Goal: Task Accomplishment & Management: Manage account settings

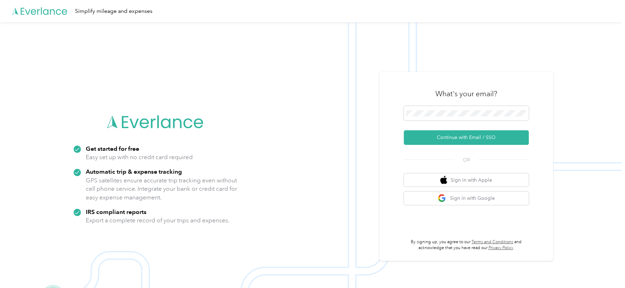
click at [386, 82] on div "What's your email? Continue with Email / SSO OR Sign in with Apple Sign in with…" at bounding box center [467, 166] width 174 height 189
click at [445, 108] on span at bounding box center [466, 113] width 125 height 15
click at [324, 89] on img at bounding box center [311, 166] width 622 height 288
click at [441, 109] on span at bounding box center [466, 113] width 125 height 15
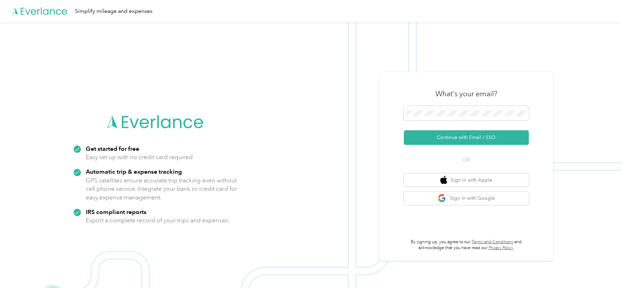
click at [336, 141] on img at bounding box center [311, 166] width 622 height 288
click at [401, 50] on img at bounding box center [311, 166] width 622 height 288
click at [419, 87] on div "What's your email?" at bounding box center [466, 94] width 125 height 24
click at [433, 116] on span at bounding box center [466, 113] width 125 height 15
click at [431, 139] on button "Continue with Email / SSO" at bounding box center [466, 137] width 125 height 15
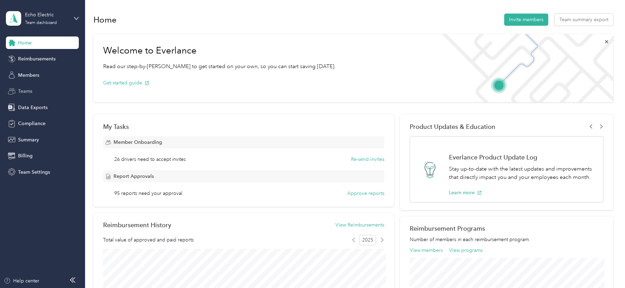
click at [34, 88] on div "Teams" at bounding box center [42, 91] width 73 height 13
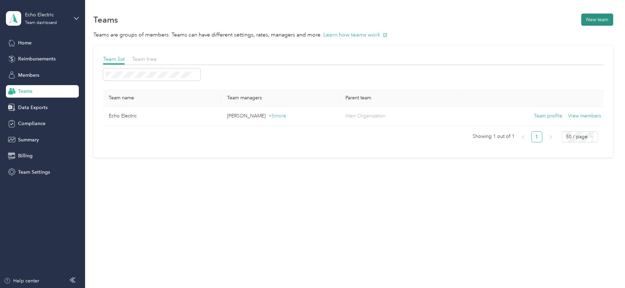
click at [600, 22] on button "New team" at bounding box center [598, 20] width 32 height 12
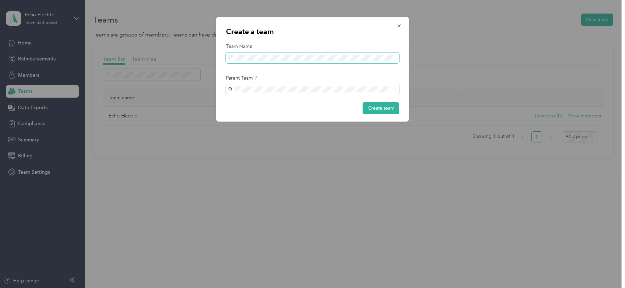
click at [283, 61] on span at bounding box center [312, 57] width 173 height 11
click at [275, 61] on span at bounding box center [312, 57] width 173 height 11
click at [380, 106] on button "Create team" at bounding box center [381, 108] width 36 height 12
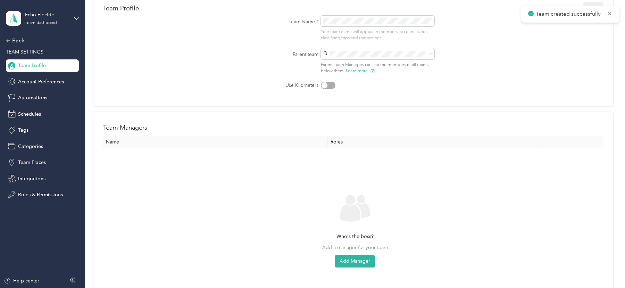
scroll to position [69, 0]
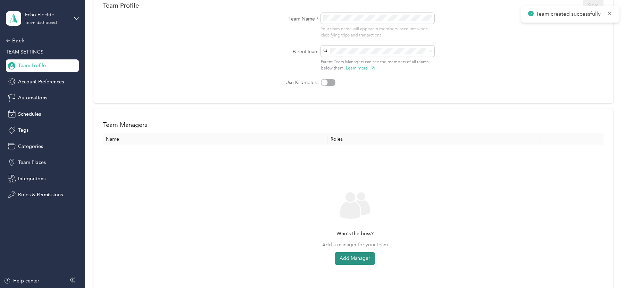
click at [358, 262] on button "Add Manager" at bounding box center [355, 258] width 40 height 13
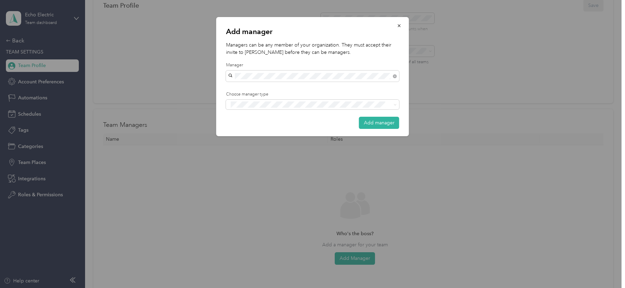
click at [274, 91] on li "[PERSON_NAME]" at bounding box center [312, 88] width 173 height 12
click at [278, 288] on div "Add manager Managers can be any member of your organization. They must accept t…" at bounding box center [311, 288] width 622 height 0
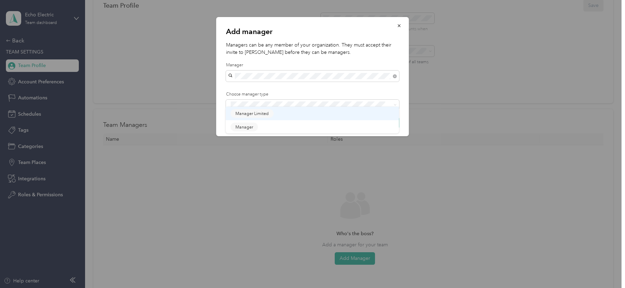
click at [275, 288] on div "Add manager Managers can be any member of your organization. They must accept t…" at bounding box center [311, 288] width 622 height 0
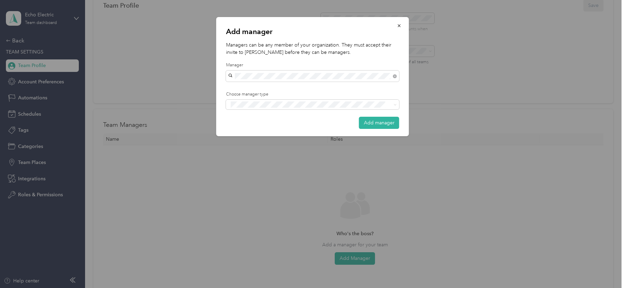
click at [268, 128] on div "Manager" at bounding box center [313, 130] width 164 height 9
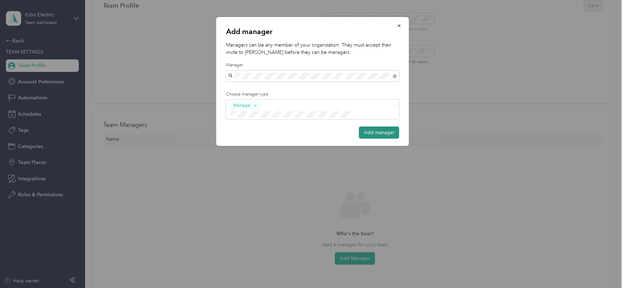
click at [379, 126] on button "Add manager" at bounding box center [379, 132] width 40 height 12
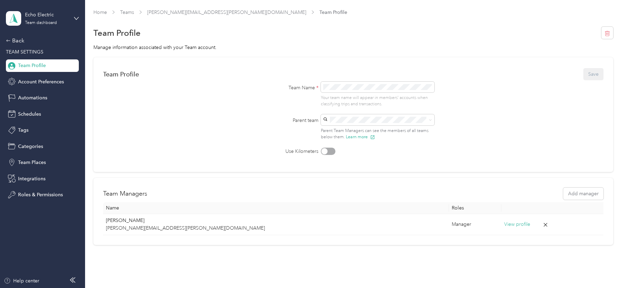
scroll to position [7, 0]
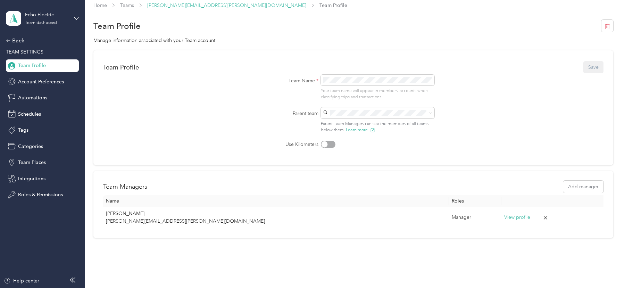
click at [205, 5] on link "[PERSON_NAME][EMAIL_ADDRESS][PERSON_NAME][DOMAIN_NAME]" at bounding box center [226, 5] width 159 height 6
click at [125, 7] on link "Teams" at bounding box center [127, 5] width 14 height 6
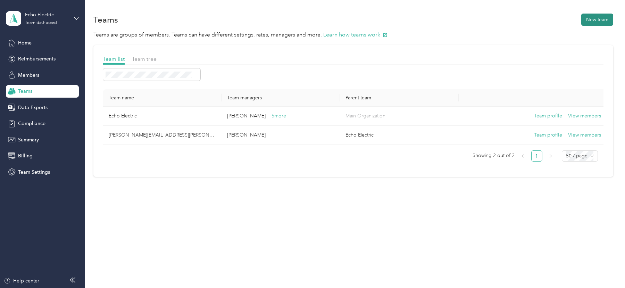
click at [594, 19] on button "New team" at bounding box center [598, 20] width 32 height 12
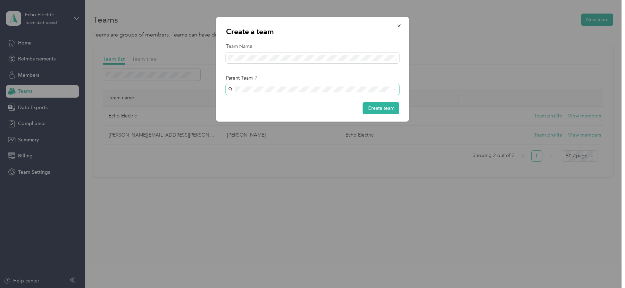
click at [302, 86] on span at bounding box center [312, 89] width 173 height 11
click at [361, 67] on div "Create a team Team Name Parent Team Create team" at bounding box center [312, 69] width 193 height 105
click at [386, 110] on button "Create team" at bounding box center [381, 108] width 36 height 12
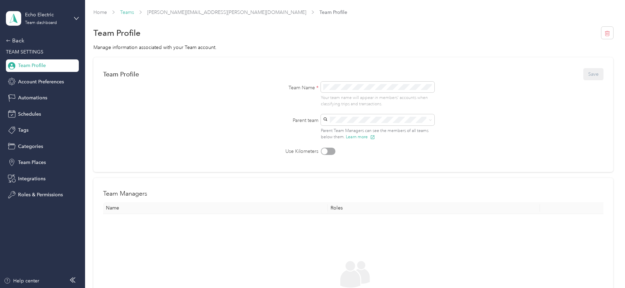
click at [130, 12] on link "Teams" at bounding box center [127, 12] width 14 height 6
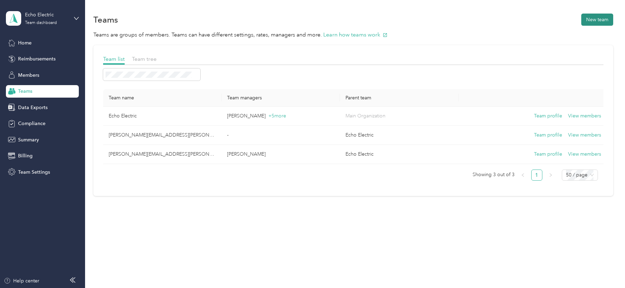
click at [594, 24] on button "New team" at bounding box center [598, 20] width 32 height 12
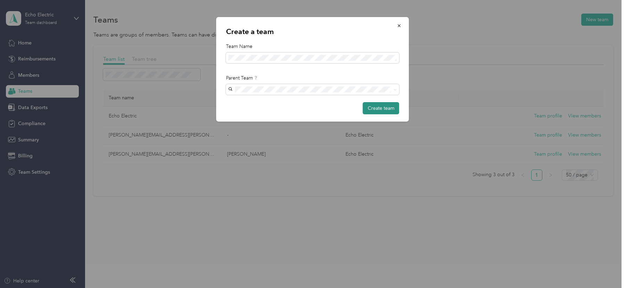
click at [387, 111] on button "Create team" at bounding box center [381, 108] width 36 height 12
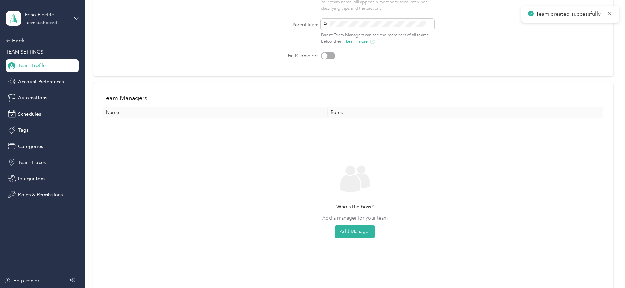
scroll to position [104, 0]
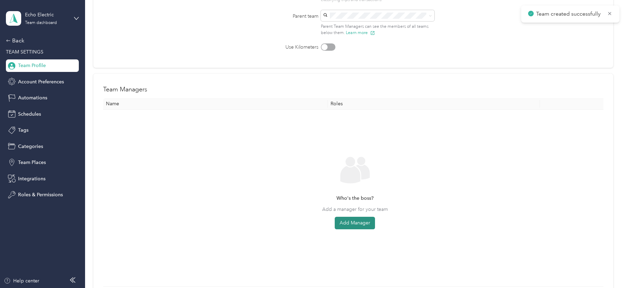
click at [353, 220] on button "Add Manager" at bounding box center [355, 223] width 40 height 13
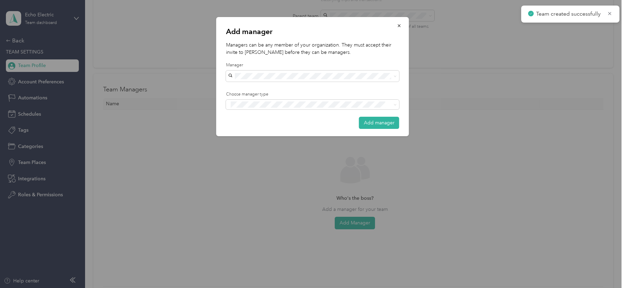
click at [290, 82] on div "Add manager Managers can be any member of your organization. They must accept t…" at bounding box center [312, 76] width 193 height 119
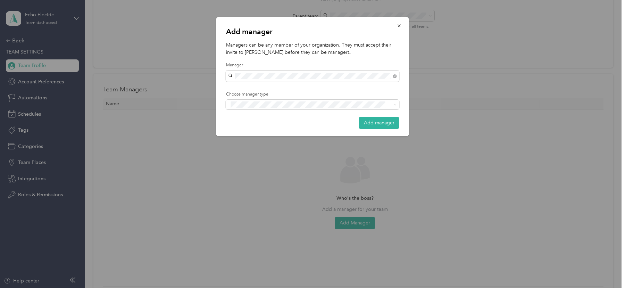
click at [294, 88] on span "[PERSON_NAME][EMAIL_ADDRESS][PERSON_NAME][DOMAIN_NAME]" at bounding box center [310, 88] width 159 height 6
click at [288, 125] on li "Manager" at bounding box center [312, 131] width 173 height 14
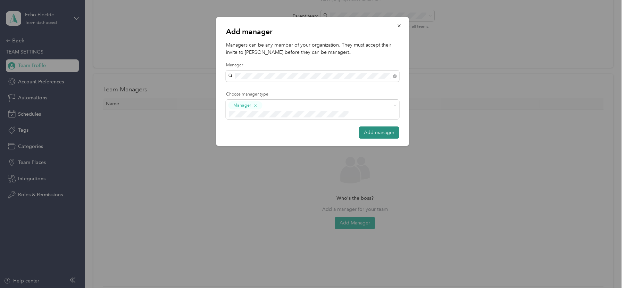
click at [372, 126] on button "Add manager" at bounding box center [379, 132] width 40 height 12
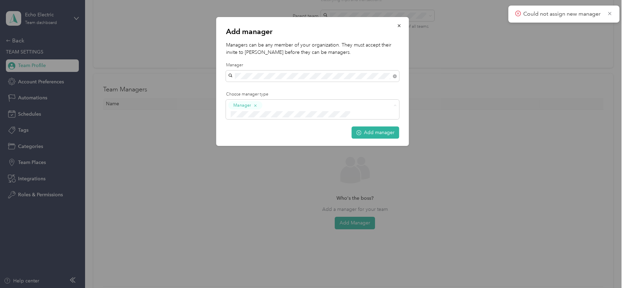
click at [415, 106] on div "Add manager Managers can be any member of your organization. They must accept t…" at bounding box center [409, 82] width 193 height 131
click at [398, 26] on icon "button" at bounding box center [399, 25] width 5 height 5
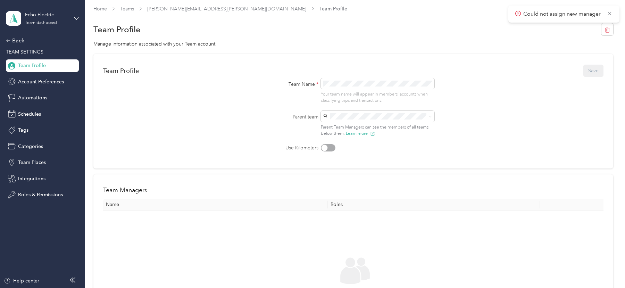
scroll to position [0, 0]
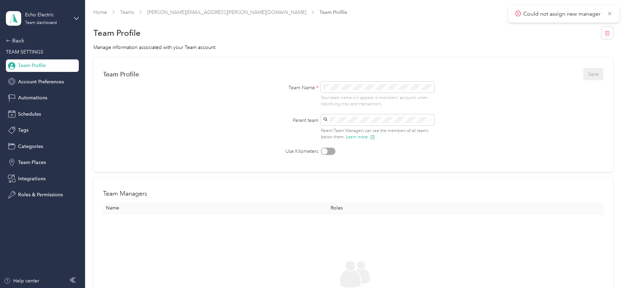
click at [392, 66] on div "Team Profile Save Team Name * Your team name will appear in members’ accounts w…" at bounding box center [353, 114] width 520 height 115
click at [194, 11] on link "[PERSON_NAME][EMAIL_ADDRESS][PERSON_NAME][DOMAIN_NAME]" at bounding box center [226, 12] width 159 height 6
click at [128, 12] on link "Teams" at bounding box center [127, 12] width 14 height 6
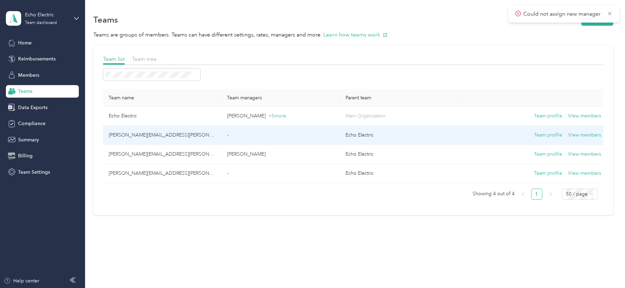
click at [181, 135] on td "[PERSON_NAME][EMAIL_ADDRESS][PERSON_NAME][DOMAIN_NAME]" at bounding box center [162, 135] width 118 height 19
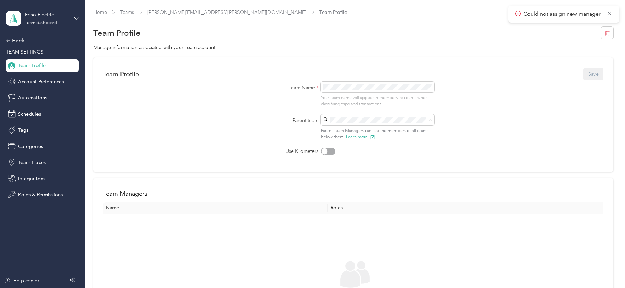
click at [364, 178] on span "[PERSON_NAME][EMAIL_ADDRESS][PERSON_NAME][DOMAIN_NAME]" at bounding box center [368, 184] width 80 height 13
click at [599, 76] on button "Save" at bounding box center [594, 74] width 20 height 12
click at [128, 11] on link "Teams" at bounding box center [127, 12] width 14 height 6
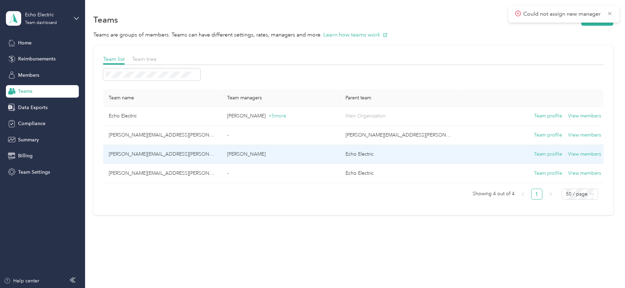
click at [223, 155] on td "[PERSON_NAME]" at bounding box center [281, 154] width 118 height 19
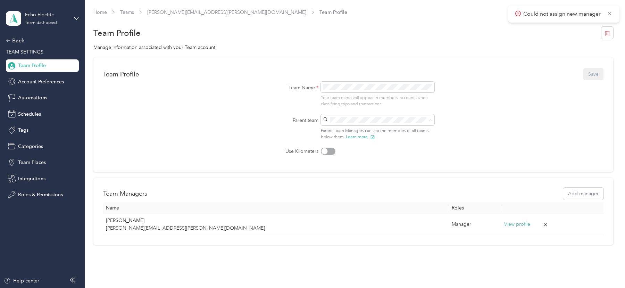
click at [368, 153] on span "[PERSON_NAME][EMAIL_ADDRESS][PERSON_NAME][DOMAIN_NAME]" at bounding box center [368, 156] width 80 height 13
click at [599, 70] on button "Save" at bounding box center [594, 74] width 20 height 12
click at [124, 12] on link "Teams" at bounding box center [127, 12] width 14 height 6
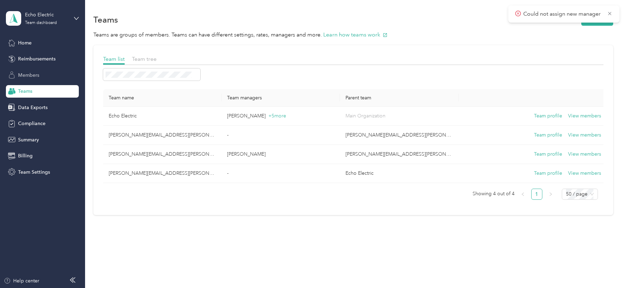
click at [30, 70] on div "Members" at bounding box center [42, 75] width 73 height 13
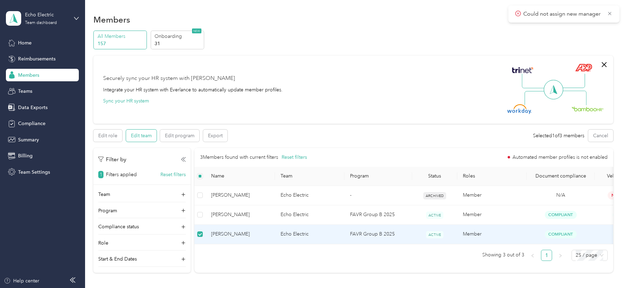
click at [140, 134] on button "Edit team" at bounding box center [141, 136] width 31 height 12
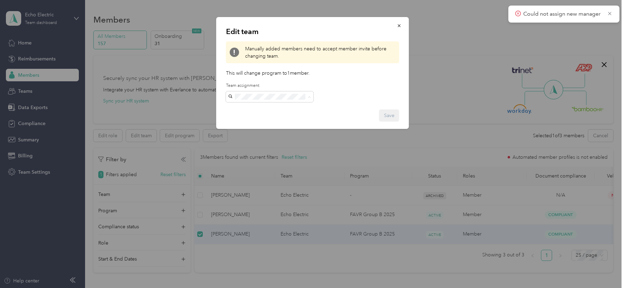
click at [262, 169] on span "[PERSON_NAME][EMAIL_ADDRESS][PERSON_NAME][DOMAIN_NAME]" at bounding box center [252, 183] width 42 height 28
click at [391, 114] on button "Save" at bounding box center [389, 115] width 20 height 12
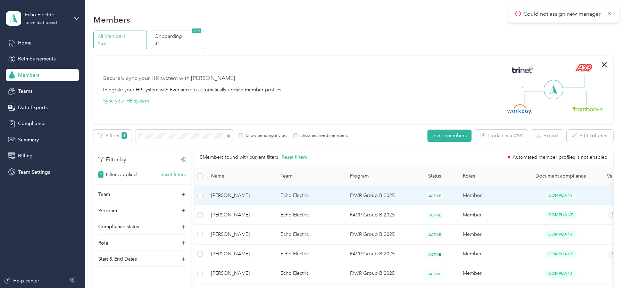
click at [259, 189] on td "[PERSON_NAME]" at bounding box center [240, 195] width 69 height 19
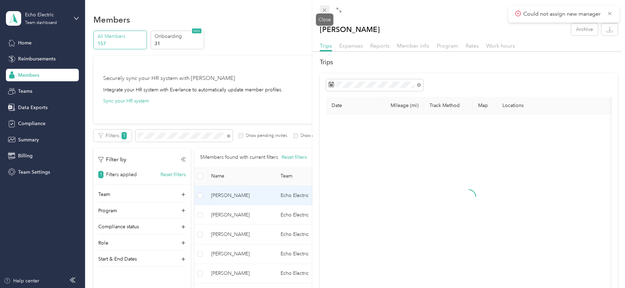
click at [325, 10] on icon at bounding box center [325, 10] width 6 height 6
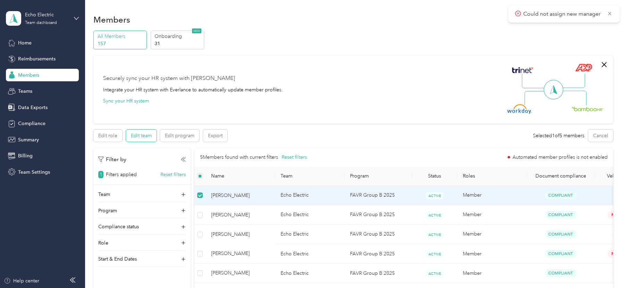
click at [140, 135] on button "Edit team" at bounding box center [141, 136] width 31 height 12
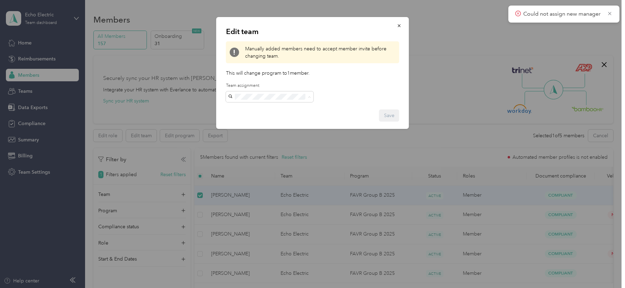
click at [282, 168] on div "[PERSON_NAME][EMAIL_ADDRESS][PERSON_NAME][DOMAIN_NAME] [PERSON_NAME]" at bounding box center [270, 187] width 78 height 38
click at [387, 119] on button "Save" at bounding box center [389, 115] width 20 height 12
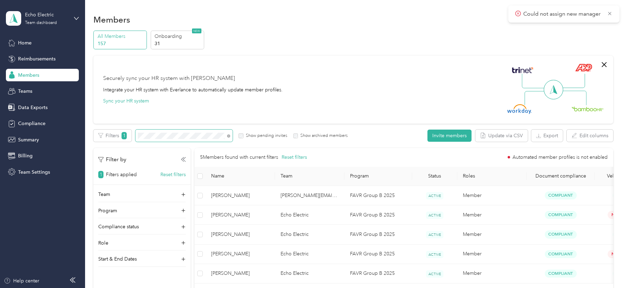
click at [163, 130] on span at bounding box center [183, 136] width 97 height 12
click at [151, 140] on span at bounding box center [183, 136] width 97 height 12
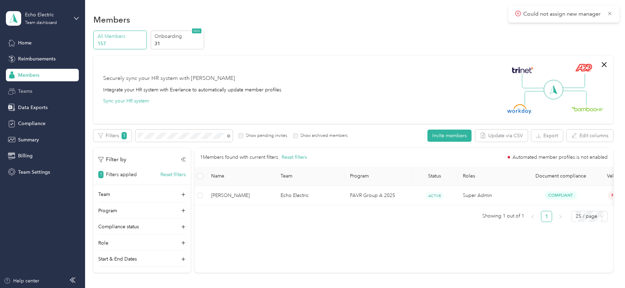
click at [22, 95] on div "Teams" at bounding box center [42, 91] width 73 height 13
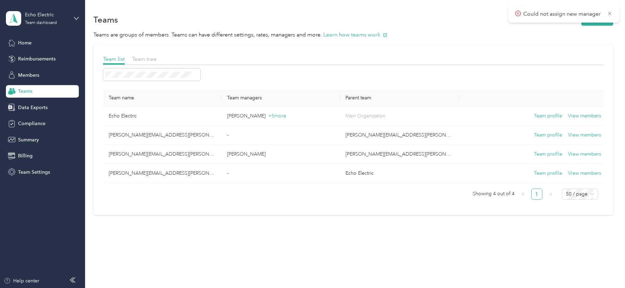
click at [595, 20] on div "Could not assign new manager" at bounding box center [564, 14] width 111 height 17
click at [596, 24] on button "New team" at bounding box center [598, 20] width 32 height 12
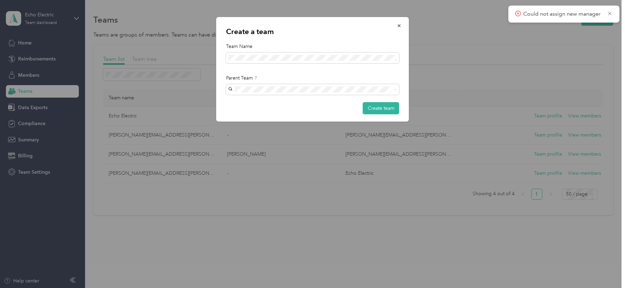
click at [349, 63] on div "Create a team Team Name Parent Team Create team" at bounding box center [312, 69] width 193 height 105
click at [376, 109] on button "Create team" at bounding box center [381, 108] width 36 height 12
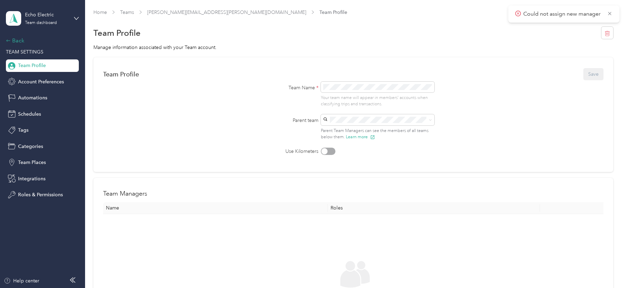
click at [21, 39] on div "Back" at bounding box center [40, 40] width 69 height 8
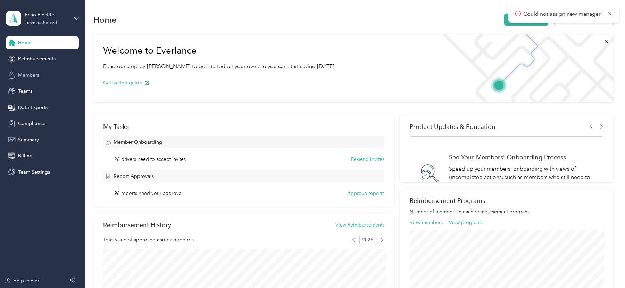
click at [28, 71] on div "Members" at bounding box center [42, 75] width 73 height 13
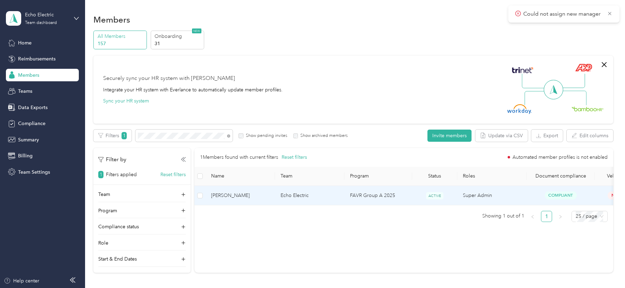
click at [295, 194] on td "Echo Electric" at bounding box center [309, 195] width 69 height 19
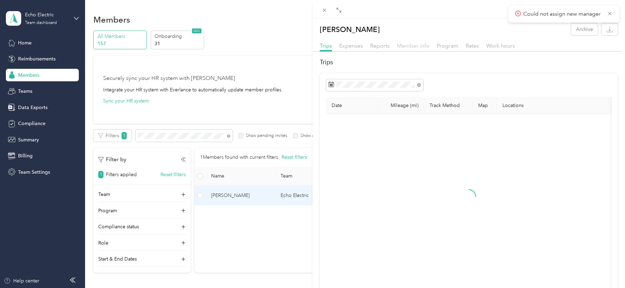
click at [406, 46] on span "Member info" at bounding box center [413, 45] width 33 height 7
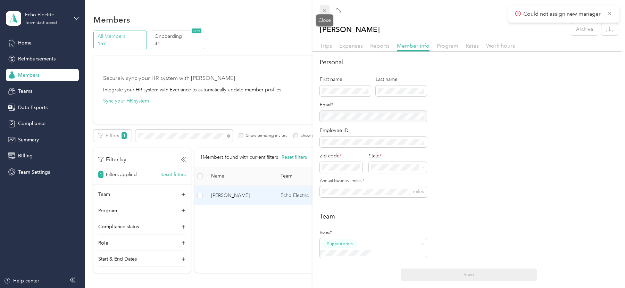
click at [323, 12] on icon at bounding box center [325, 10] width 6 height 6
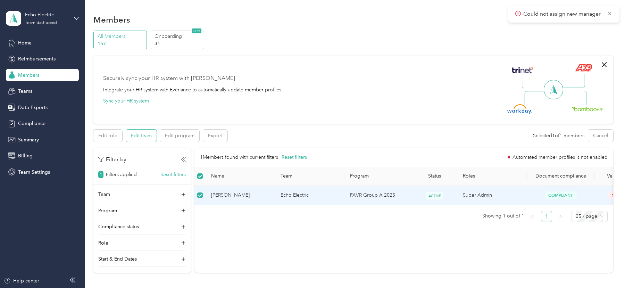
click at [148, 139] on button "Edit team" at bounding box center [141, 136] width 31 height 12
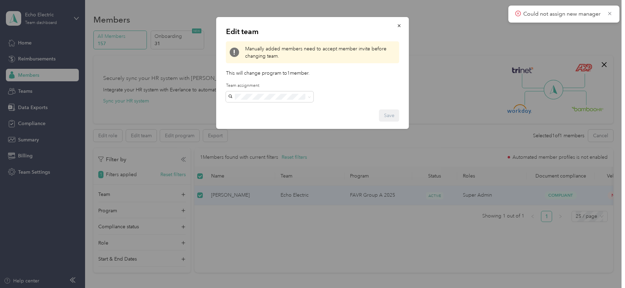
click at [271, 104] on div "Edit team Manually added members need to accept member invite before changing t…" at bounding box center [312, 73] width 193 height 112
click at [272, 199] on p "[PERSON_NAME]" at bounding box center [270, 202] width 78 height 7
click at [288, 100] on span at bounding box center [270, 96] width 88 height 11
click at [392, 116] on button "Save" at bounding box center [389, 115] width 20 height 12
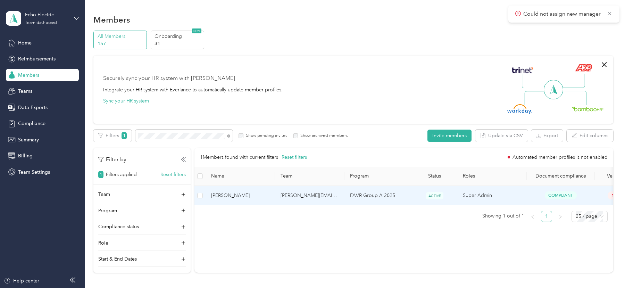
click at [257, 197] on span "[PERSON_NAME]" at bounding box center [240, 196] width 58 height 8
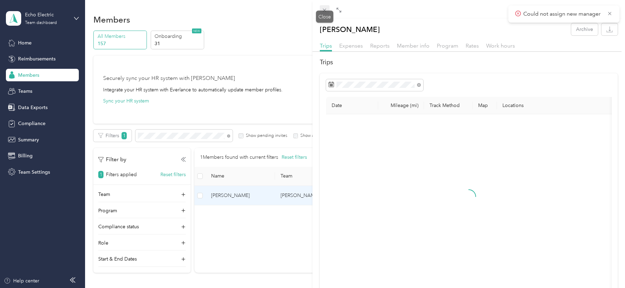
click at [326, 8] on icon at bounding box center [325, 10] width 6 height 6
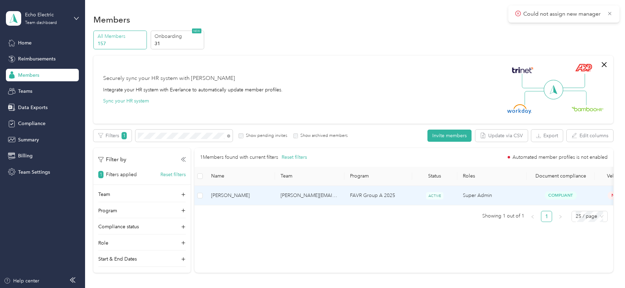
click at [199, 190] on td at bounding box center [200, 195] width 11 height 19
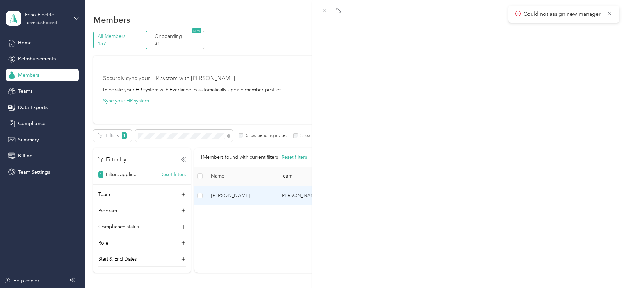
click at [199, 195] on div "[PERSON_NAME] Archive Trips Expenses Reports Member info Program Rates Work hou…" at bounding box center [312, 144] width 625 height 288
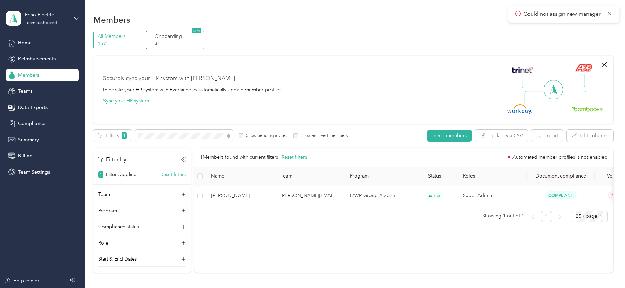
click at [199, 195] on div at bounding box center [312, 144] width 625 height 288
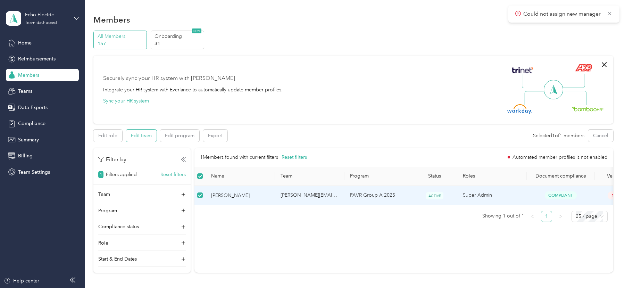
click at [140, 137] on button "Edit team" at bounding box center [141, 136] width 31 height 12
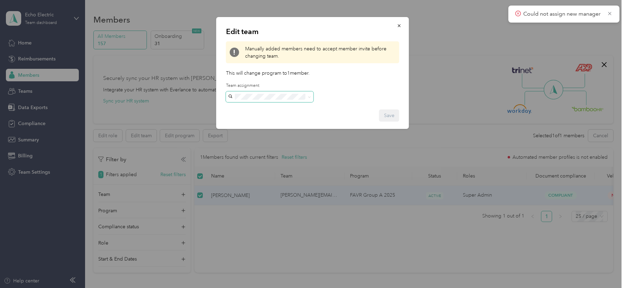
click at [259, 93] on span at bounding box center [270, 96] width 88 height 11
click at [272, 129] on span "[PERSON_NAME][EMAIL_ADDRESS][PERSON_NAME][DOMAIN_NAME]" at bounding box center [252, 140] width 42 height 28
click at [384, 117] on button "Save" at bounding box center [389, 115] width 20 height 12
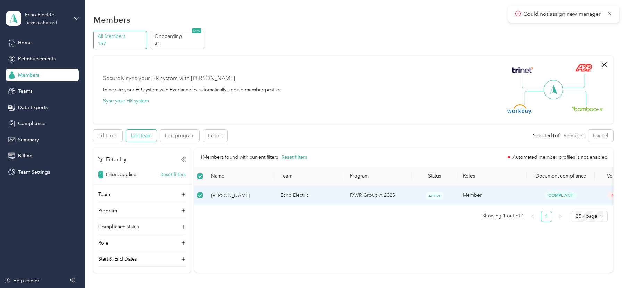
click at [143, 136] on button "Edit team" at bounding box center [141, 136] width 31 height 12
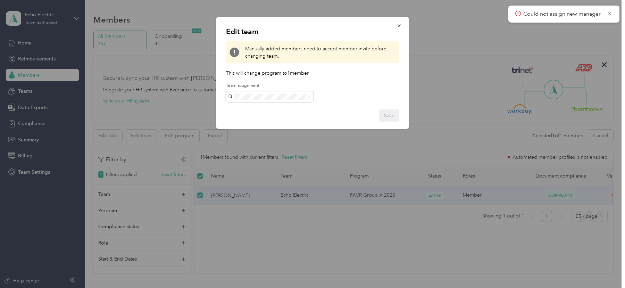
click at [272, 131] on span "[PERSON_NAME][EMAIL_ADDRESS][PERSON_NAME][DOMAIN_NAME]" at bounding box center [252, 140] width 42 height 28
click at [387, 115] on button "Save" at bounding box center [389, 115] width 20 height 12
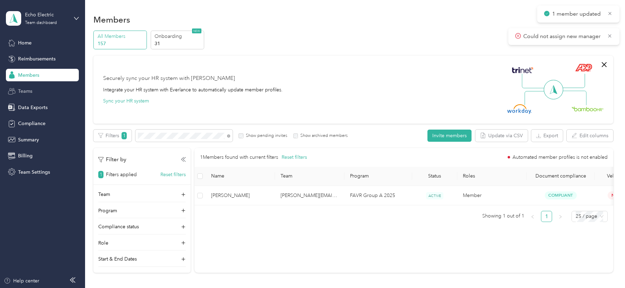
click at [27, 90] on span "Teams" at bounding box center [25, 91] width 14 height 7
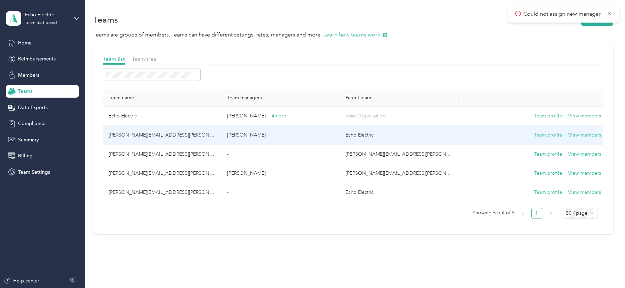
click at [224, 137] on td "[PERSON_NAME]" at bounding box center [281, 135] width 118 height 19
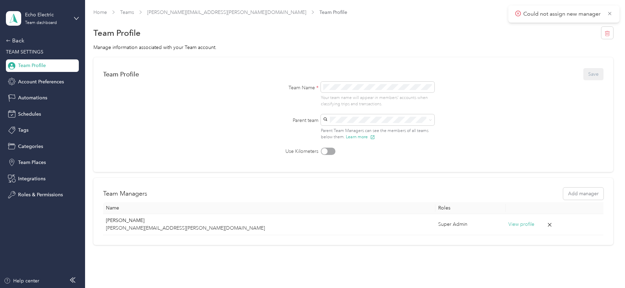
scroll to position [0, 0]
click at [19, 45] on div "Back TEAM SETTINGS Team Profile Account Preferences Automations Schedules Tags …" at bounding box center [42, 118] width 73 height 165
click at [17, 44] on div "Back" at bounding box center [40, 40] width 69 height 8
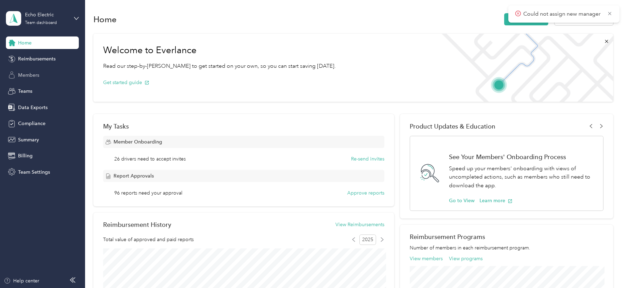
click at [32, 75] on span "Members" at bounding box center [28, 75] width 21 height 7
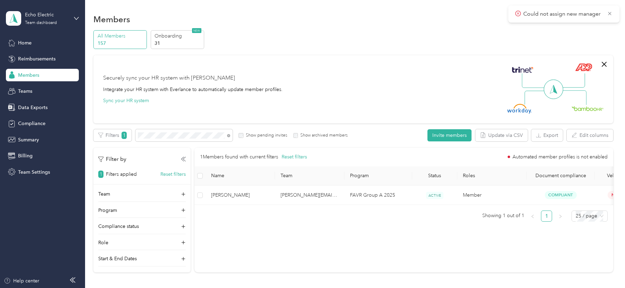
click at [416, 44] on div "All Members 157 Onboarding 31 NEW" at bounding box center [353, 39] width 520 height 19
click at [191, 139] on span at bounding box center [183, 135] width 97 height 12
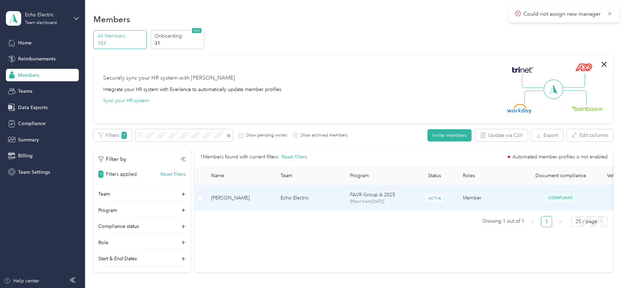
click at [302, 205] on td "Echo Electric" at bounding box center [309, 198] width 69 height 25
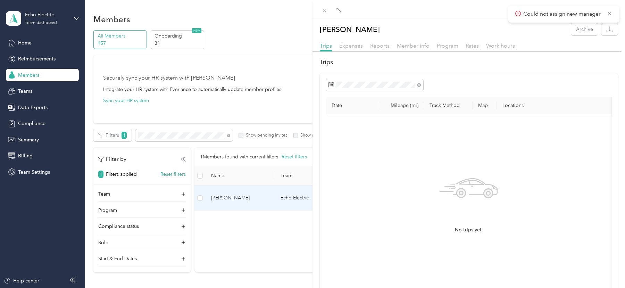
click at [415, 52] on div at bounding box center [469, 54] width 313 height 4
click at [414, 48] on span "Member info" at bounding box center [413, 45] width 33 height 7
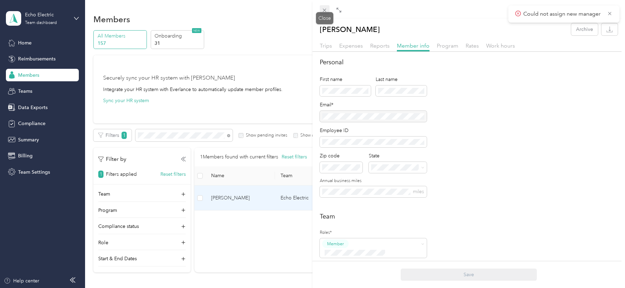
click at [329, 8] on span at bounding box center [325, 10] width 10 height 10
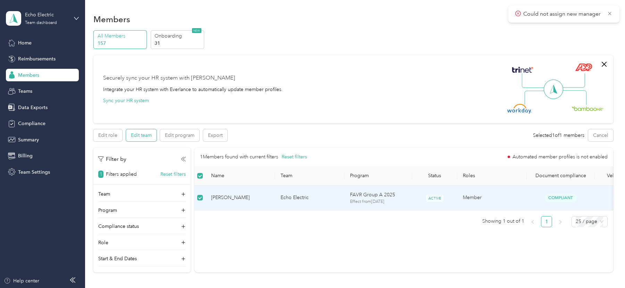
click at [137, 136] on button "Edit team" at bounding box center [141, 135] width 31 height 12
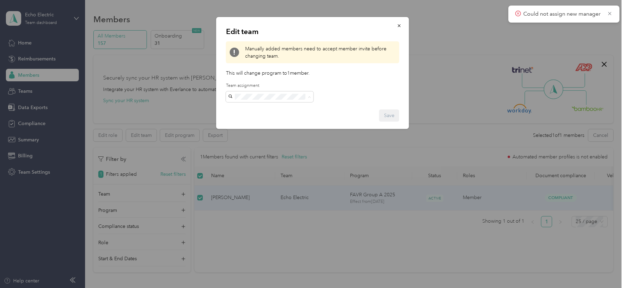
click at [272, 131] on span "[PERSON_NAME][EMAIL_ADDRESS][PERSON_NAME][DOMAIN_NAME]" at bounding box center [252, 140] width 42 height 28
click at [389, 118] on button "Save" at bounding box center [389, 115] width 20 height 12
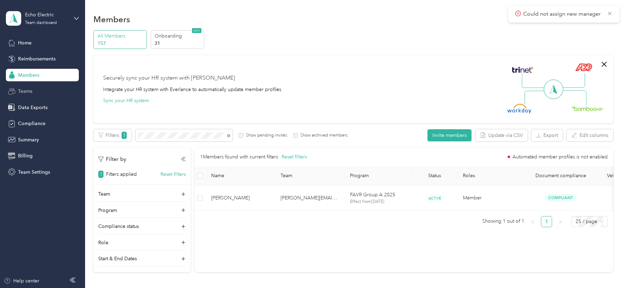
click at [40, 90] on div "Teams" at bounding box center [42, 91] width 73 height 13
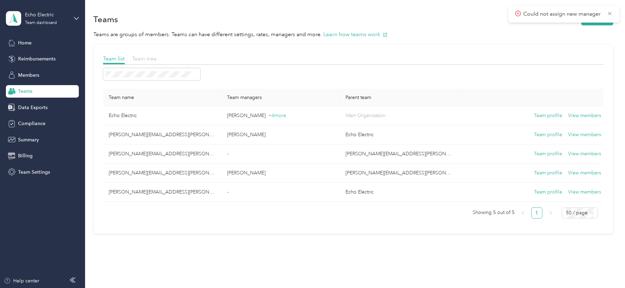
click at [148, 59] on span "Team tree" at bounding box center [144, 58] width 25 height 7
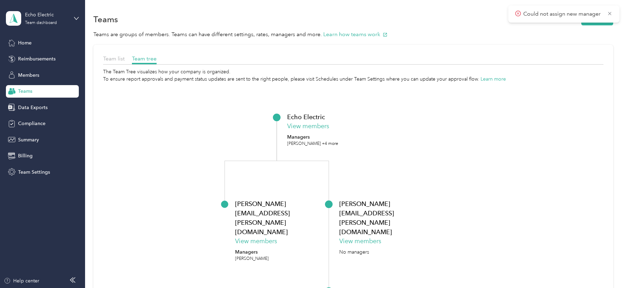
click at [602, 22] on div "Could not assign new manager" at bounding box center [564, 14] width 111 height 17
click at [602, 26] on div "Teams New team" at bounding box center [353, 19] width 520 height 15
click at [591, 21] on div "Could not assign new manager" at bounding box center [564, 14] width 111 height 17
click at [116, 57] on span "Team list" at bounding box center [114, 58] width 22 height 7
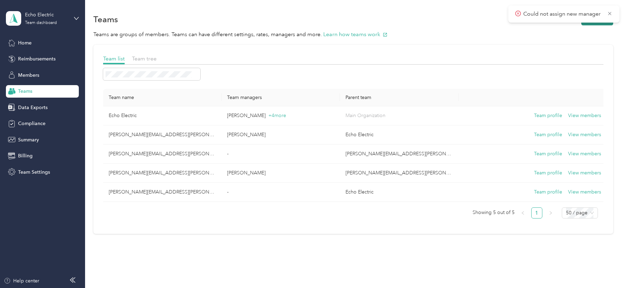
click at [600, 23] on button "New team" at bounding box center [598, 19] width 32 height 12
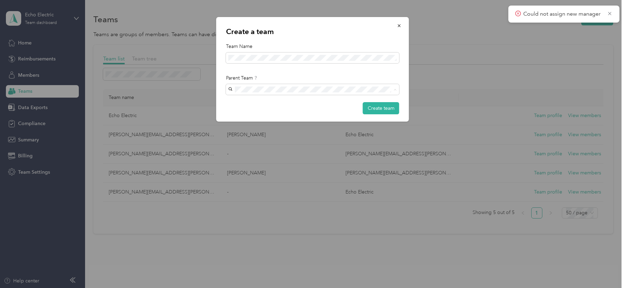
click at [286, 123] on span "[PERSON_NAME][EMAIL_ADDRESS][PERSON_NAME][DOMAIN_NAME]" at bounding box center [310, 122] width 159 height 6
click at [380, 108] on button "Create team" at bounding box center [381, 108] width 36 height 12
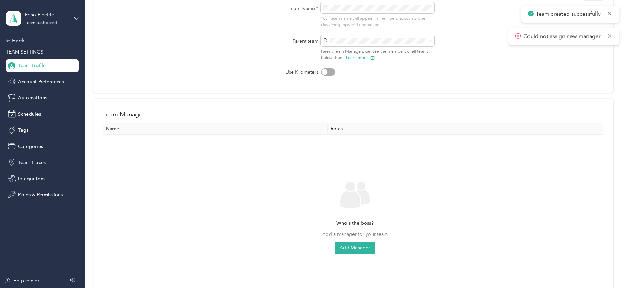
scroll to position [87, 0]
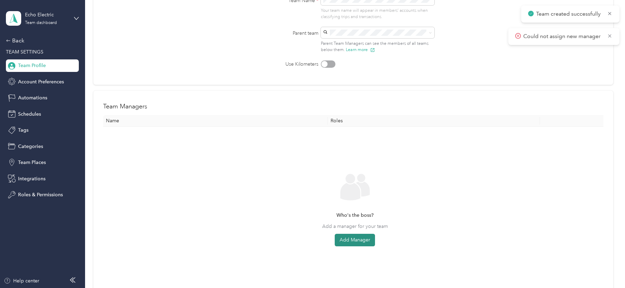
click at [352, 238] on button "Add Manager" at bounding box center [355, 240] width 40 height 13
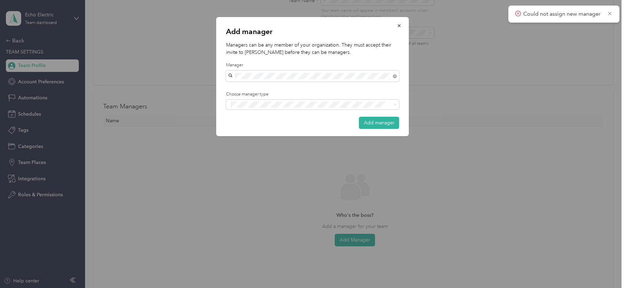
click at [281, 87] on div "[PERSON_NAME]" at bounding box center [313, 87] width 164 height 7
click at [276, 109] on div "Add manager Managers can be any member of your organization. They must accept t…" at bounding box center [312, 76] width 193 height 119
click at [272, 129] on div "Manager" at bounding box center [313, 130] width 164 height 9
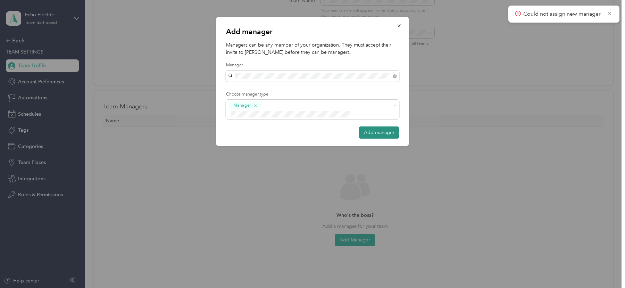
click at [376, 126] on button "Add manager" at bounding box center [379, 132] width 40 height 12
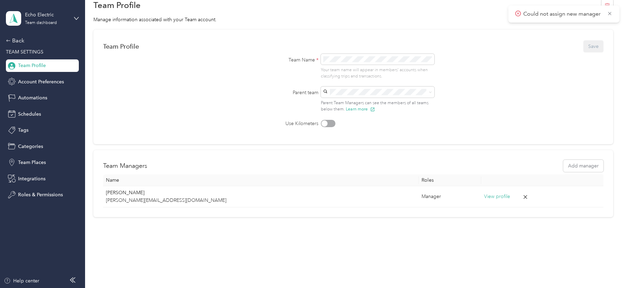
scroll to position [0, 0]
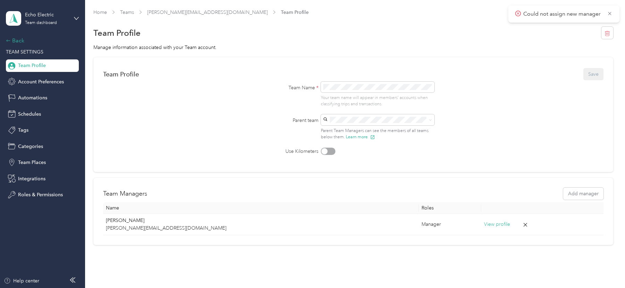
click at [23, 44] on div "Back" at bounding box center [40, 40] width 69 height 8
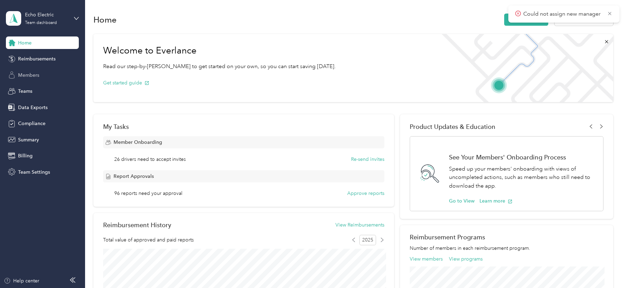
click at [32, 72] on span "Members" at bounding box center [28, 75] width 21 height 7
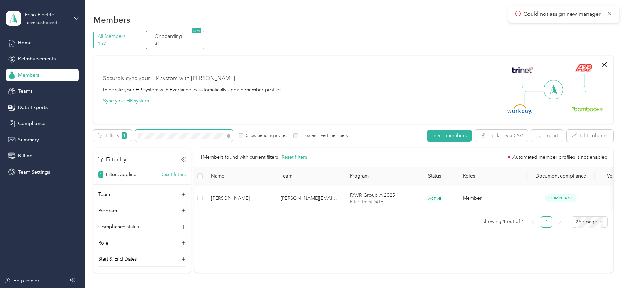
click at [230, 134] on span at bounding box center [183, 136] width 97 height 12
click at [229, 134] on span at bounding box center [228, 136] width 3 height 6
click at [228, 136] on icon at bounding box center [228, 135] width 1 height 1
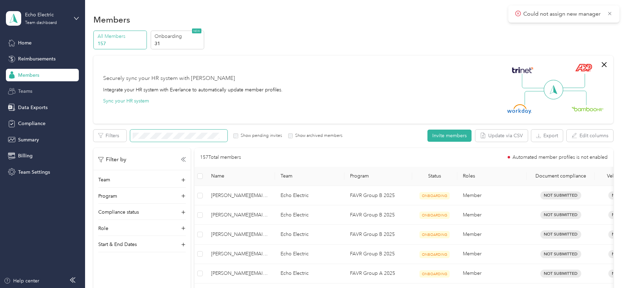
click at [14, 91] on icon at bounding box center [12, 92] width 8 height 8
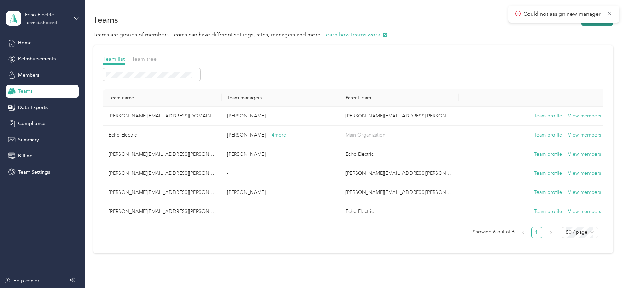
click at [589, 24] on button "New team" at bounding box center [598, 20] width 32 height 12
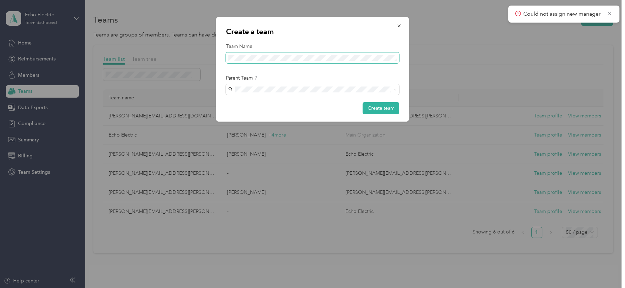
click at [286, 61] on span at bounding box center [312, 57] width 173 height 11
click at [270, 86] on span at bounding box center [312, 89] width 173 height 11
click at [311, 72] on div "Create a team Team Name Parent Team Create team" at bounding box center [312, 69] width 193 height 105
click at [284, 122] on span "[PERSON_NAME][EMAIL_ADDRESS][DOMAIN_NAME]" at bounding box center [291, 122] width 121 height 6
click at [376, 108] on button "Create team" at bounding box center [381, 108] width 36 height 12
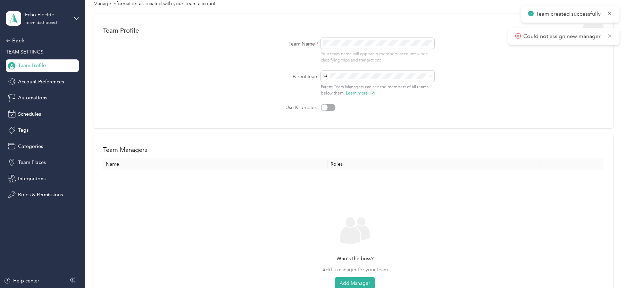
scroll to position [51, 0]
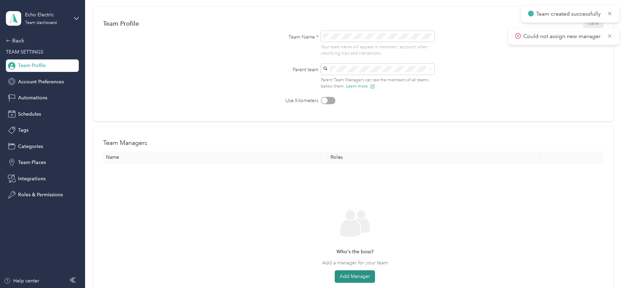
click at [353, 281] on button "Add Manager" at bounding box center [355, 276] width 40 height 13
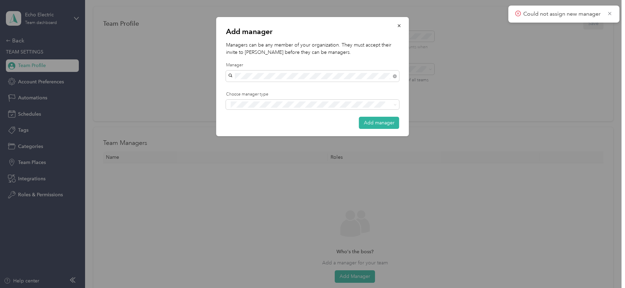
click at [314, 87] on div "[PERSON_NAME]" at bounding box center [313, 87] width 164 height 7
click at [300, 127] on div "Manager" at bounding box center [313, 130] width 164 height 9
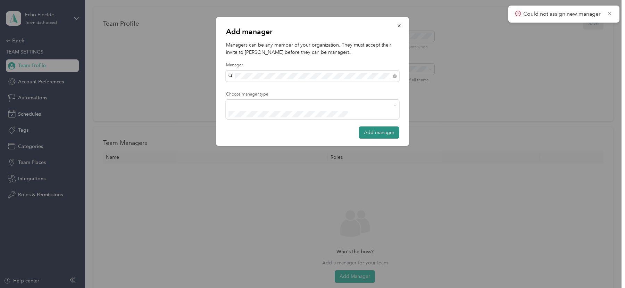
click at [381, 126] on button "Add manager" at bounding box center [379, 132] width 40 height 12
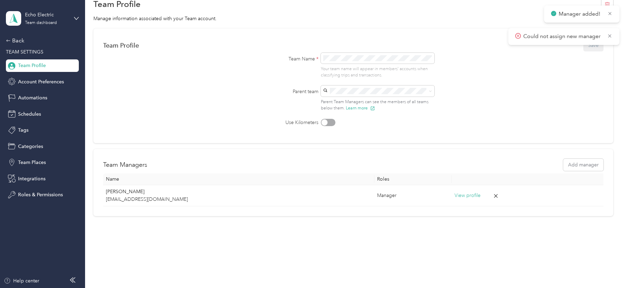
scroll to position [28, 0]
click at [22, 48] on div "Back TEAM SETTINGS Team Profile Account Preferences Automations Schedules Tags …" at bounding box center [42, 118] width 73 height 165
click at [17, 42] on div "Back" at bounding box center [40, 40] width 69 height 8
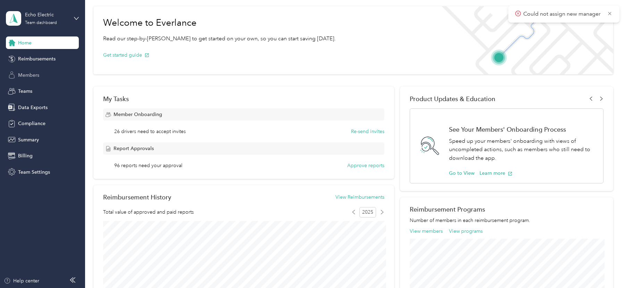
click at [34, 77] on span "Members" at bounding box center [28, 75] width 21 height 7
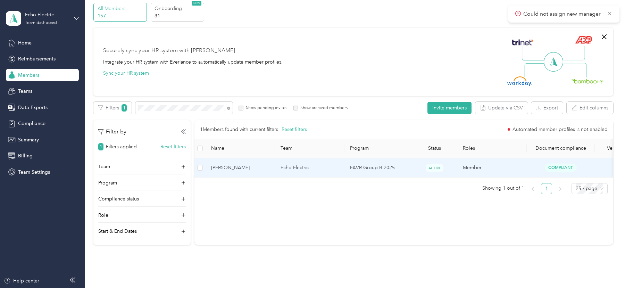
click at [203, 165] on td at bounding box center [200, 167] width 11 height 19
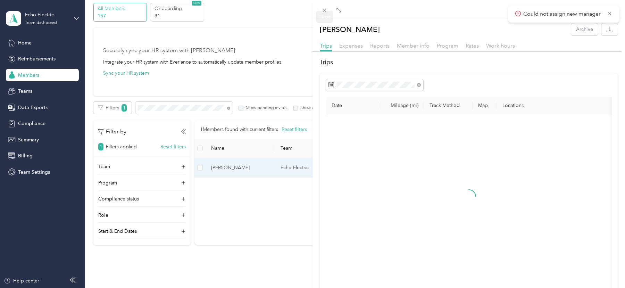
click at [327, 3] on div at bounding box center [469, 9] width 313 height 18
click at [327, 8] on icon at bounding box center [325, 10] width 6 height 6
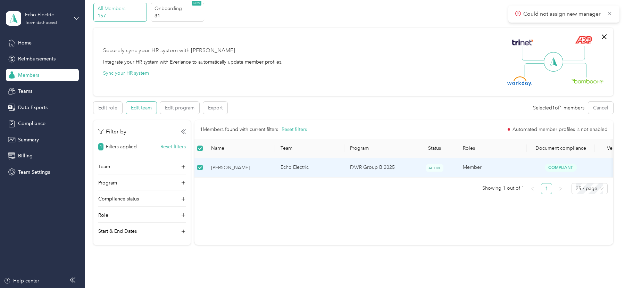
click at [145, 110] on button "Edit team" at bounding box center [141, 108] width 31 height 12
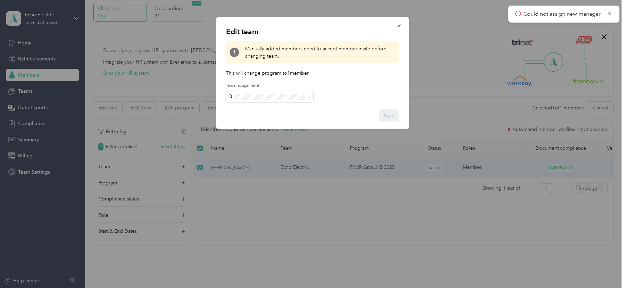
click at [269, 128] on p "[PERSON_NAME]" at bounding box center [270, 131] width 78 height 7
click at [393, 115] on button "Save" at bounding box center [389, 115] width 20 height 12
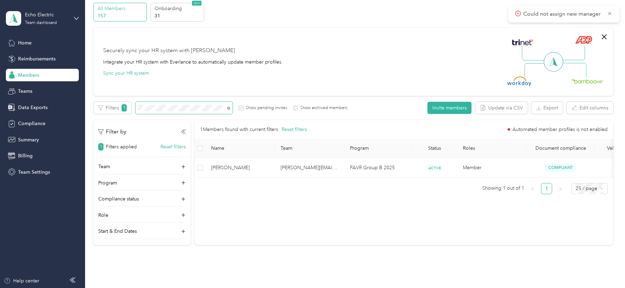
click at [173, 102] on span at bounding box center [183, 108] width 97 height 12
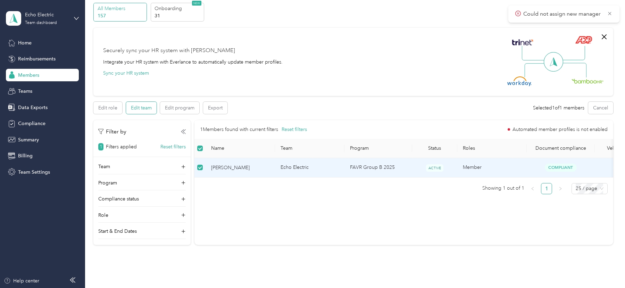
click at [142, 106] on button "Edit team" at bounding box center [141, 108] width 31 height 12
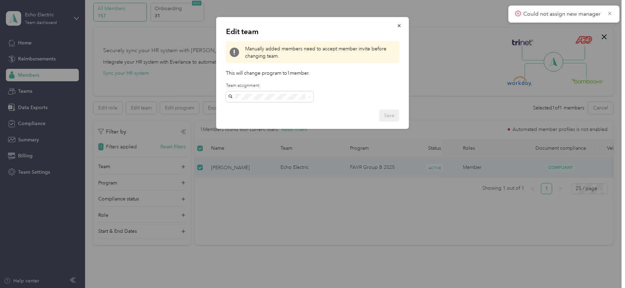
click at [266, 113] on div "[PERSON_NAME][EMAIL_ADDRESS][DOMAIN_NAME] [PERSON_NAME]" at bounding box center [270, 120] width 78 height 31
click at [383, 116] on button "Save" at bounding box center [389, 115] width 20 height 12
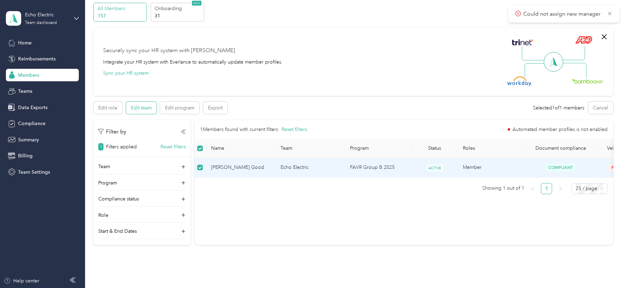
click at [141, 109] on button "Edit team" at bounding box center [141, 108] width 31 height 12
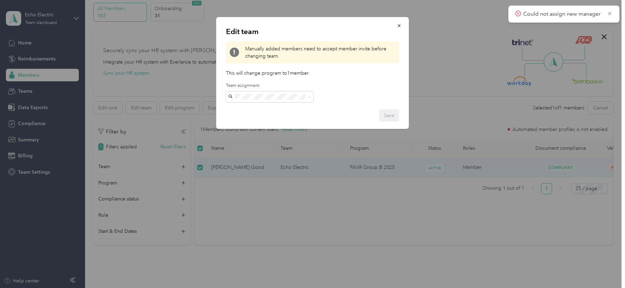
click at [263, 112] on div "[PERSON_NAME][EMAIL_ADDRESS][DOMAIN_NAME] [PERSON_NAME]" at bounding box center [270, 120] width 78 height 31
click at [386, 113] on button "Save" at bounding box center [389, 115] width 20 height 12
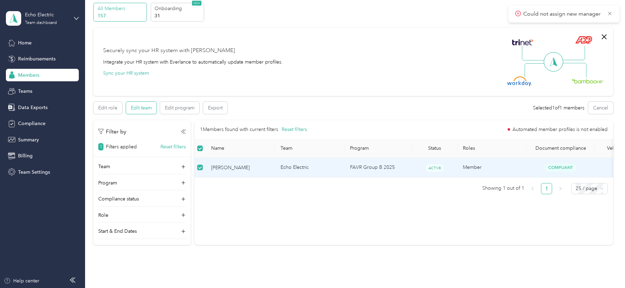
click at [147, 107] on button "Edit team" at bounding box center [141, 108] width 31 height 12
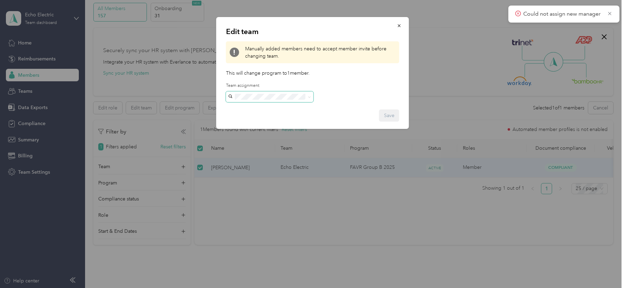
click at [282, 91] on span at bounding box center [270, 96] width 88 height 11
click at [283, 128] on p "[PERSON_NAME]" at bounding box center [270, 131] width 78 height 7
click at [391, 116] on button "Save" at bounding box center [389, 115] width 20 height 12
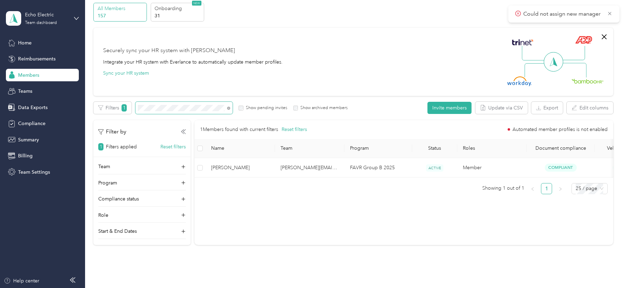
click at [158, 110] on span at bounding box center [183, 108] width 97 height 12
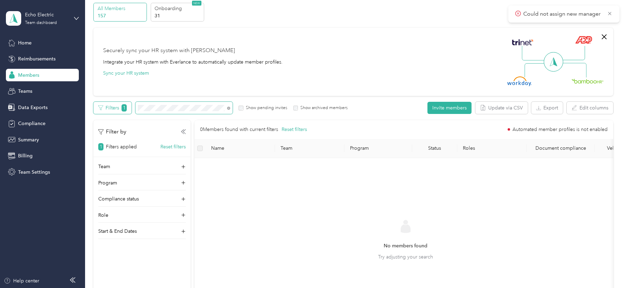
click at [118, 107] on div "Filters 1 Show pending invites Show archived members" at bounding box center [220, 108] width 254 height 12
click at [67, 105] on section "Echo Electric Team dashboard Home Reimbursements Members Teams Data Exports Com…" at bounding box center [311, 144] width 622 height 288
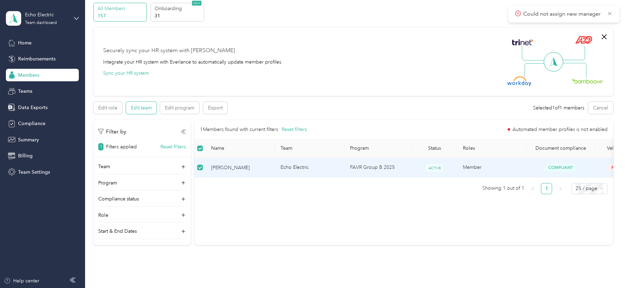
click at [129, 108] on button "Edit team" at bounding box center [141, 108] width 31 height 12
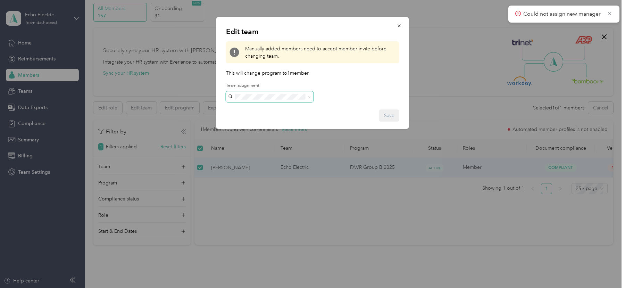
click at [273, 101] on span at bounding box center [270, 96] width 88 height 11
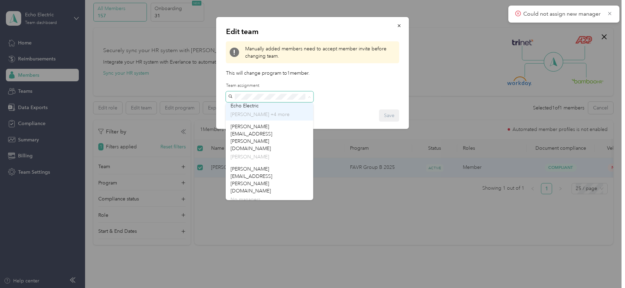
scroll to position [47, 0]
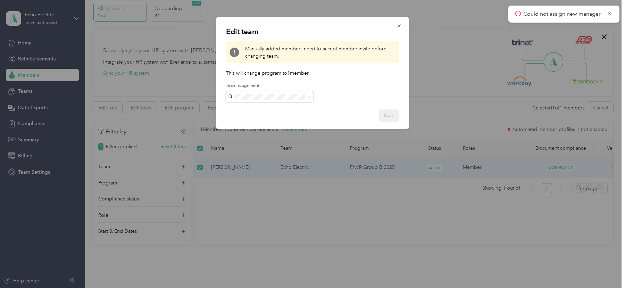
click at [383, 117] on button "Save" at bounding box center [389, 115] width 20 height 12
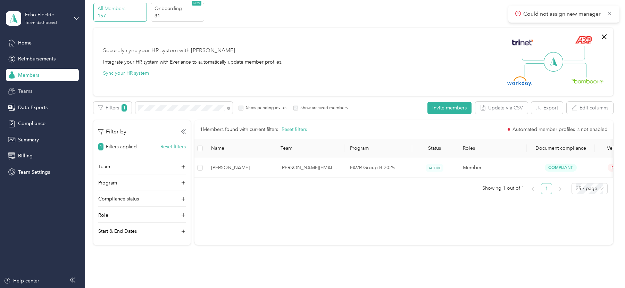
click at [19, 92] on span "Teams" at bounding box center [25, 91] width 14 height 7
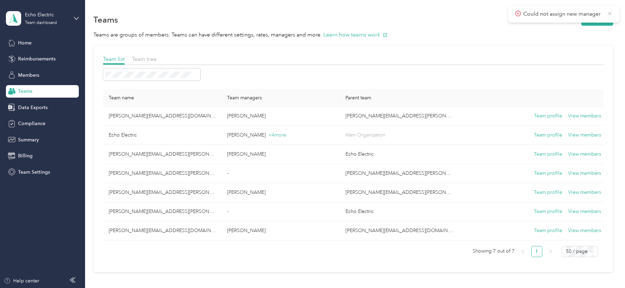
click at [609, 14] on icon at bounding box center [609, 13] width 3 height 3
click at [600, 18] on button "New team" at bounding box center [598, 20] width 32 height 12
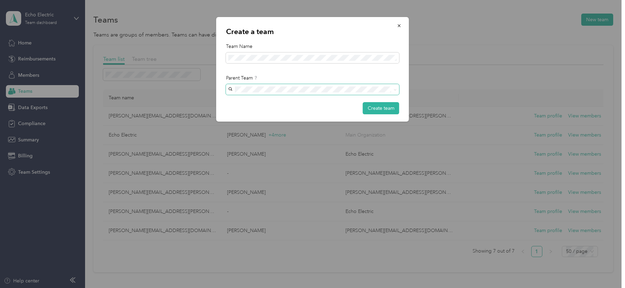
click at [265, 93] on span at bounding box center [312, 89] width 173 height 11
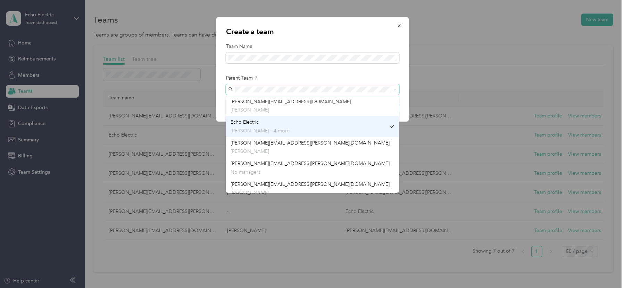
scroll to position [47, 0]
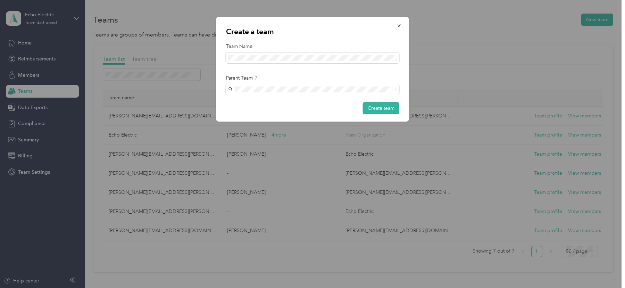
click at [283, 155] on span "[PERSON_NAME][EMAIL_ADDRESS][PERSON_NAME][DOMAIN_NAME]" at bounding box center [310, 158] width 159 height 6
click at [377, 107] on button "Create team" at bounding box center [381, 108] width 36 height 12
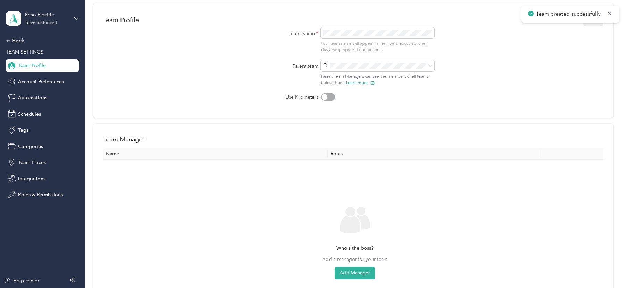
scroll to position [57, 0]
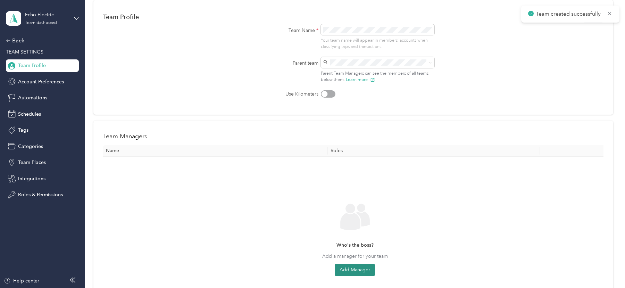
click at [350, 270] on button "Add Manager" at bounding box center [355, 270] width 40 height 13
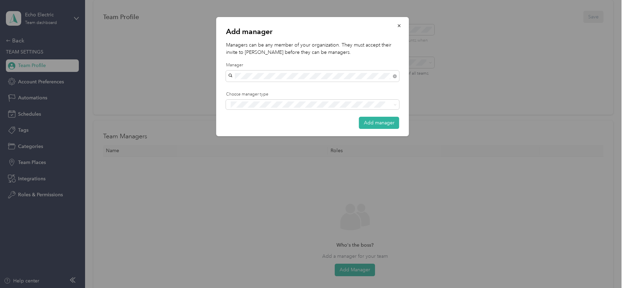
click at [266, 89] on div "[PERSON_NAME]" at bounding box center [313, 87] width 164 height 7
click at [267, 288] on div "Add manager Managers can be any member of your organization. They must accept t…" at bounding box center [311, 288] width 622 height 0
click at [301, 288] on div "Add manager Managers can be any member of your organization. They must accept t…" at bounding box center [311, 288] width 622 height 0
click at [271, 127] on div "Manager" at bounding box center [313, 130] width 164 height 9
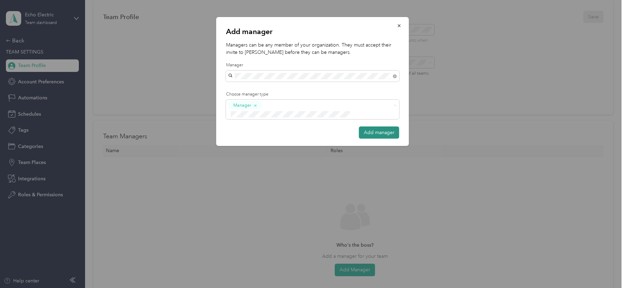
click at [365, 126] on button "Add manager" at bounding box center [379, 132] width 40 height 12
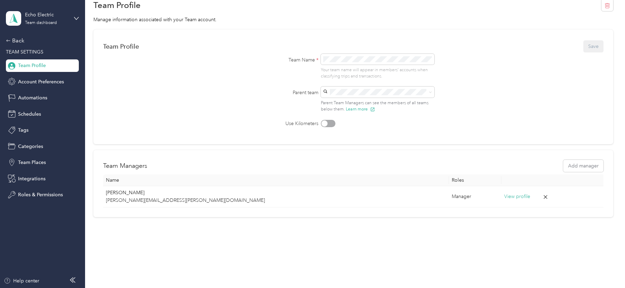
scroll to position [0, 0]
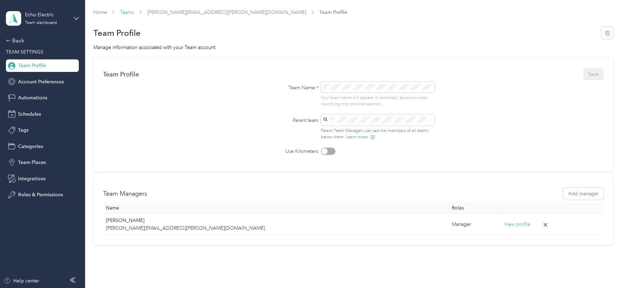
click at [127, 14] on link "Teams" at bounding box center [127, 12] width 14 height 6
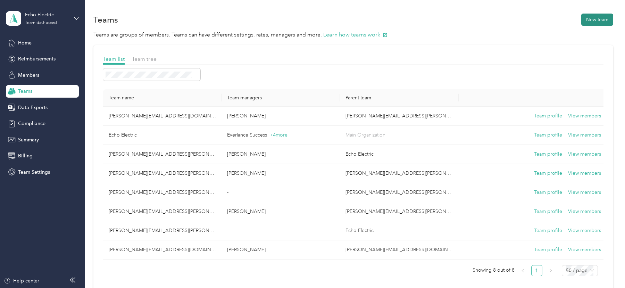
click at [603, 22] on button "New team" at bounding box center [598, 20] width 32 height 12
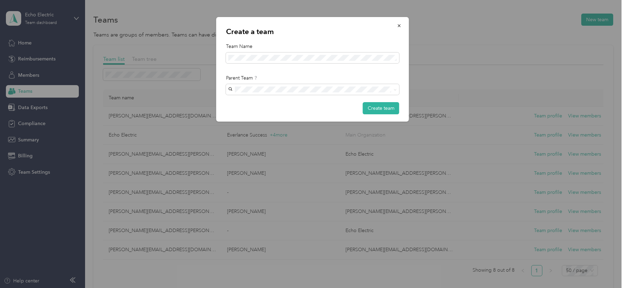
click at [271, 51] on div "Team Name" at bounding box center [312, 53] width 173 height 21
click at [271, 54] on span at bounding box center [312, 57] width 173 height 11
click at [273, 123] on span "[PERSON_NAME][EMAIL_ADDRESS][PERSON_NAME][DOMAIN_NAME]" at bounding box center [310, 122] width 159 height 6
click at [378, 111] on button "Create team" at bounding box center [381, 108] width 36 height 12
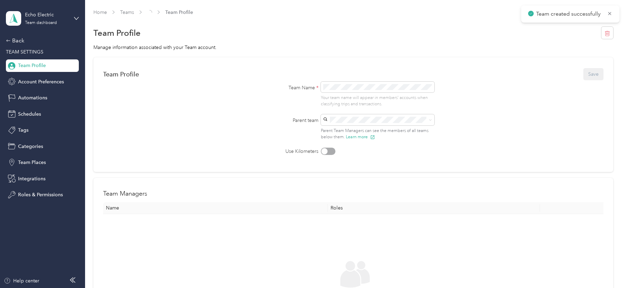
scroll to position [83, 0]
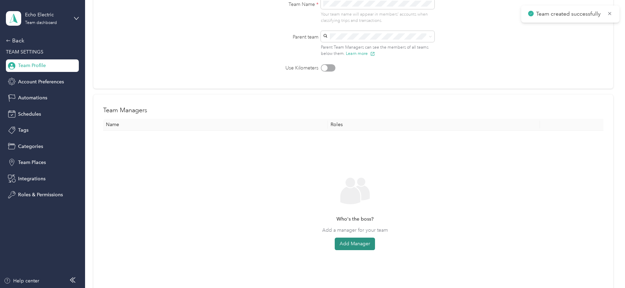
click at [349, 247] on button "Add Manager" at bounding box center [355, 244] width 40 height 13
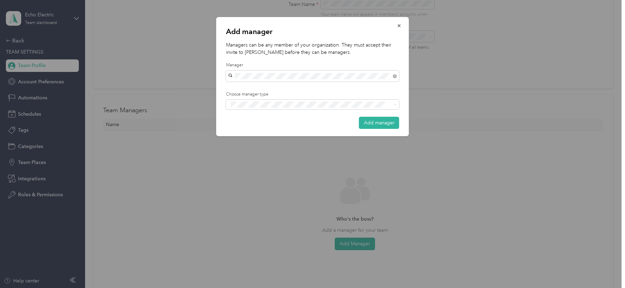
click at [269, 89] on span "[PERSON_NAME][EMAIL_ADDRESS][PERSON_NAME][DOMAIN_NAME]" at bounding box center [310, 88] width 159 height 6
click at [278, 126] on div "Manager" at bounding box center [313, 130] width 164 height 9
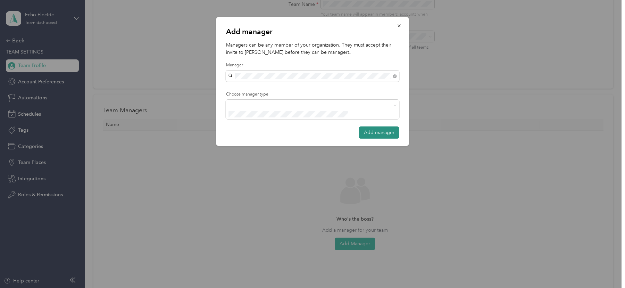
click at [370, 126] on button "Add manager" at bounding box center [379, 132] width 40 height 12
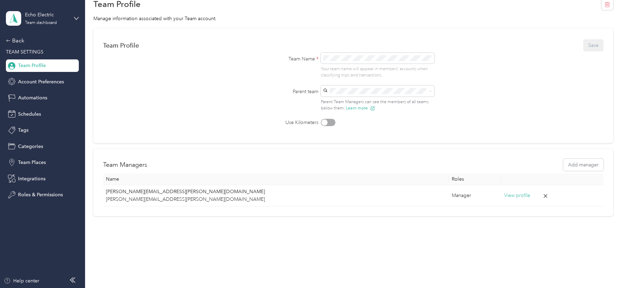
scroll to position [28, 0]
click at [24, 42] on div "Back" at bounding box center [40, 40] width 69 height 8
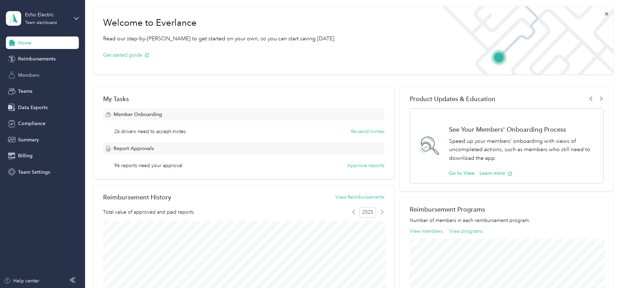
click at [34, 72] on span "Members" at bounding box center [28, 75] width 21 height 7
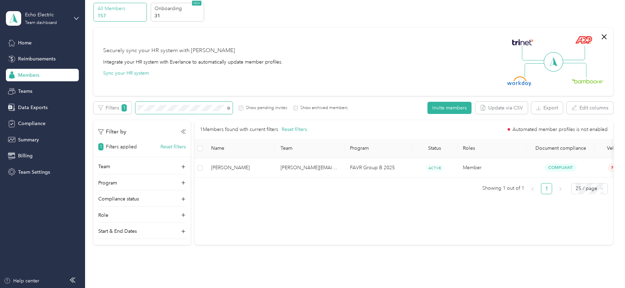
click at [151, 102] on span at bounding box center [183, 108] width 97 height 12
click at [153, 110] on span at bounding box center [183, 108] width 97 height 12
click at [149, 110] on span at bounding box center [183, 108] width 97 height 12
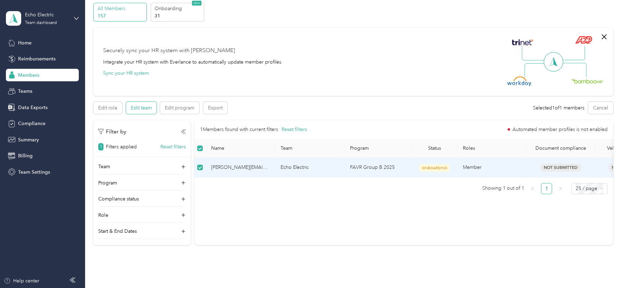
click at [140, 110] on button "Edit team" at bounding box center [141, 108] width 31 height 12
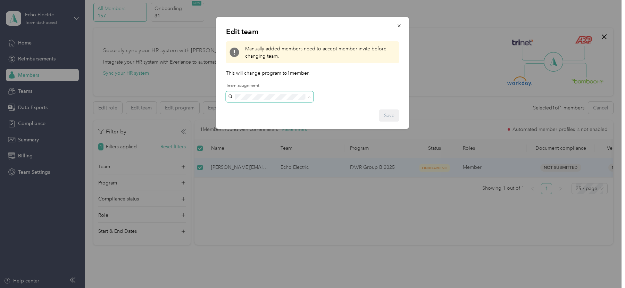
click at [280, 204] on div "[PERSON_NAME][EMAIL_ADDRESS][PERSON_NAME][DOMAIN_NAME] [PERSON_NAME]" at bounding box center [270, 223] width 78 height 38
click at [392, 114] on button "Save" at bounding box center [389, 115] width 20 height 12
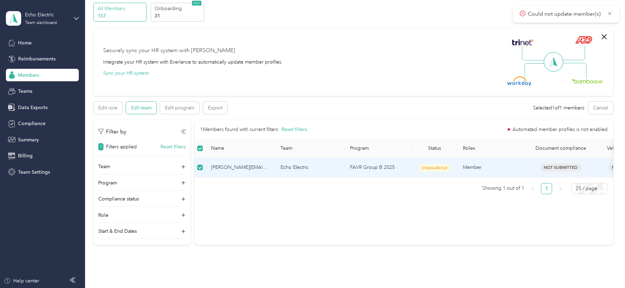
click at [147, 110] on button "Edit team" at bounding box center [141, 108] width 31 height 12
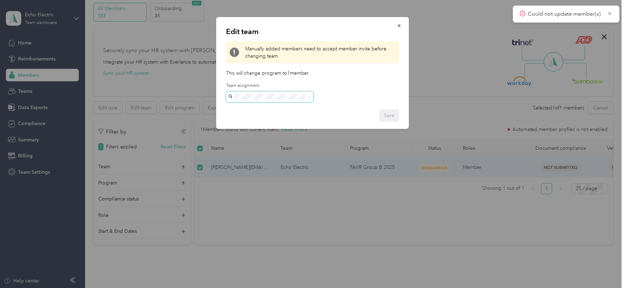
click at [282, 92] on span at bounding box center [270, 96] width 88 height 11
click at [282, 93] on span at bounding box center [270, 96] width 88 height 11
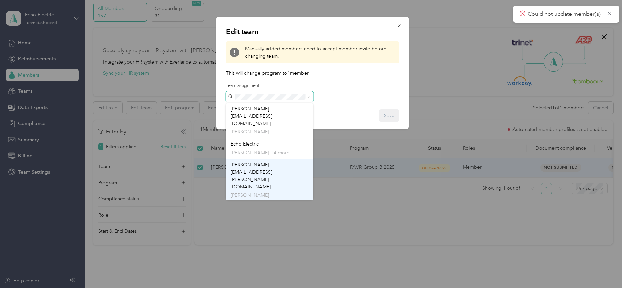
scroll to position [38, 0]
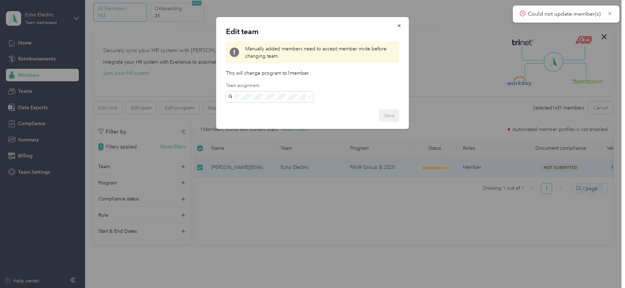
click at [272, 209] on span "[PERSON_NAME][EMAIL_ADDRESS][PERSON_NAME][DOMAIN_NAME]" at bounding box center [252, 223] width 42 height 28
click at [385, 116] on button "Save" at bounding box center [389, 115] width 20 height 12
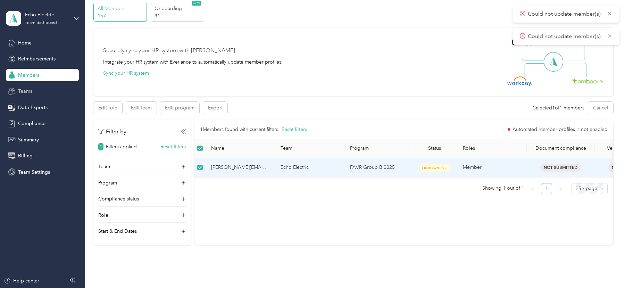
click at [28, 90] on span "Teams" at bounding box center [25, 91] width 14 height 7
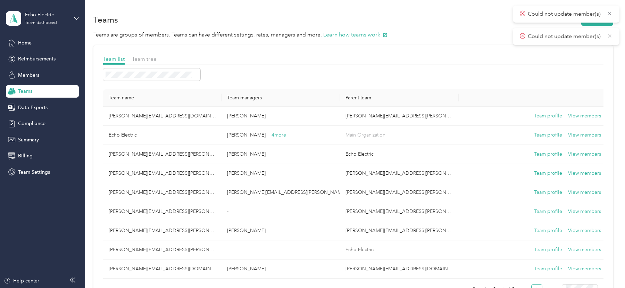
click at [610, 37] on icon at bounding box center [610, 36] width 6 height 6
click at [609, 17] on span "Could not update member(s)" at bounding box center [566, 14] width 93 height 9
click at [609, 14] on icon at bounding box center [610, 13] width 6 height 6
click at [599, 19] on button "New team" at bounding box center [598, 20] width 32 height 12
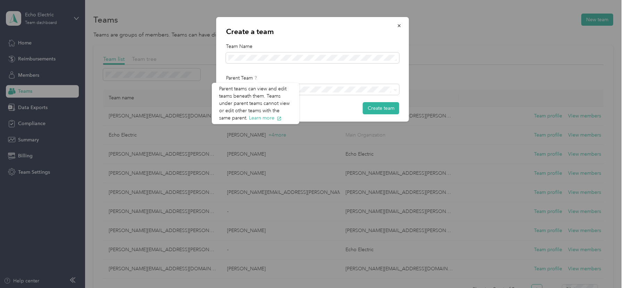
click at [257, 93] on div "Parent teams can view and edit teams beneath them. Teams under parent teams can…" at bounding box center [256, 103] width 88 height 41
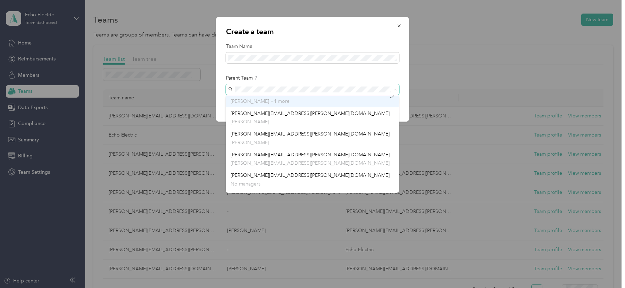
scroll to position [30, 0]
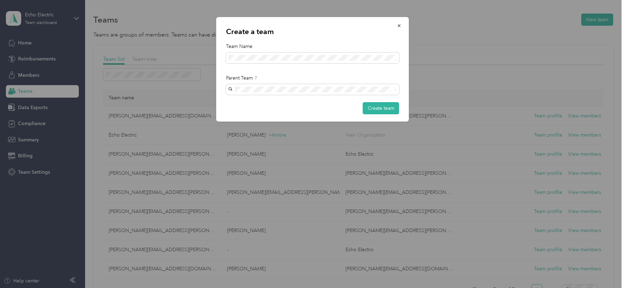
click at [295, 136] on div "[PERSON_NAME][EMAIL_ADDRESS][PERSON_NAME][DOMAIN_NAME] [PERSON_NAME]" at bounding box center [313, 138] width 164 height 16
click at [382, 110] on button "Create team" at bounding box center [381, 108] width 36 height 12
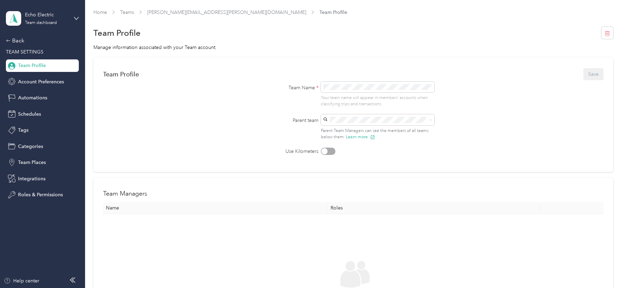
scroll to position [125, 0]
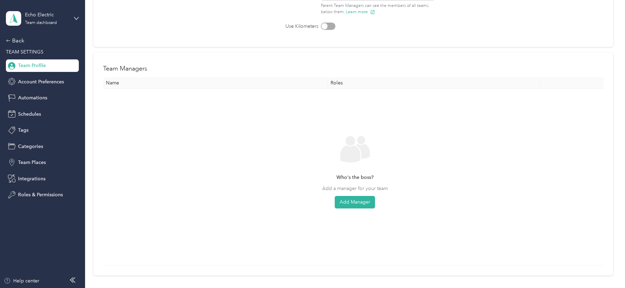
click at [348, 208] on div "Who's the boss? Add a manager for your team Add Manager" at bounding box center [355, 176] width 493 height 165
click at [351, 199] on button "Add Manager" at bounding box center [355, 202] width 40 height 13
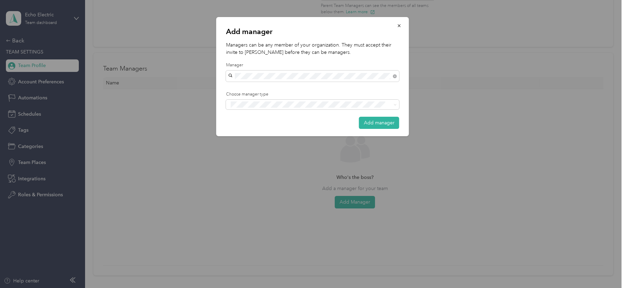
click at [289, 88] on div "[PERSON_NAME]" at bounding box center [313, 87] width 164 height 7
click at [283, 126] on div "Manager" at bounding box center [313, 130] width 164 height 9
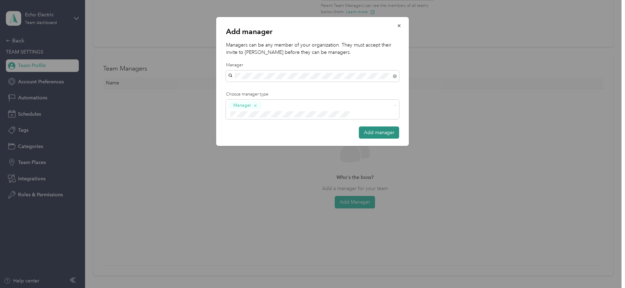
click at [374, 126] on button "Add manager" at bounding box center [379, 132] width 40 height 12
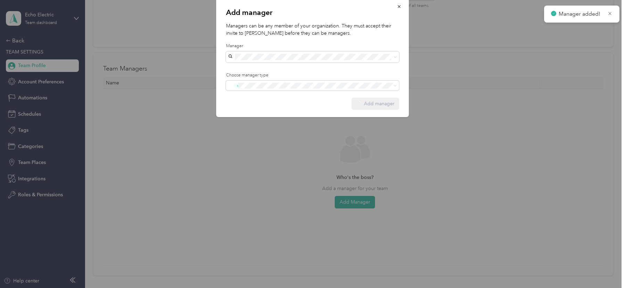
scroll to position [28, 0]
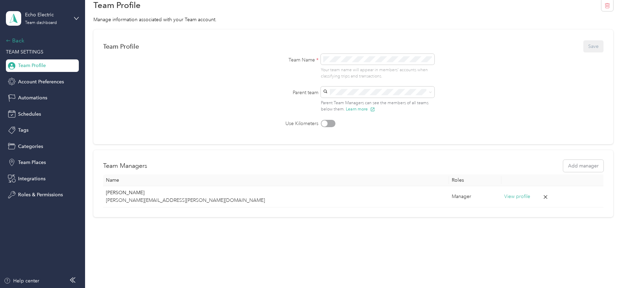
click at [13, 42] on div "Back" at bounding box center [40, 40] width 69 height 8
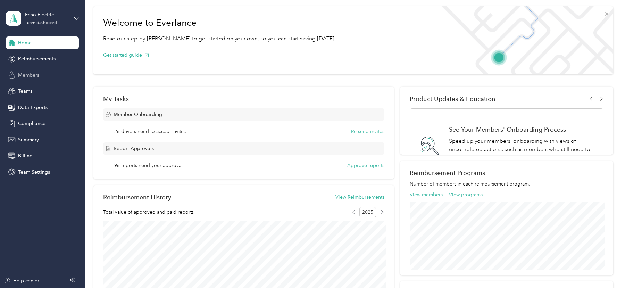
click at [35, 77] on span "Members" at bounding box center [28, 75] width 21 height 7
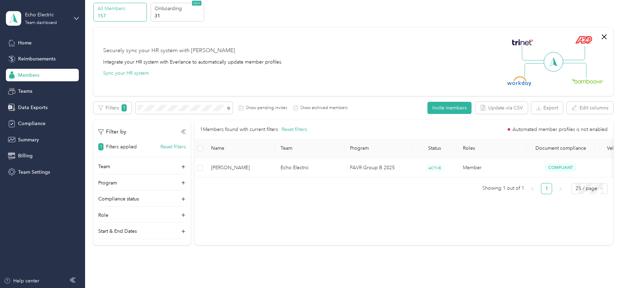
click at [269, 174] on td "[PERSON_NAME]" at bounding box center [240, 167] width 69 height 19
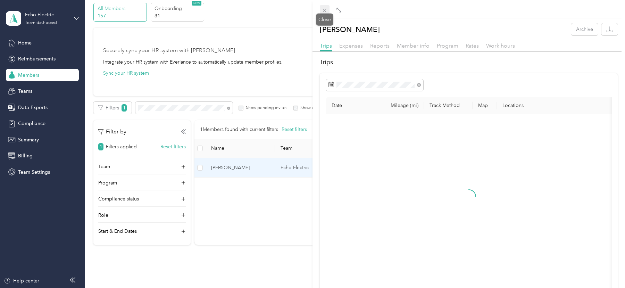
click at [323, 10] on icon at bounding box center [325, 10] width 6 height 6
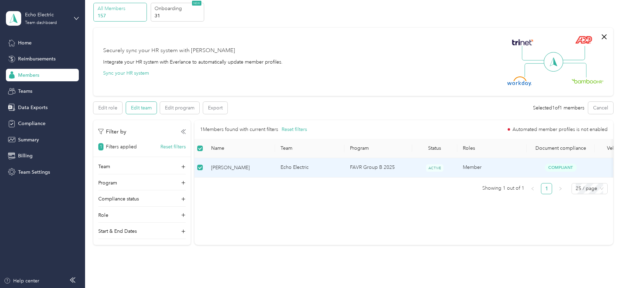
click at [142, 110] on button "Edit team" at bounding box center [141, 108] width 31 height 12
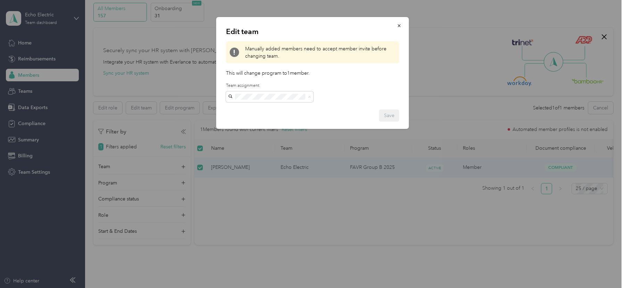
click at [277, 111] on div "[PERSON_NAME][EMAIL_ADDRESS][PERSON_NAME][DOMAIN_NAME] [PERSON_NAME]" at bounding box center [270, 124] width 78 height 38
click at [385, 117] on button "Save" at bounding box center [389, 115] width 20 height 12
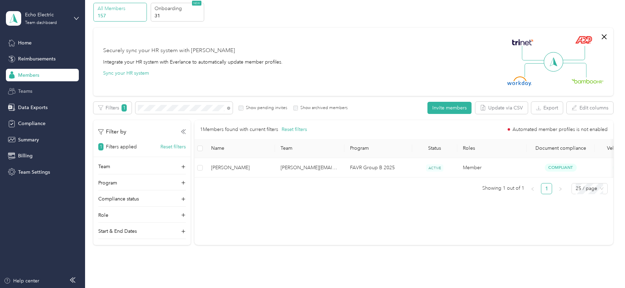
click at [27, 88] on span "Teams" at bounding box center [25, 91] width 14 height 7
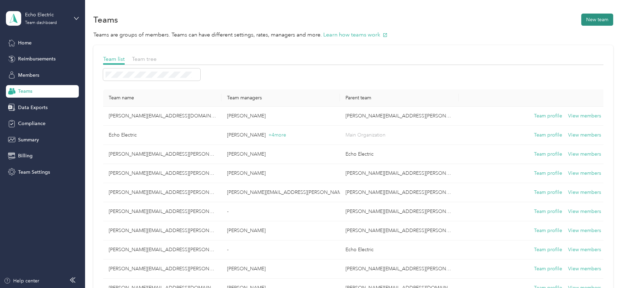
click at [590, 16] on button "New team" at bounding box center [598, 20] width 32 height 12
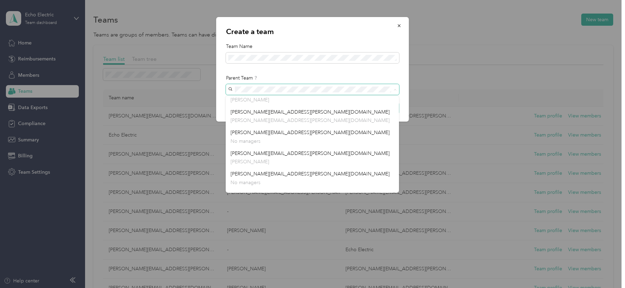
scroll to position [78, 0]
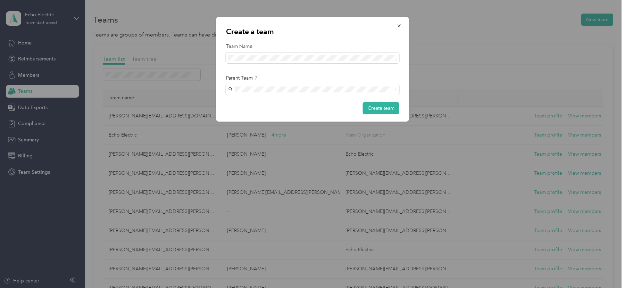
click at [291, 168] on span "[PERSON_NAME][EMAIL_ADDRESS][PERSON_NAME][DOMAIN_NAME]" at bounding box center [310, 168] width 159 height 6
click at [378, 108] on button "Create team" at bounding box center [381, 108] width 36 height 12
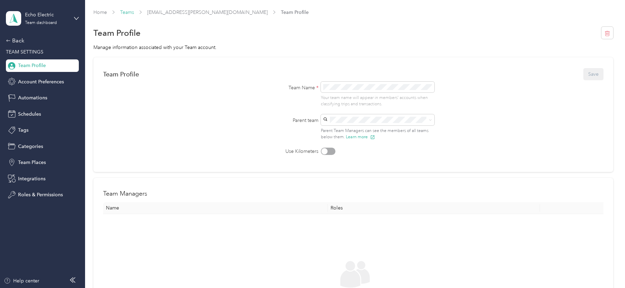
click at [128, 11] on link "Teams" at bounding box center [127, 12] width 14 height 6
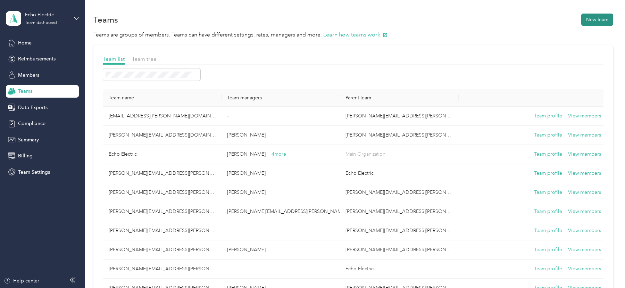
click at [593, 25] on button "New team" at bounding box center [598, 20] width 32 height 12
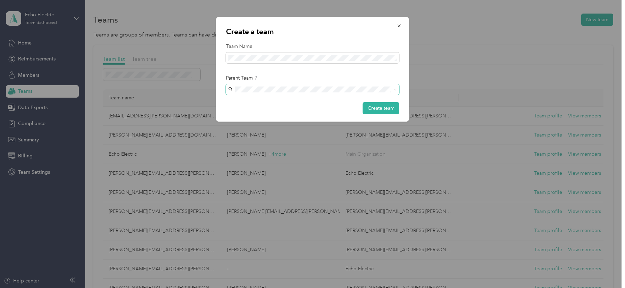
click at [264, 93] on span at bounding box center [312, 89] width 173 height 11
click at [257, 101] on span "[EMAIL_ADDRESS][PERSON_NAME][DOMAIN_NAME]" at bounding box center [291, 102] width 121 height 6
click at [377, 109] on button "Create team" at bounding box center [381, 108] width 36 height 12
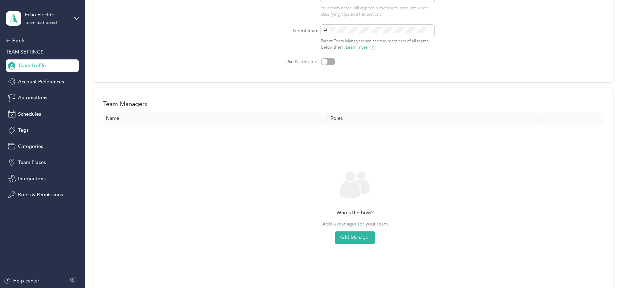
scroll to position [104, 0]
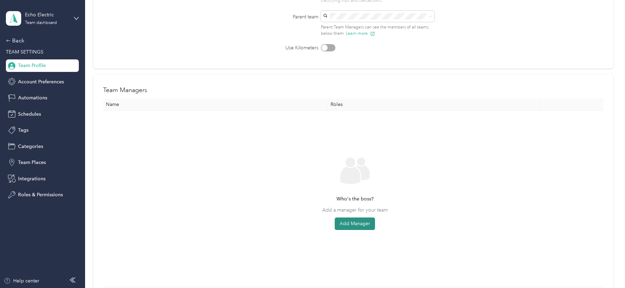
click at [355, 223] on button "Add Manager" at bounding box center [355, 223] width 40 height 13
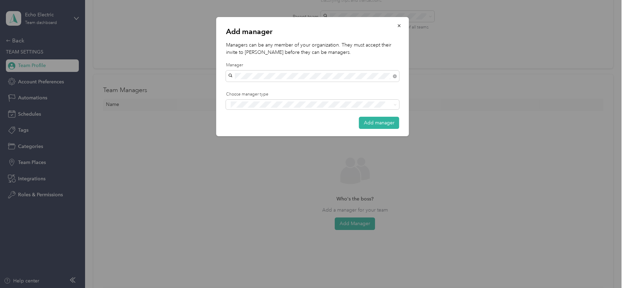
click at [258, 88] on span "[PERSON_NAME]" at bounding box center [250, 88] width 39 height 6
click at [260, 288] on div "Add manager Managers can be any member of your organization. They must accept t…" at bounding box center [311, 288] width 622 height 0
click at [260, 108] on span at bounding box center [308, 104] width 159 height 7
click at [261, 126] on div "Manager" at bounding box center [313, 130] width 164 height 9
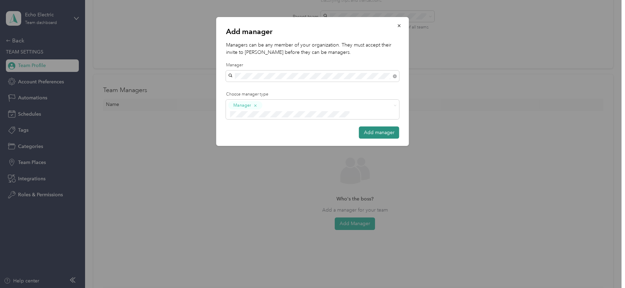
click at [384, 126] on button "Add manager" at bounding box center [379, 132] width 40 height 12
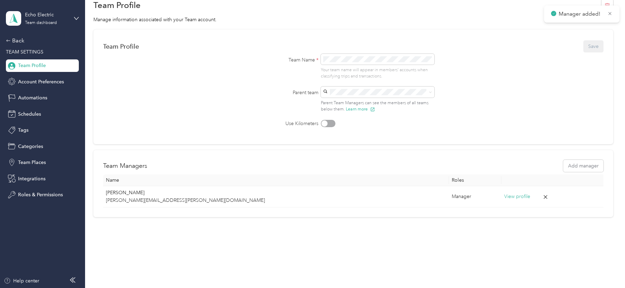
scroll to position [0, 0]
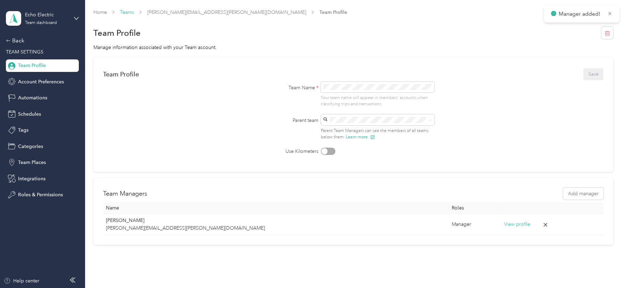
click at [130, 14] on link "Teams" at bounding box center [127, 12] width 14 height 6
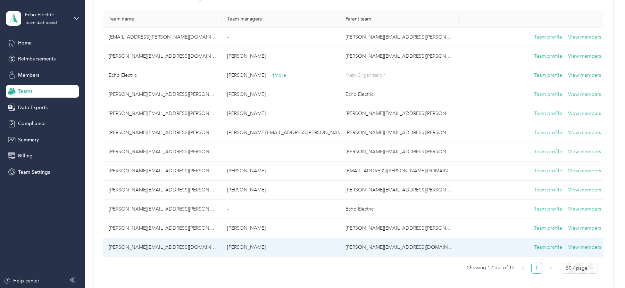
scroll to position [79, 0]
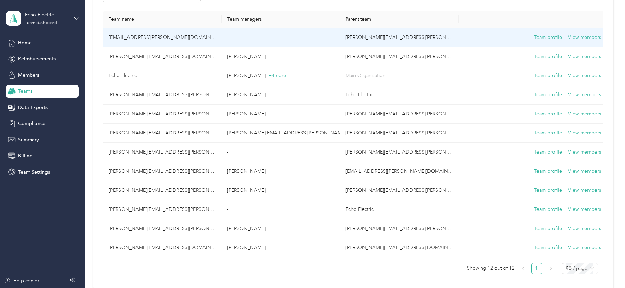
click at [206, 31] on td "[EMAIL_ADDRESS][PERSON_NAME][DOMAIN_NAME]" at bounding box center [162, 37] width 118 height 19
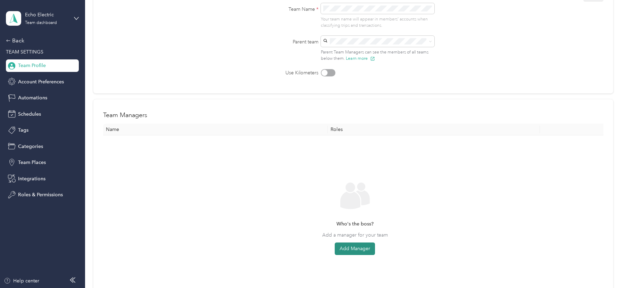
click at [362, 246] on button "Add Manager" at bounding box center [355, 248] width 40 height 13
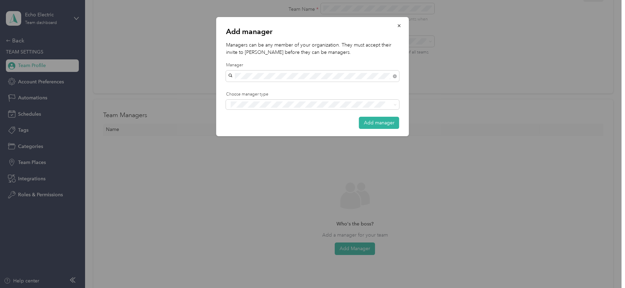
click at [253, 86] on span "[PERSON_NAME]" at bounding box center [250, 88] width 39 height 6
click at [257, 97] on div "Choose manager type" at bounding box center [312, 100] width 173 height 18
click at [261, 288] on div "Add manager Managers can be any member of your organization. They must accept t…" at bounding box center [311, 288] width 622 height 0
click at [398, 104] on span at bounding box center [312, 105] width 173 height 10
click at [308, 127] on div "Manager" at bounding box center [313, 130] width 164 height 9
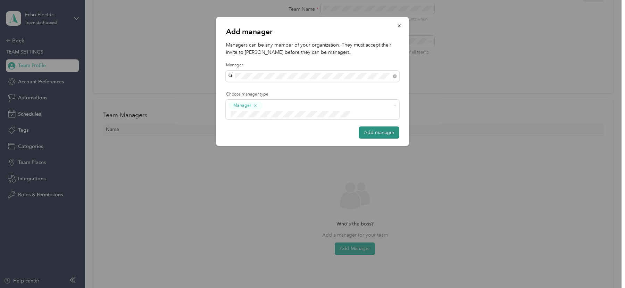
click at [383, 126] on button "Add manager" at bounding box center [379, 132] width 40 height 12
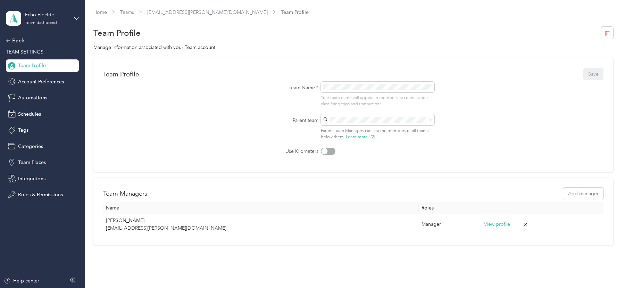
click at [22, 36] on div "Echo Electric Team dashboard Back TEAM SETTINGS Team Profile Account Preference…" at bounding box center [42, 100] width 73 height 201
click at [21, 37] on div "Back" at bounding box center [40, 40] width 69 height 8
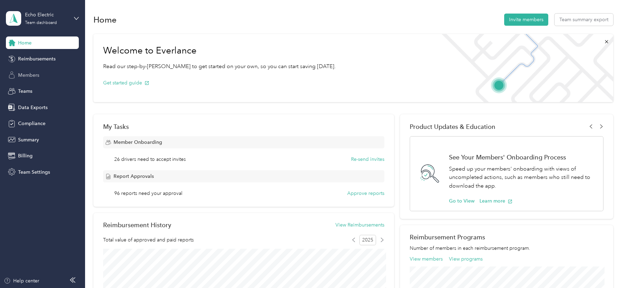
click at [36, 71] on div "Members" at bounding box center [42, 75] width 73 height 13
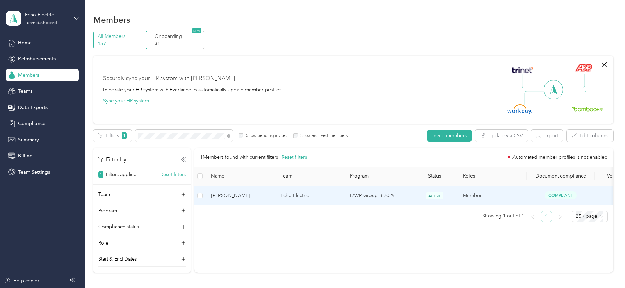
click at [301, 200] on td "Echo Electric" at bounding box center [309, 195] width 69 height 19
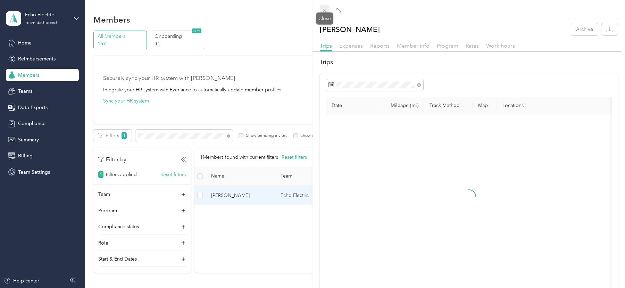
click at [323, 10] on icon at bounding box center [325, 10] width 6 height 6
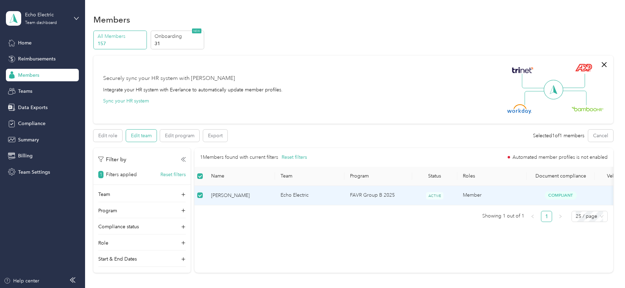
click at [141, 132] on button "Edit team" at bounding box center [141, 136] width 31 height 12
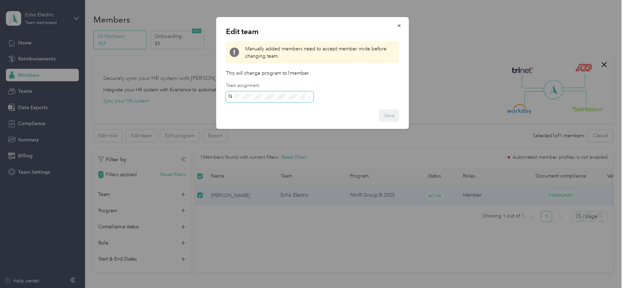
click at [283, 100] on span at bounding box center [270, 96] width 88 height 11
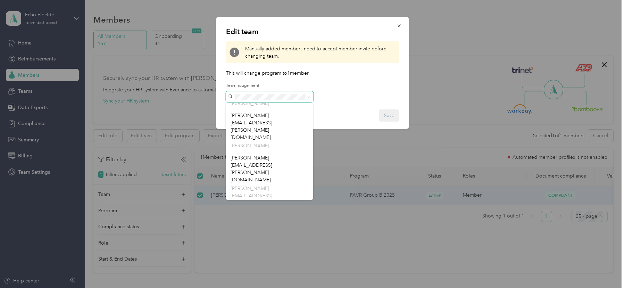
scroll to position [150, 0]
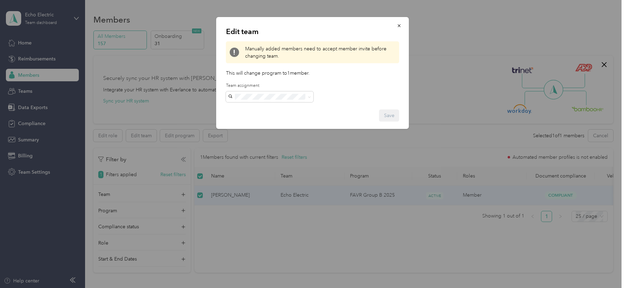
click at [391, 114] on button "Save" at bounding box center [389, 115] width 20 height 12
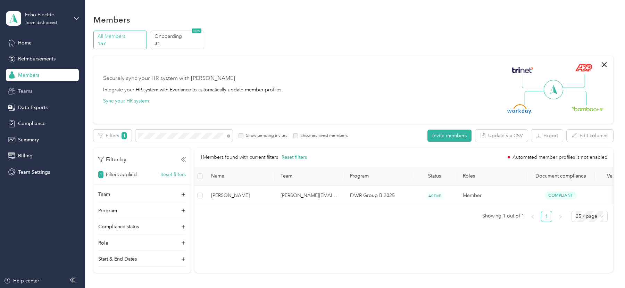
click at [38, 89] on div "Teams" at bounding box center [42, 91] width 73 height 13
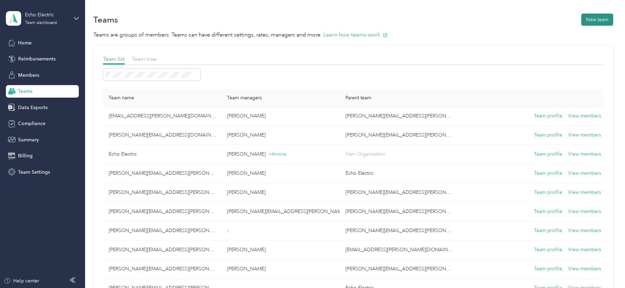
click at [596, 20] on button "New team" at bounding box center [598, 20] width 32 height 12
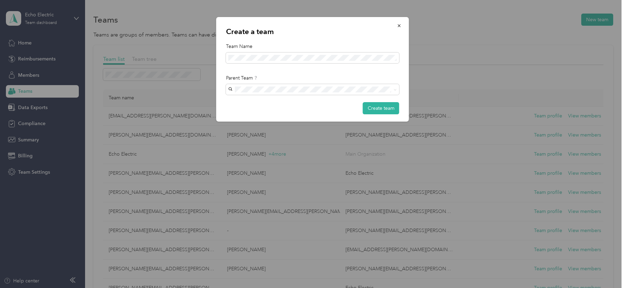
click at [270, 101] on span "[EMAIL_ADDRESS][PERSON_NAME][DOMAIN_NAME]" at bounding box center [291, 101] width 121 height 6
click at [383, 106] on button "Create team" at bounding box center [381, 108] width 36 height 12
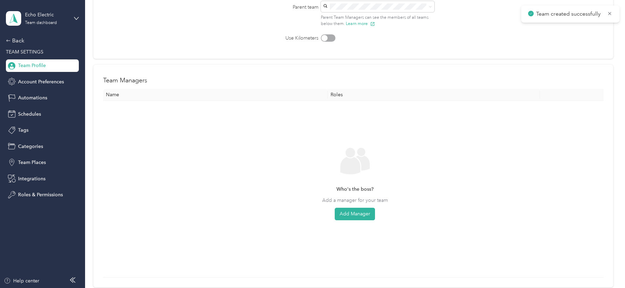
scroll to position [115, 0]
click at [352, 217] on div "Who's the boss? Add a manager for your team Add Manager" at bounding box center [355, 186] width 493 height 165
click at [352, 214] on button "Add Manager" at bounding box center [355, 212] width 40 height 13
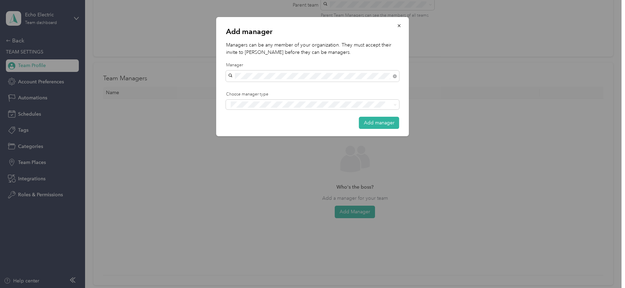
click at [304, 87] on div "[PERSON_NAME]" at bounding box center [313, 87] width 164 height 7
click at [288, 130] on div "Manager" at bounding box center [313, 129] width 164 height 9
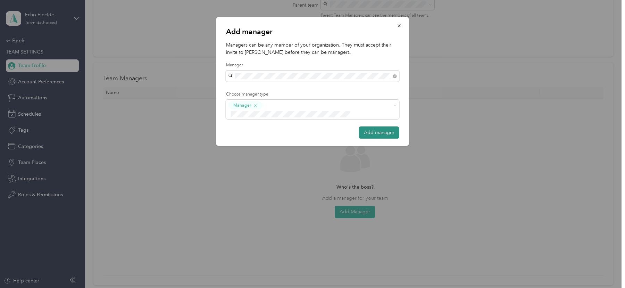
click at [374, 126] on button "Add manager" at bounding box center [379, 132] width 40 height 12
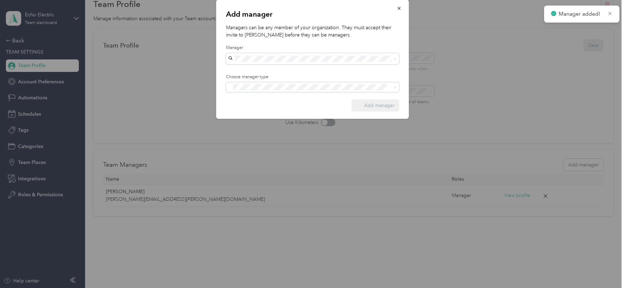
scroll to position [28, 0]
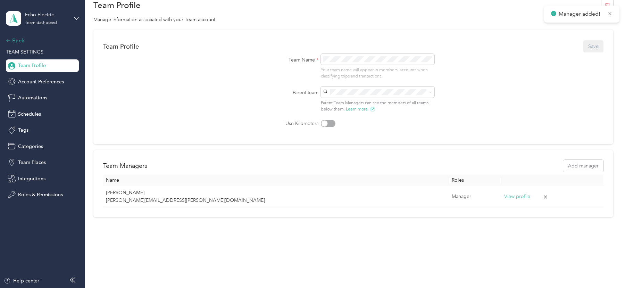
click at [24, 40] on div "Back" at bounding box center [40, 40] width 69 height 8
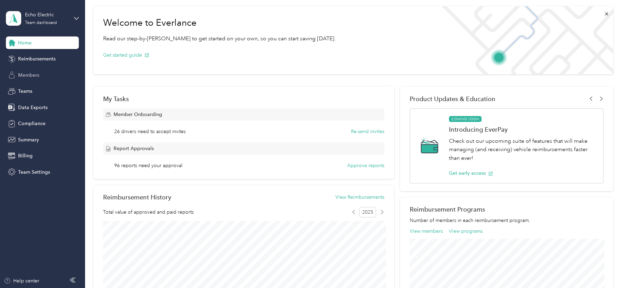
click at [17, 76] on div "Members" at bounding box center [42, 75] width 73 height 13
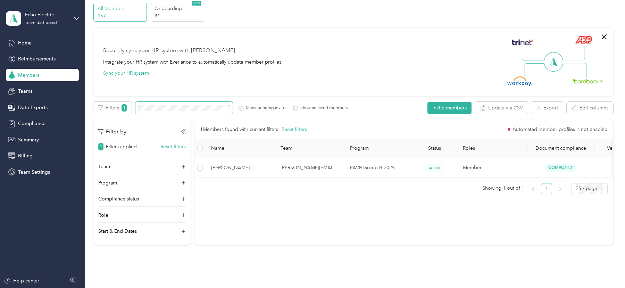
scroll to position [0, 11]
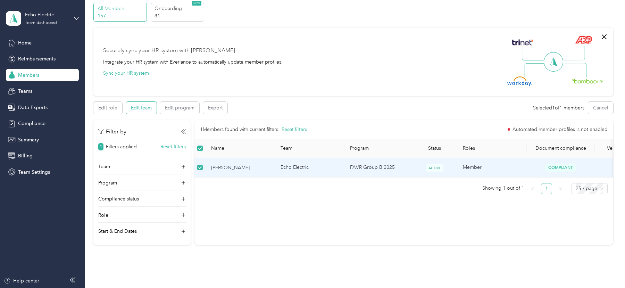
click at [131, 109] on button "Edit team" at bounding box center [141, 108] width 31 height 12
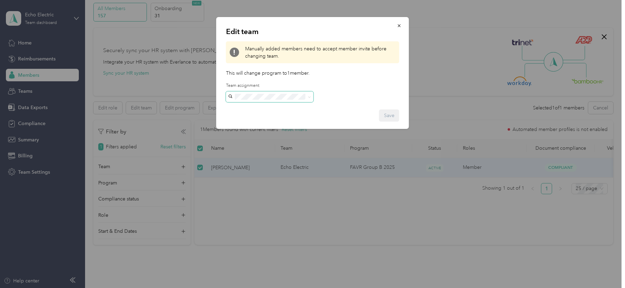
click at [274, 100] on span at bounding box center [270, 96] width 88 height 11
click at [273, 135] on p "[PERSON_NAME]" at bounding box center [270, 138] width 78 height 7
click at [384, 115] on button "Save" at bounding box center [389, 115] width 20 height 12
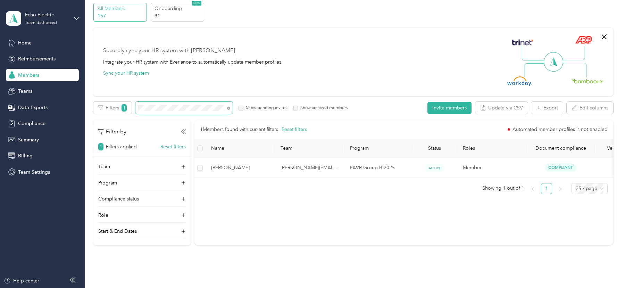
click at [164, 102] on div "Filters 1 Show pending invites Show archived members Invite members Update via …" at bounding box center [353, 108] width 520 height 12
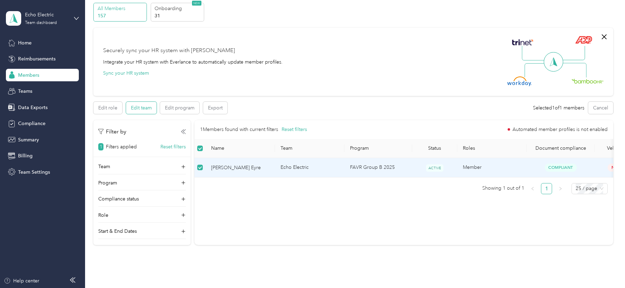
click at [149, 110] on button "Edit team" at bounding box center [141, 108] width 31 height 12
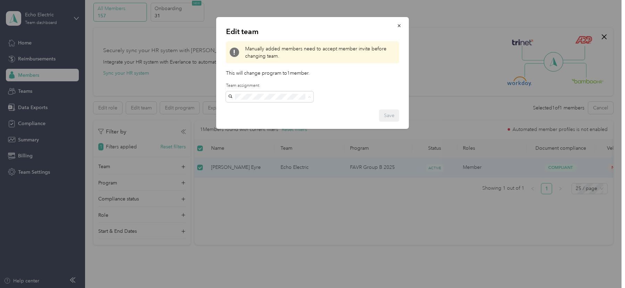
click at [262, 135] on p "[PERSON_NAME]" at bounding box center [270, 138] width 78 height 7
click at [385, 111] on button "Save" at bounding box center [389, 115] width 20 height 12
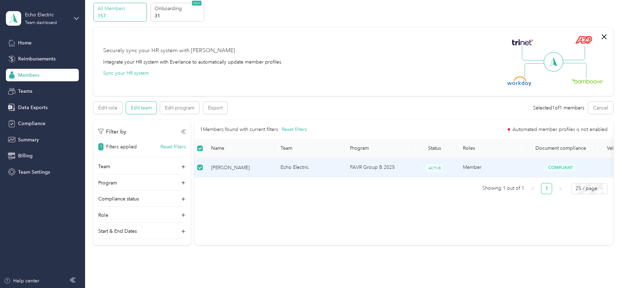
click at [141, 107] on button "Edit team" at bounding box center [141, 108] width 31 height 12
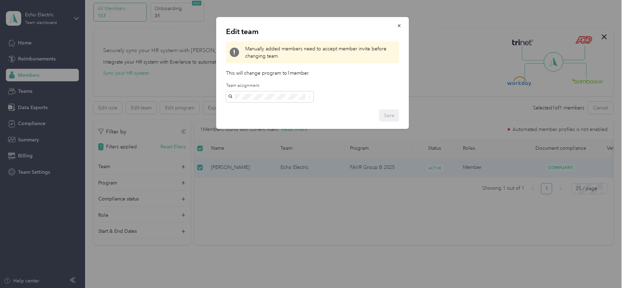
click at [278, 113] on div "[PERSON_NAME][EMAIL_ADDRESS][PERSON_NAME][DOMAIN_NAME] [PERSON_NAME]" at bounding box center [270, 124] width 78 height 38
click at [386, 117] on button "Save" at bounding box center [389, 115] width 20 height 12
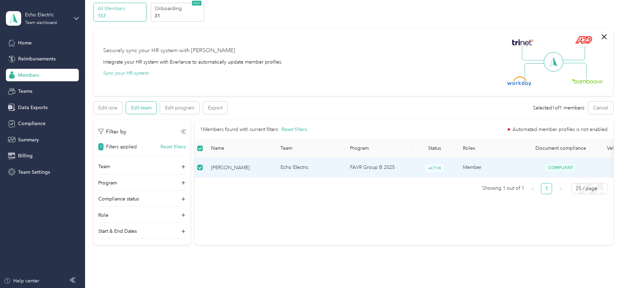
click at [139, 107] on button "Edit team" at bounding box center [141, 108] width 31 height 12
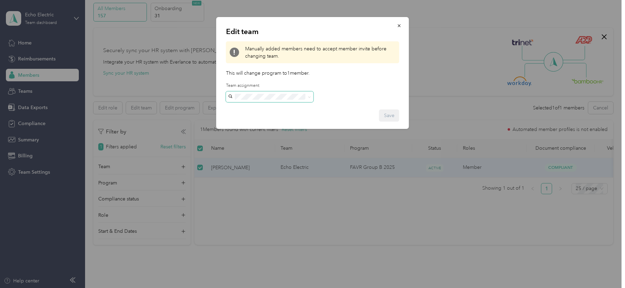
click at [265, 100] on span at bounding box center [270, 96] width 88 height 11
click at [263, 113] on div "[EMAIL_ADDRESS][PERSON_NAME][DOMAIN_NAME] [PERSON_NAME]" at bounding box center [270, 120] width 78 height 31
click at [389, 113] on button "Save" at bounding box center [389, 115] width 20 height 12
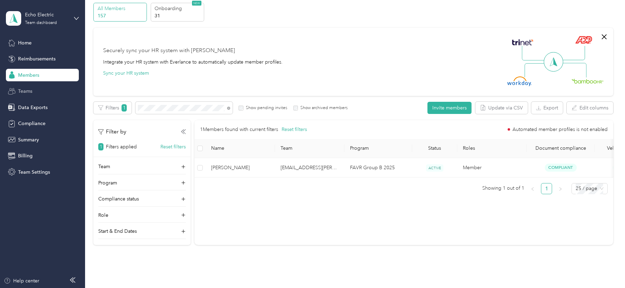
click at [30, 92] on span "Teams" at bounding box center [25, 91] width 14 height 7
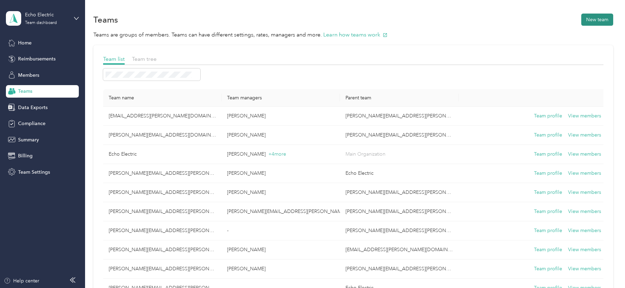
click at [592, 19] on button "New team" at bounding box center [598, 20] width 32 height 12
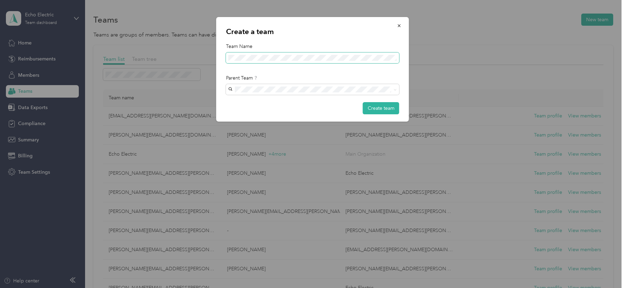
click at [246, 52] on span at bounding box center [312, 57] width 173 height 11
click at [257, 88] on div "Parent teams can view and edit teams beneath them. Teams under parent teams can…" at bounding box center [256, 99] width 88 height 41
click at [295, 76] on div "Parent Team" at bounding box center [312, 77] width 173 height 7
click at [276, 103] on span "[EMAIL_ADDRESS][PERSON_NAME][DOMAIN_NAME]" at bounding box center [291, 102] width 121 height 6
click at [378, 111] on button "Create team" at bounding box center [381, 108] width 36 height 12
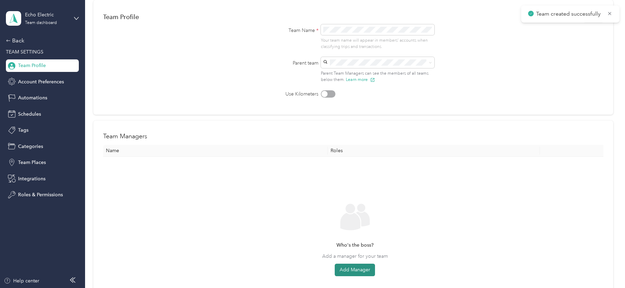
scroll to position [60, 0]
click at [355, 262] on button "Add Manager" at bounding box center [355, 267] width 40 height 13
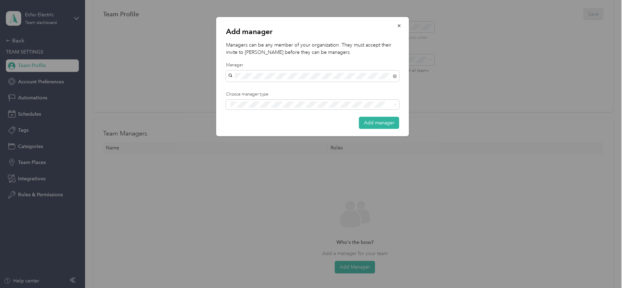
click at [287, 89] on div "[PERSON_NAME]" at bounding box center [313, 87] width 164 height 7
click at [279, 126] on div "Manager" at bounding box center [313, 130] width 164 height 9
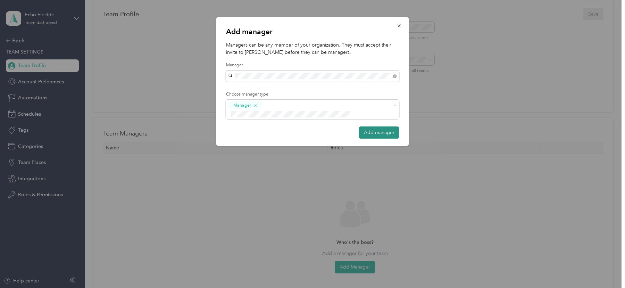
click at [368, 126] on button "Add manager" at bounding box center [379, 132] width 40 height 12
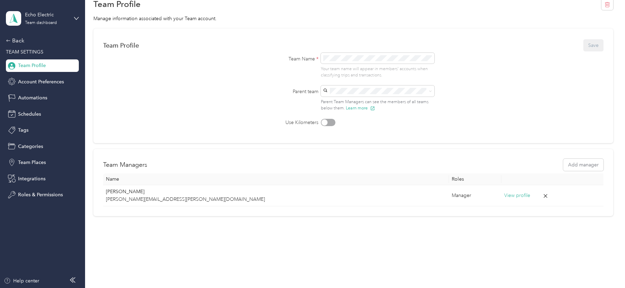
scroll to position [28, 0]
click at [19, 37] on div "Back" at bounding box center [40, 40] width 69 height 8
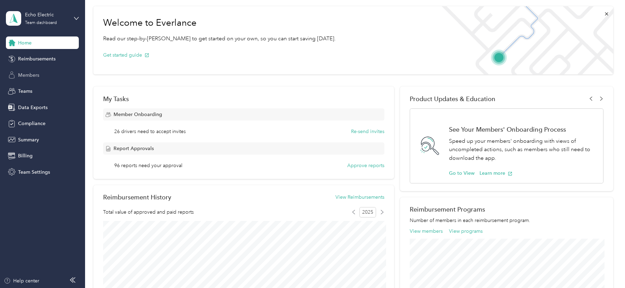
click at [40, 76] on div "Members" at bounding box center [42, 75] width 73 height 13
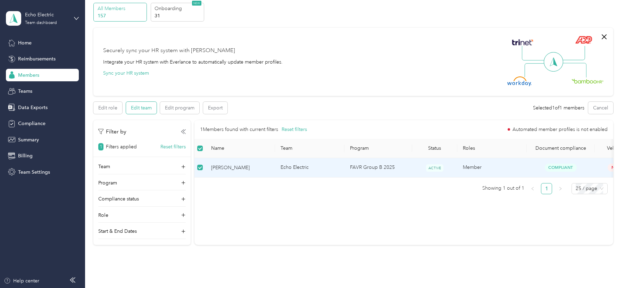
click at [139, 104] on button "Edit team" at bounding box center [141, 108] width 31 height 12
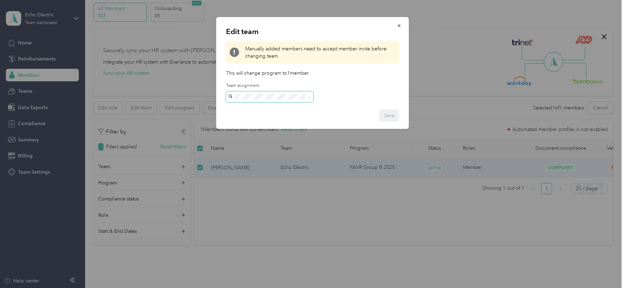
click at [260, 100] on span at bounding box center [270, 96] width 88 height 11
click at [259, 100] on span at bounding box center [270, 96] width 88 height 11
click at [260, 112] on div "[PERSON_NAME][EMAIL_ADDRESS][PERSON_NAME][DOMAIN_NAME] [PERSON_NAME]" at bounding box center [270, 124] width 78 height 38
click at [392, 115] on button "Save" at bounding box center [389, 115] width 20 height 12
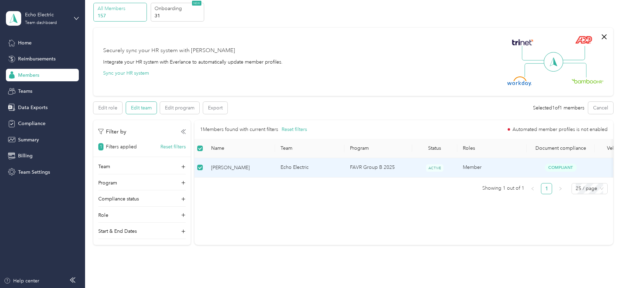
click at [145, 109] on button "Edit team" at bounding box center [141, 108] width 31 height 12
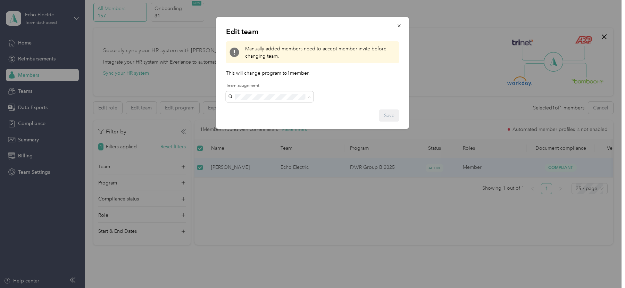
click at [261, 113] on div "[PERSON_NAME][EMAIL_ADDRESS][PERSON_NAME][DOMAIN_NAME] [PERSON_NAME]" at bounding box center [270, 124] width 78 height 38
click at [390, 113] on button "Save" at bounding box center [389, 115] width 20 height 12
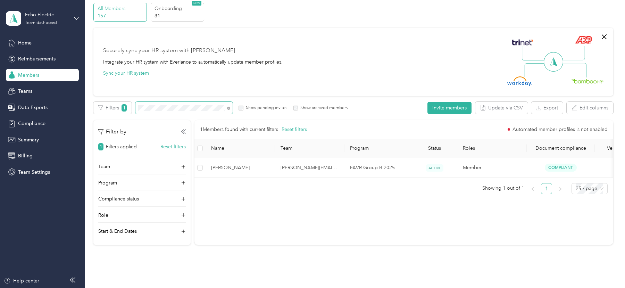
click at [166, 112] on span at bounding box center [183, 108] width 97 height 12
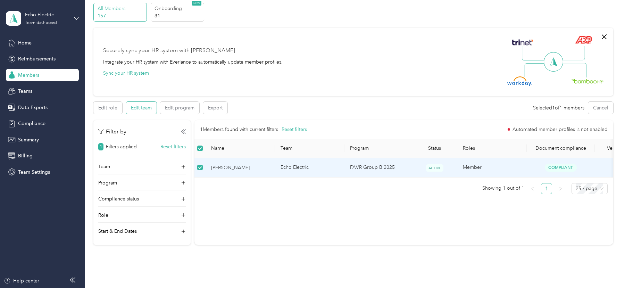
click at [140, 107] on button "Edit team" at bounding box center [141, 108] width 31 height 12
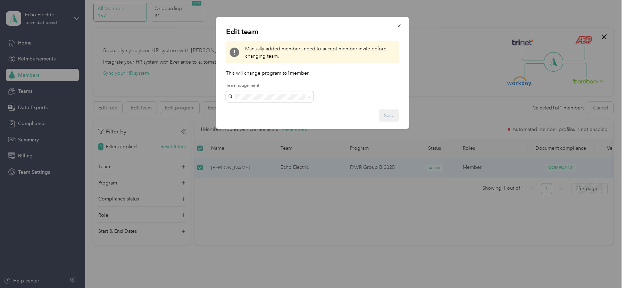
click at [291, 102] on div "Edit team Manually added members need to accept member invite before changing t…" at bounding box center [312, 73] width 193 height 112
click at [272, 110] on span "[PERSON_NAME][EMAIL_ADDRESS][PERSON_NAME][DOMAIN_NAME]" at bounding box center [252, 119] width 42 height 28
click at [388, 117] on button "Save" at bounding box center [389, 115] width 20 height 12
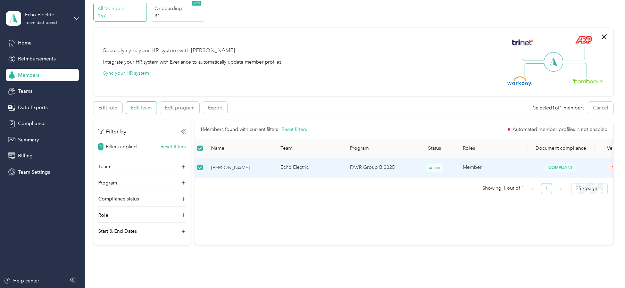
click at [134, 110] on button "Edit team" at bounding box center [141, 108] width 31 height 12
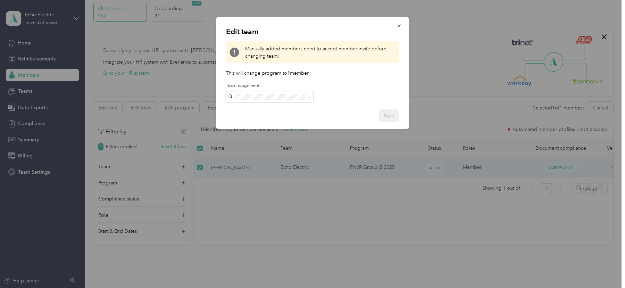
click at [269, 109] on span "[PERSON_NAME][EMAIL_ADDRESS][PERSON_NAME][DOMAIN_NAME]" at bounding box center [252, 120] width 42 height 28
click at [383, 114] on button "Save" at bounding box center [389, 115] width 20 height 12
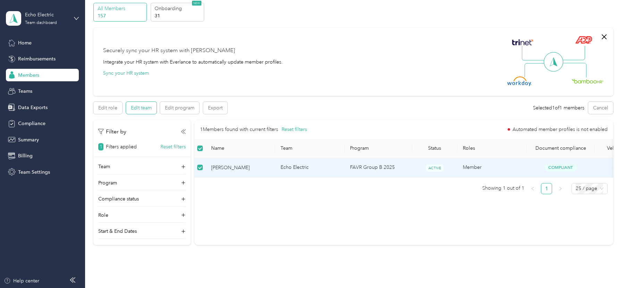
click at [145, 109] on button "Edit team" at bounding box center [141, 108] width 31 height 12
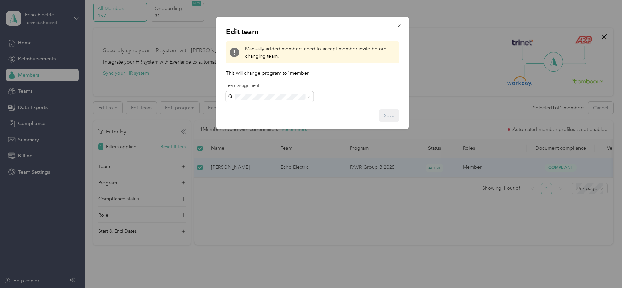
click at [257, 109] on span "[PERSON_NAME][EMAIL_ADDRESS][PERSON_NAME][DOMAIN_NAME]" at bounding box center [252, 120] width 42 height 28
click at [387, 115] on button "Save" at bounding box center [389, 115] width 20 height 12
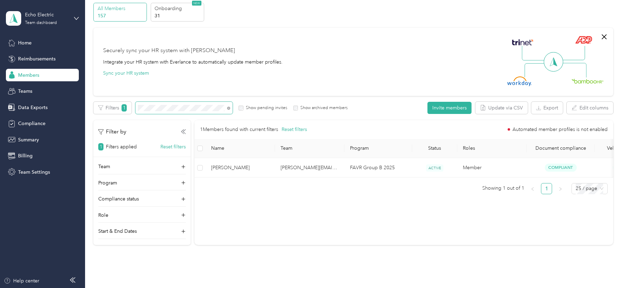
click at [163, 111] on span at bounding box center [183, 108] width 97 height 12
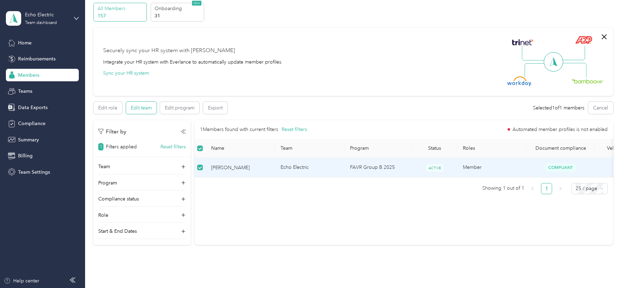
click at [142, 108] on button "Edit team" at bounding box center [141, 108] width 31 height 12
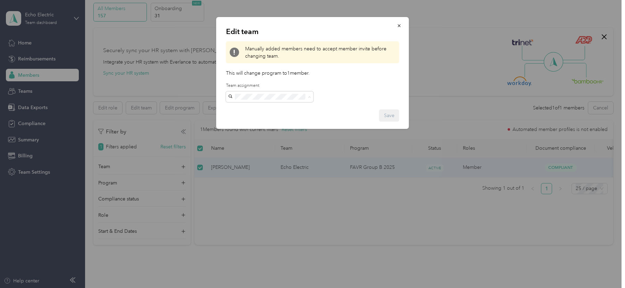
click at [261, 110] on span "[PERSON_NAME][EMAIL_ADDRESS][PERSON_NAME][DOMAIN_NAME]" at bounding box center [252, 120] width 42 height 28
click at [385, 116] on button "Save" at bounding box center [389, 115] width 20 height 12
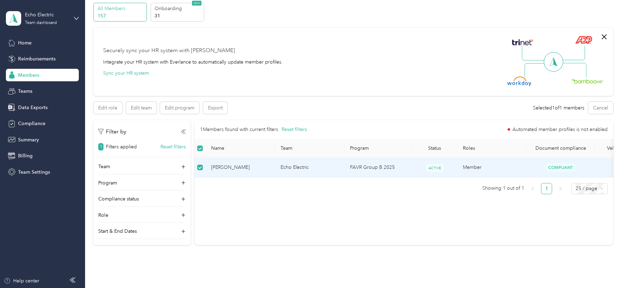
click at [135, 114] on div "Edit role Edit team Edit program Export Selected 1 of 1 members Cancel Filters …" at bounding box center [353, 173] width 520 height 143
click at [135, 109] on button "Edit team" at bounding box center [141, 108] width 31 height 12
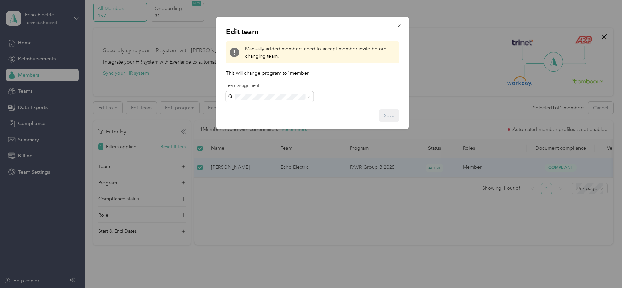
click at [256, 135] on p "[PERSON_NAME]" at bounding box center [270, 138] width 78 height 7
click at [389, 115] on button "Save" at bounding box center [389, 115] width 20 height 12
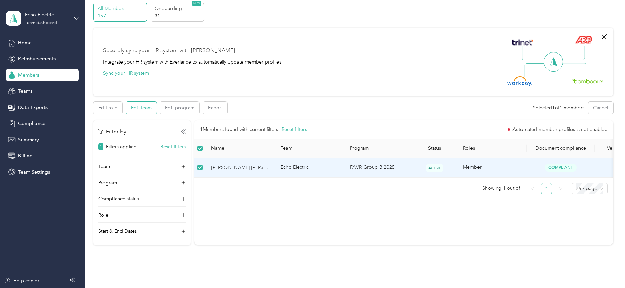
click at [137, 109] on button "Edit team" at bounding box center [141, 108] width 31 height 12
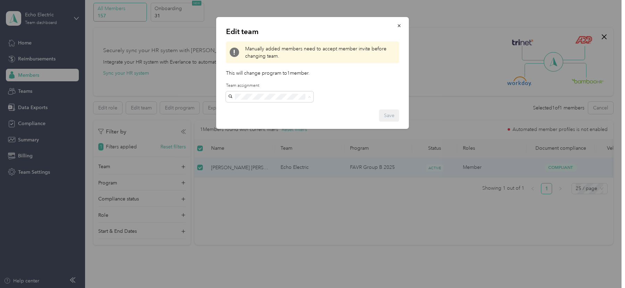
click at [253, 112] on div "[PERSON_NAME][EMAIL_ADDRESS][PERSON_NAME][DOMAIN_NAME] [PERSON_NAME]" at bounding box center [270, 124] width 78 height 38
click at [390, 118] on button "Save" at bounding box center [389, 115] width 20 height 12
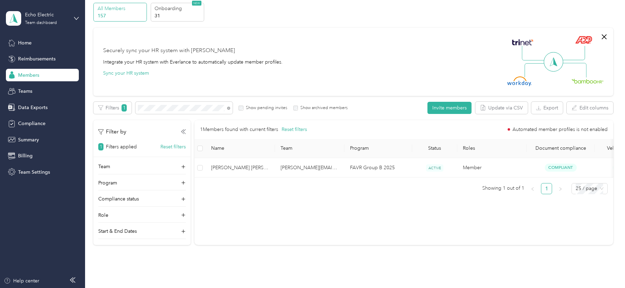
click at [31, 83] on div "Home Reimbursements Members Teams Data Exports Compliance Summary Billing Team …" at bounding box center [42, 107] width 73 height 142
click at [32, 92] on span "Teams" at bounding box center [25, 91] width 14 height 7
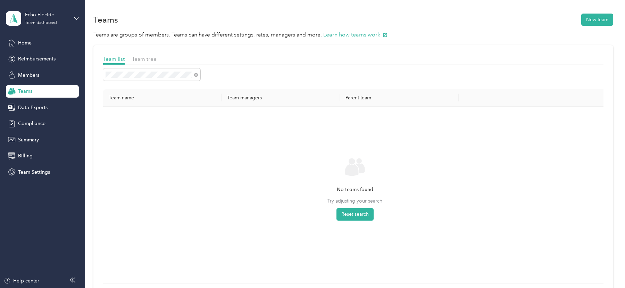
click at [592, 28] on section "Teams New team Teams are groups of members. Teams can have different settings, …" at bounding box center [353, 154] width 520 height 285
click at [592, 18] on button "New team" at bounding box center [598, 20] width 32 height 12
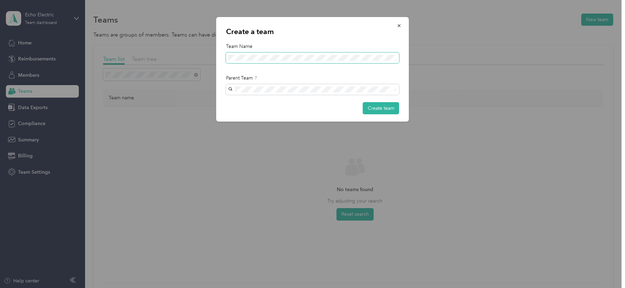
click at [252, 53] on span at bounding box center [312, 57] width 173 height 11
click at [255, 61] on span at bounding box center [312, 57] width 173 height 11
click at [368, 106] on button "Create team" at bounding box center [381, 108] width 36 height 12
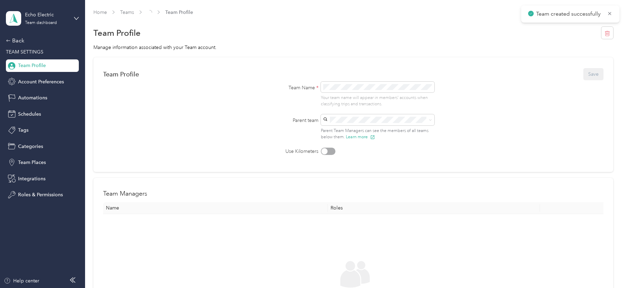
scroll to position [79, 0]
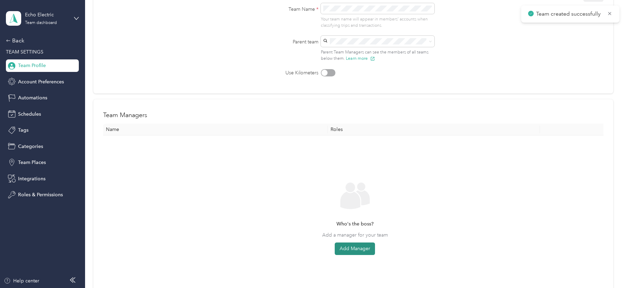
click at [360, 250] on button "Add Manager" at bounding box center [355, 248] width 40 height 13
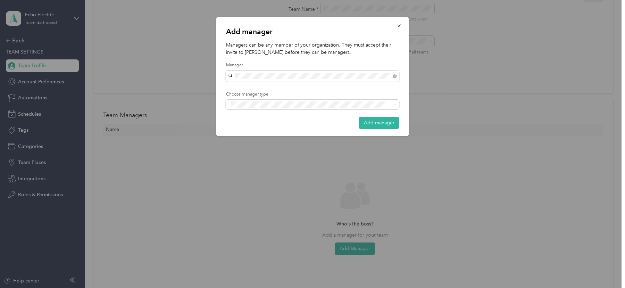
click at [251, 90] on div "[EMAIL_ADDRESS][PERSON_NAME][DOMAIN_NAME]" at bounding box center [313, 87] width 164 height 7
click at [268, 130] on div "Manager" at bounding box center [313, 130] width 164 height 9
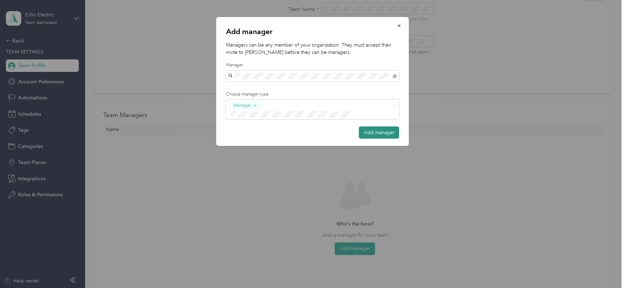
click at [377, 126] on button "Add manager" at bounding box center [379, 132] width 40 height 12
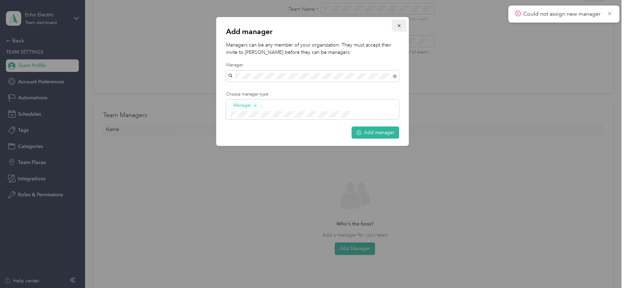
click at [397, 23] on span "button" at bounding box center [399, 26] width 5 height 6
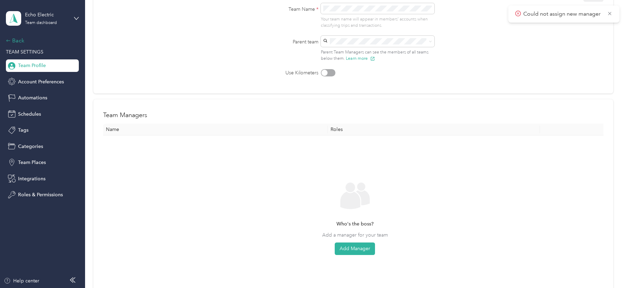
click at [22, 41] on div "Back" at bounding box center [40, 40] width 69 height 8
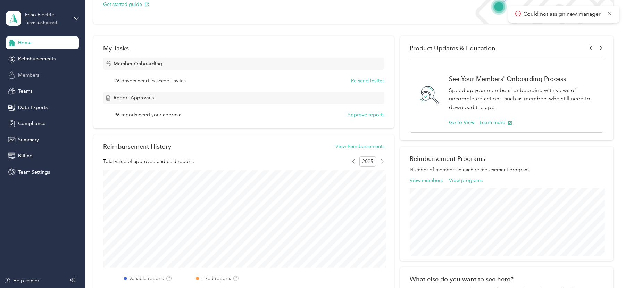
click at [34, 76] on span "Members" at bounding box center [28, 75] width 21 height 7
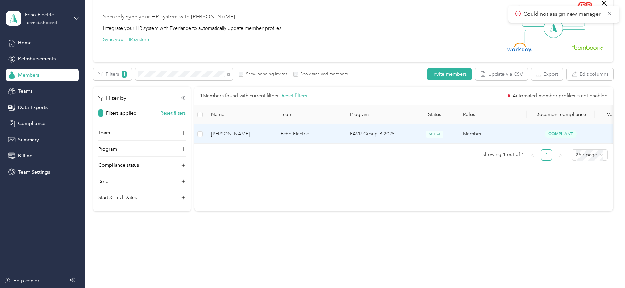
scroll to position [61, 0]
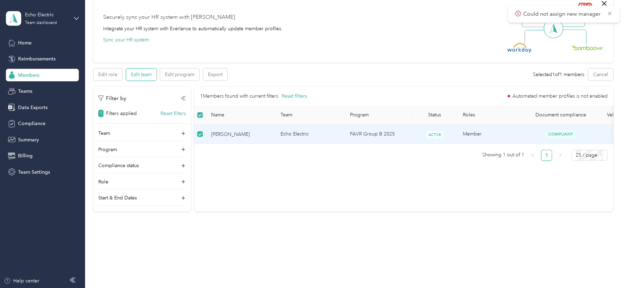
click at [146, 74] on button "Edit team" at bounding box center [141, 74] width 31 height 12
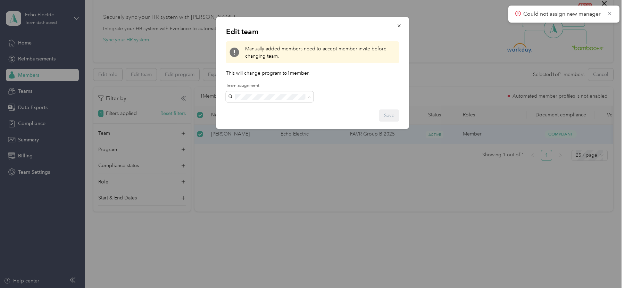
click at [264, 135] on p "No managers" at bounding box center [270, 138] width 78 height 7
click at [388, 115] on button "Save" at bounding box center [389, 115] width 20 height 12
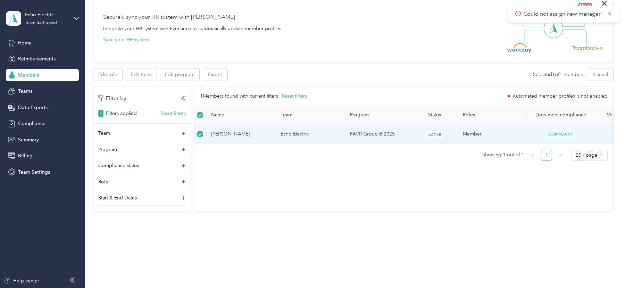
click at [164, 81] on div "Edit role Edit team Edit program Export Selected 1 of 1 members Cancel Filters …" at bounding box center [353, 139] width 520 height 143
click at [141, 76] on button "Edit team" at bounding box center [141, 74] width 31 height 12
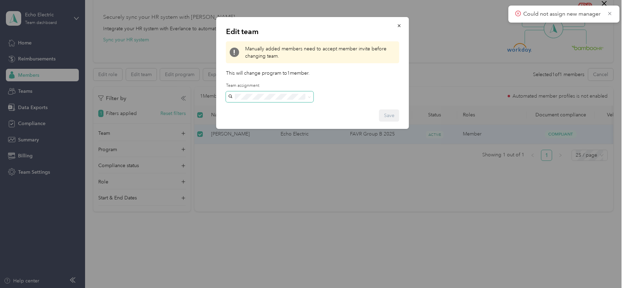
click at [269, 101] on span at bounding box center [270, 96] width 88 height 11
click at [267, 135] on p "No managers" at bounding box center [270, 138] width 78 height 7
click at [389, 114] on button "Save" at bounding box center [389, 115] width 20 height 12
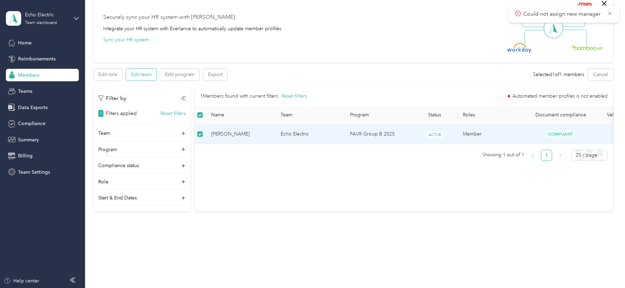
click at [148, 71] on button "Edit team" at bounding box center [141, 74] width 31 height 12
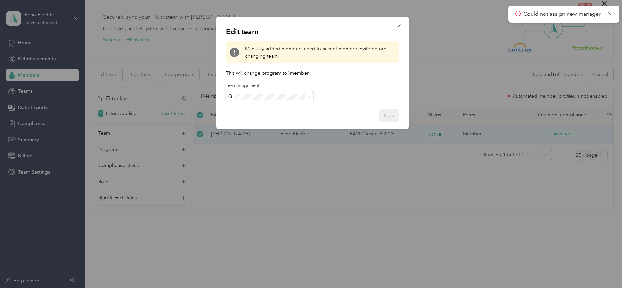
click at [272, 109] on span "[PERSON_NAME][EMAIL_ADDRESS][PERSON_NAME][DOMAIN_NAME]" at bounding box center [252, 120] width 42 height 28
click at [392, 116] on button "Save" at bounding box center [389, 115] width 20 height 12
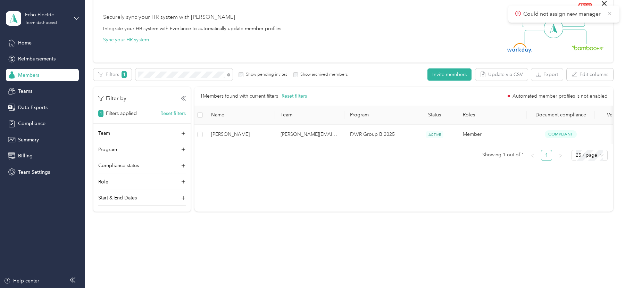
click at [609, 14] on icon at bounding box center [610, 13] width 6 height 6
click at [157, 70] on span at bounding box center [183, 74] width 97 height 12
click at [159, 78] on span at bounding box center [183, 74] width 97 height 12
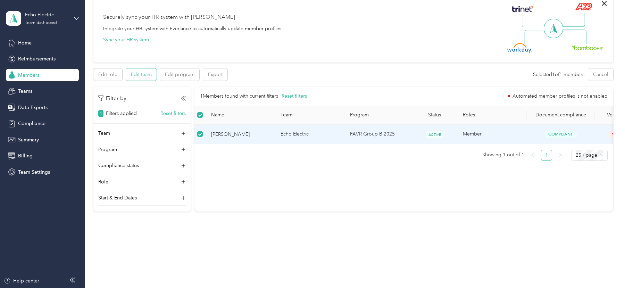
click at [136, 74] on button "Edit team" at bounding box center [141, 74] width 31 height 12
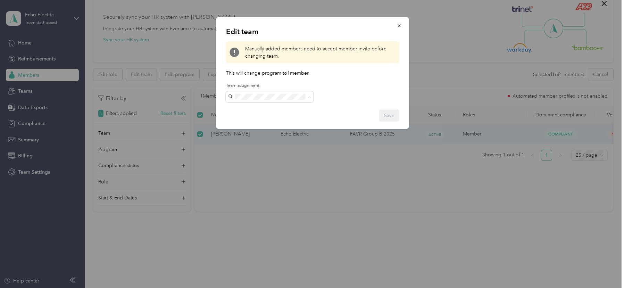
click at [267, 105] on li "[PERSON_NAME][EMAIL_ADDRESS][PERSON_NAME][DOMAIN_NAME] No managers" at bounding box center [270, 124] width 88 height 43
click at [389, 118] on button "Save" at bounding box center [389, 115] width 20 height 12
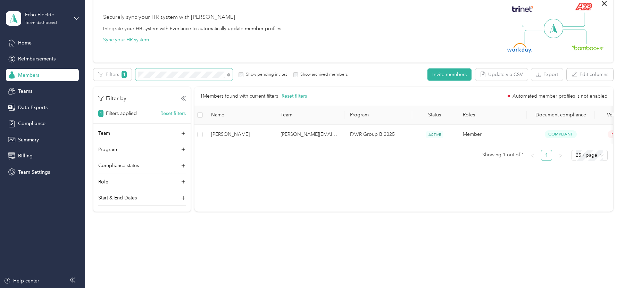
click at [170, 79] on span at bounding box center [183, 74] width 97 height 12
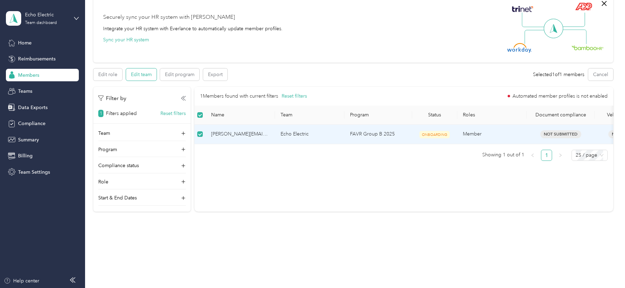
click at [141, 73] on button "Edit team" at bounding box center [141, 74] width 31 height 12
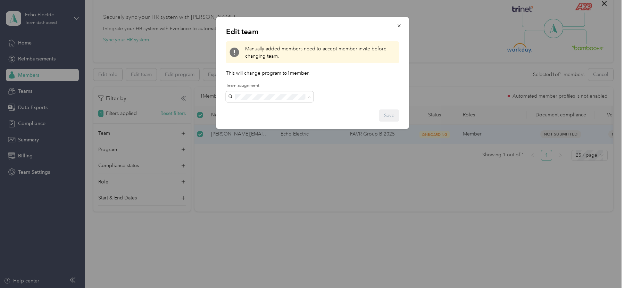
click at [277, 113] on div "[PERSON_NAME][EMAIL_ADDRESS][PERSON_NAME][DOMAIN_NAME] No managers" at bounding box center [270, 124] width 78 height 38
click at [388, 117] on button "Save" at bounding box center [389, 115] width 20 height 12
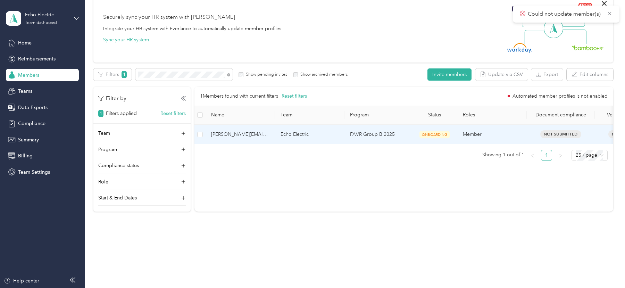
click at [219, 133] on span "[PERSON_NAME][EMAIL_ADDRESS][PERSON_NAME][DOMAIN_NAME]" at bounding box center [240, 135] width 58 height 8
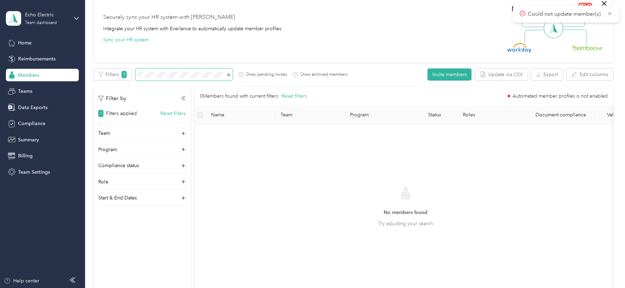
click at [194, 70] on span at bounding box center [183, 74] width 97 height 12
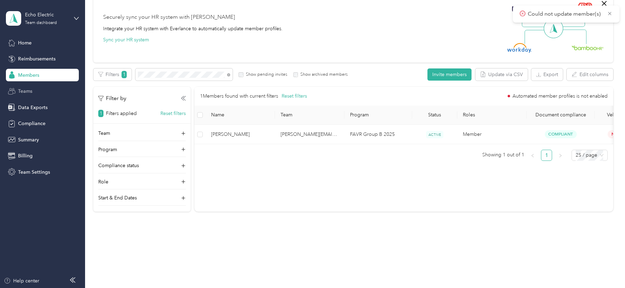
click at [33, 89] on div "Teams" at bounding box center [42, 91] width 73 height 13
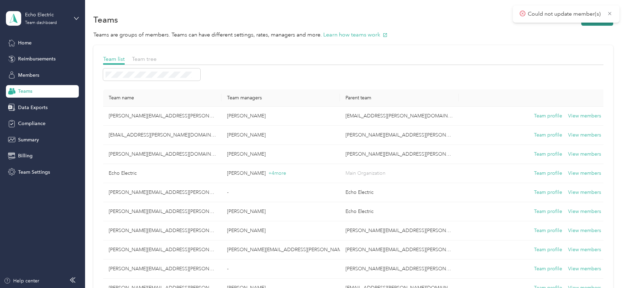
click at [595, 23] on button "New team" at bounding box center [598, 20] width 32 height 12
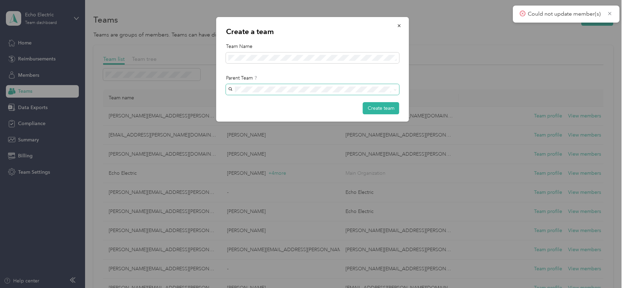
click at [259, 85] on span at bounding box center [312, 89] width 173 height 11
click at [395, 107] on button "Create team" at bounding box center [381, 108] width 36 height 12
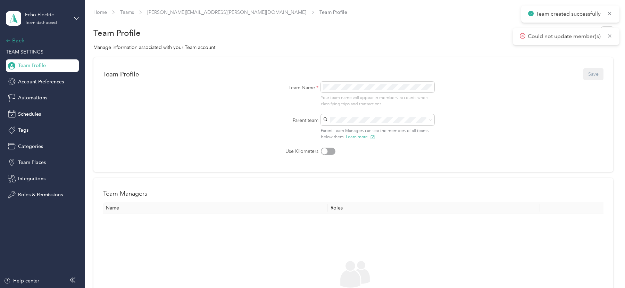
click at [18, 43] on div "Back" at bounding box center [40, 40] width 69 height 8
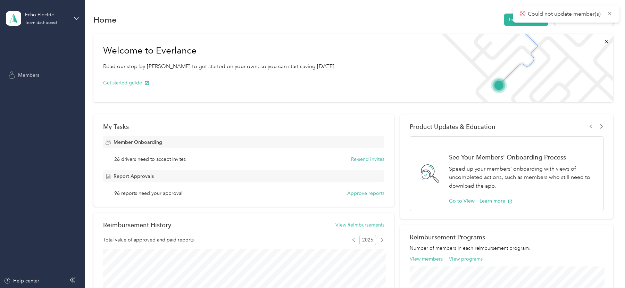
click at [35, 76] on span "Members" at bounding box center [28, 75] width 21 height 7
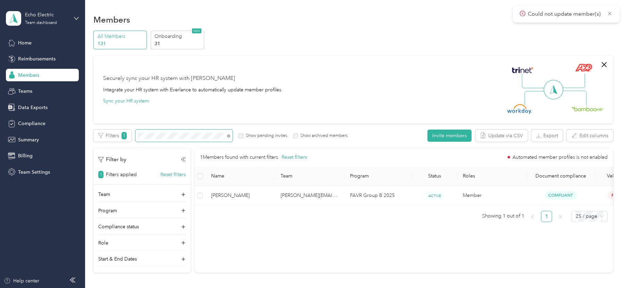
click at [184, 131] on span at bounding box center [183, 136] width 97 height 12
click at [184, 132] on span at bounding box center [183, 136] width 97 height 12
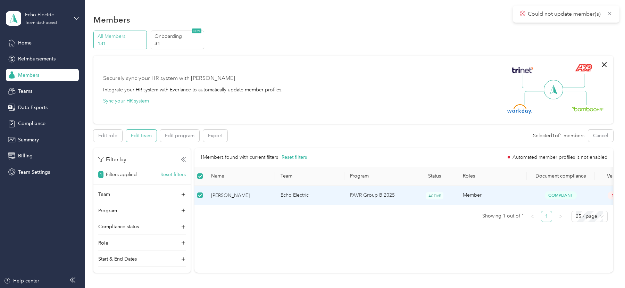
click at [134, 131] on button "Edit team" at bounding box center [141, 136] width 31 height 12
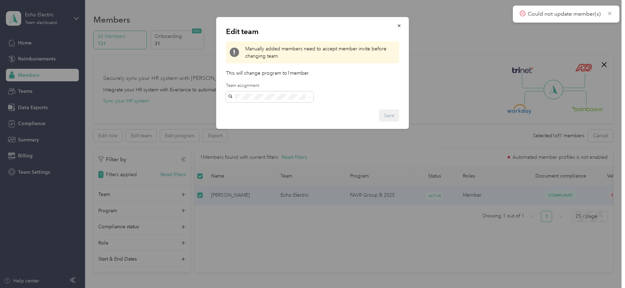
click at [276, 148] on div "[PERSON_NAME][EMAIL_ADDRESS][PERSON_NAME][DOMAIN_NAME] No managers" at bounding box center [270, 167] width 78 height 38
click at [387, 115] on button "Save" at bounding box center [389, 115] width 20 height 12
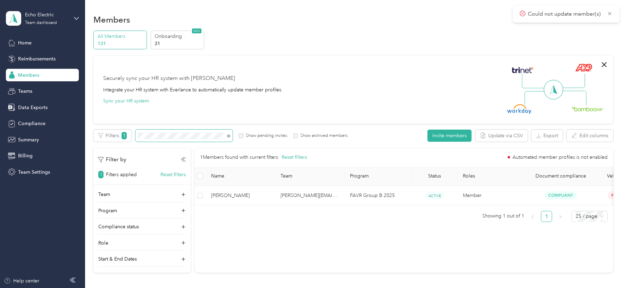
click at [172, 130] on span at bounding box center [183, 136] width 97 height 12
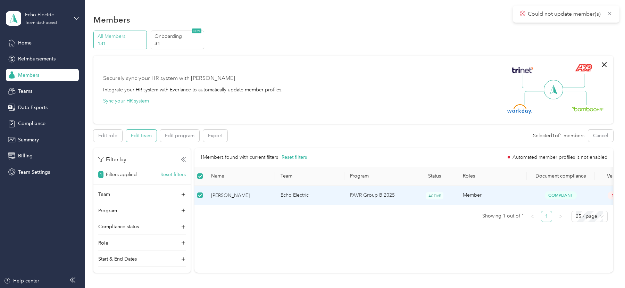
click at [140, 138] on button "Edit team" at bounding box center [141, 136] width 31 height 12
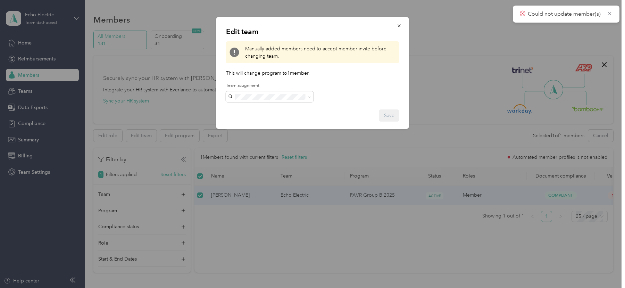
click at [275, 178] on p "No managers" at bounding box center [270, 181] width 78 height 7
click at [383, 115] on button "Save" at bounding box center [389, 115] width 20 height 12
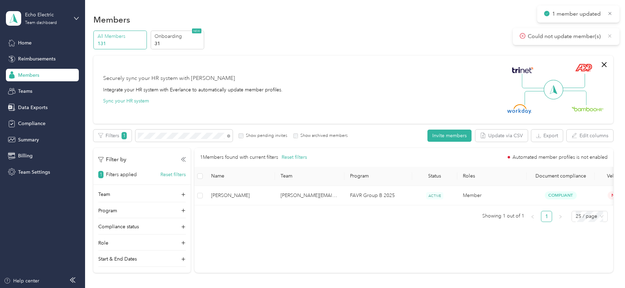
click at [612, 35] on icon at bounding box center [610, 36] width 6 height 6
click at [610, 17] on span "1 member updated" at bounding box center [578, 14] width 68 height 9
click at [612, 14] on icon at bounding box center [610, 13] width 5 height 6
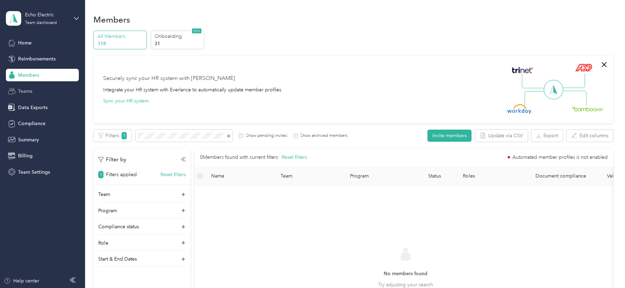
click at [31, 93] on span "Teams" at bounding box center [25, 91] width 14 height 7
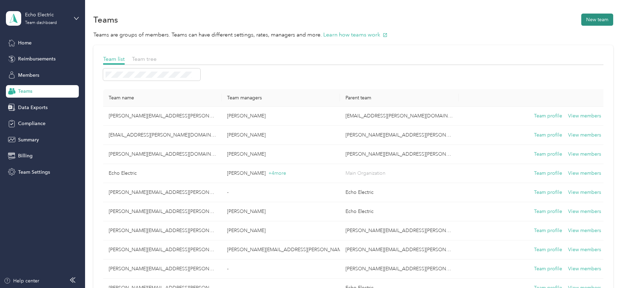
click at [593, 24] on button "New team" at bounding box center [598, 20] width 32 height 12
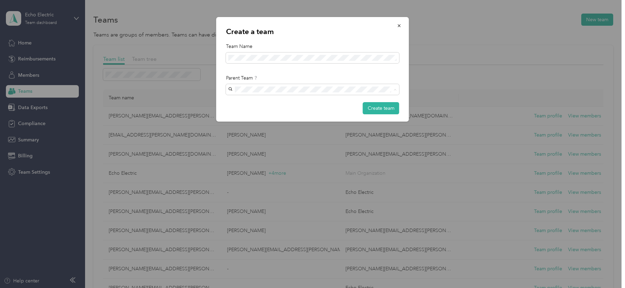
click at [273, 123] on span "[PERSON_NAME][EMAIL_ADDRESS][PERSON_NAME][DOMAIN_NAME]" at bounding box center [310, 122] width 159 height 6
click at [389, 107] on button "Create team" at bounding box center [381, 108] width 36 height 12
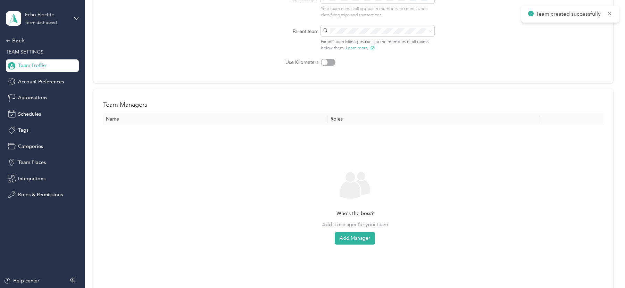
scroll to position [93, 0]
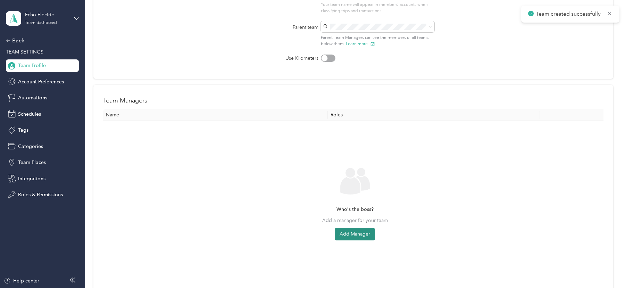
click at [343, 235] on button "Add Manager" at bounding box center [355, 234] width 40 height 13
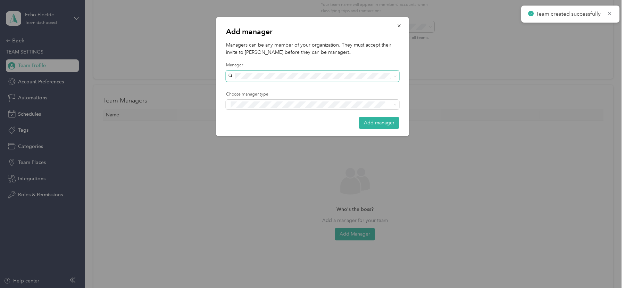
click at [312, 71] on span at bounding box center [312, 76] width 173 height 11
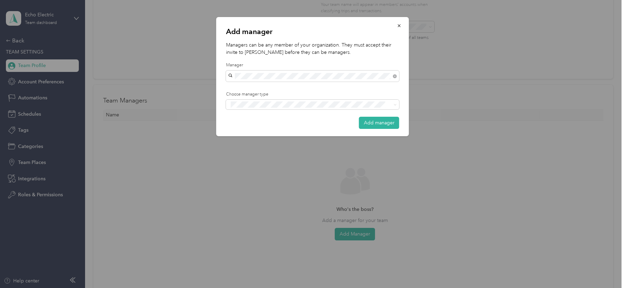
click at [281, 87] on div "[PERSON_NAME]" at bounding box center [313, 87] width 164 height 7
click at [288, 288] on div "Add manager Managers can be any member of your organization. They must accept t…" at bounding box center [311, 288] width 622 height 0
click at [271, 101] on span at bounding box center [308, 104] width 159 height 7
click at [262, 127] on div "Manager" at bounding box center [313, 130] width 164 height 9
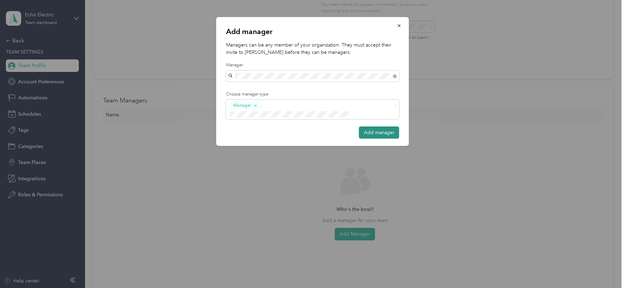
click at [365, 127] on button "Add manager" at bounding box center [379, 132] width 40 height 12
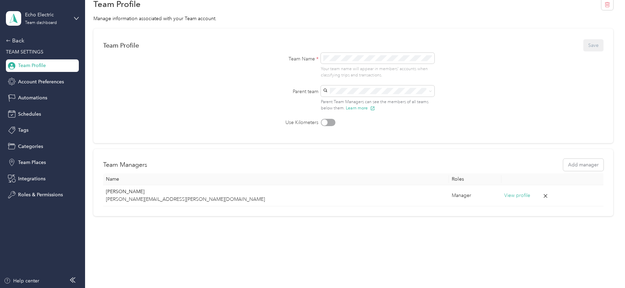
scroll to position [28, 0]
click at [20, 35] on div "Echo Electric Team dashboard Back TEAM SETTINGS Team Profile Account Preference…" at bounding box center [42, 100] width 73 height 201
click at [22, 43] on div "Back" at bounding box center [40, 40] width 69 height 8
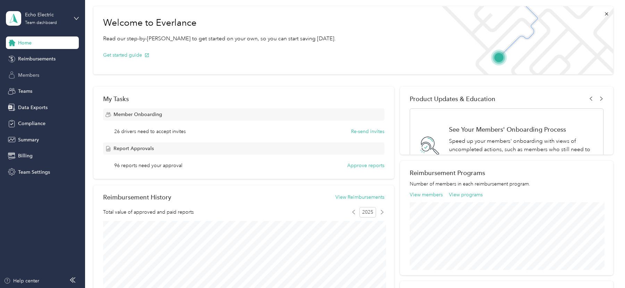
click at [31, 77] on span "Members" at bounding box center [28, 75] width 21 height 7
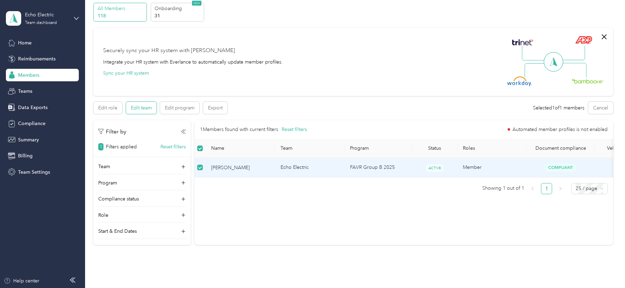
click at [146, 108] on button "Edit team" at bounding box center [141, 108] width 31 height 12
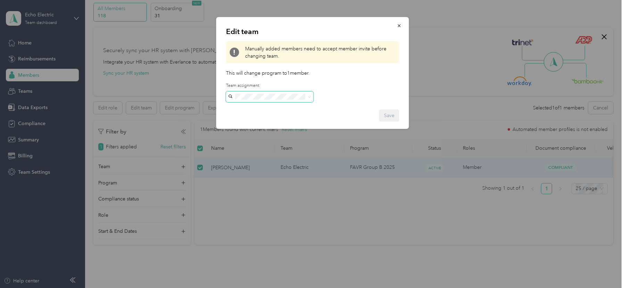
click at [241, 101] on span at bounding box center [270, 96] width 88 height 11
click at [240, 99] on span at bounding box center [270, 96] width 88 height 11
click at [264, 148] on span "[PERSON_NAME][EMAIL_ADDRESS][PERSON_NAME][DOMAIN_NAME]" at bounding box center [252, 162] width 42 height 28
click at [391, 109] on div "Save" at bounding box center [312, 115] width 173 height 12
click at [394, 116] on button "Save" at bounding box center [389, 115] width 20 height 12
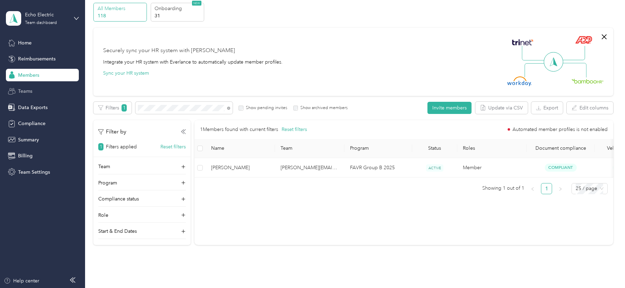
click at [33, 92] on div "Teams" at bounding box center [42, 91] width 73 height 13
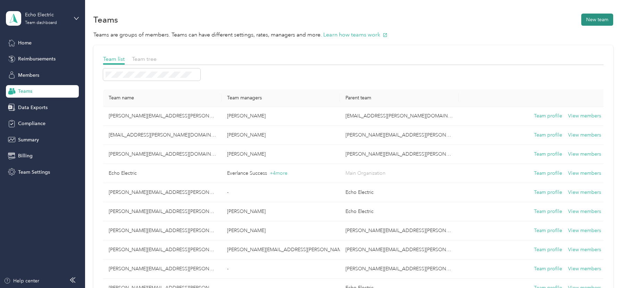
click at [604, 21] on button "New team" at bounding box center [598, 20] width 32 height 12
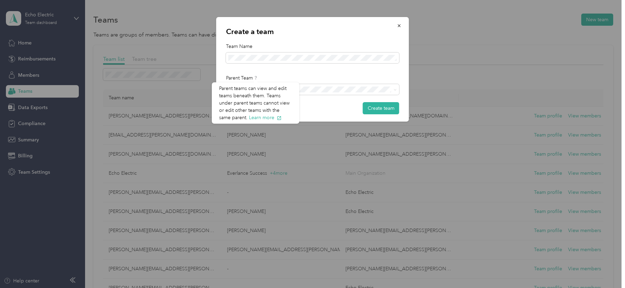
click at [258, 90] on div "Parent teams can view and edit teams beneath them. Teams under parent teams can…" at bounding box center [256, 102] width 88 height 41
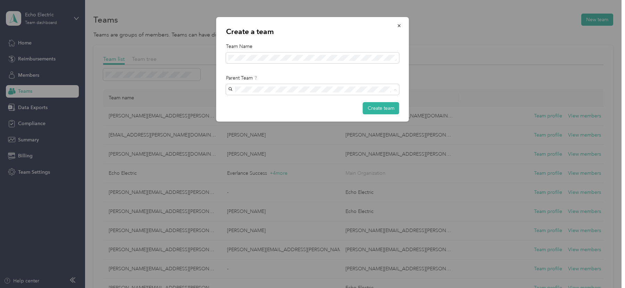
click at [300, 143] on span "[PERSON_NAME][EMAIL_ADDRESS][PERSON_NAME][DOMAIN_NAME]" at bounding box center [310, 143] width 159 height 6
click at [383, 112] on button "Create team" at bounding box center [381, 108] width 36 height 12
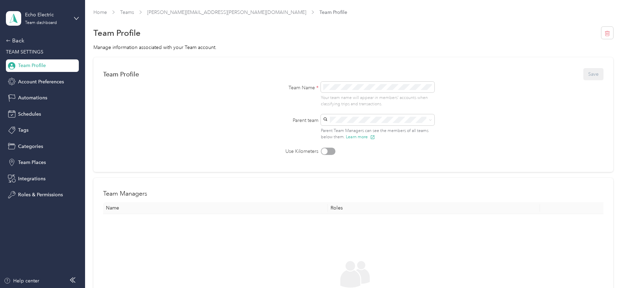
scroll to position [107, 0]
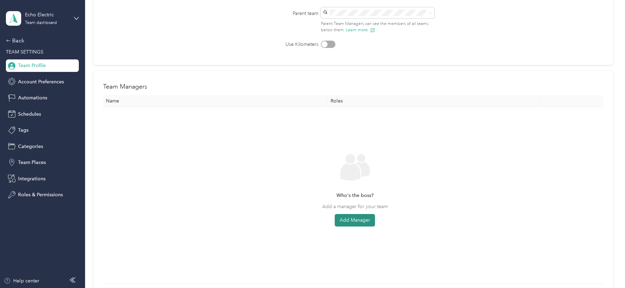
click at [347, 220] on button "Add Manager" at bounding box center [355, 220] width 40 height 13
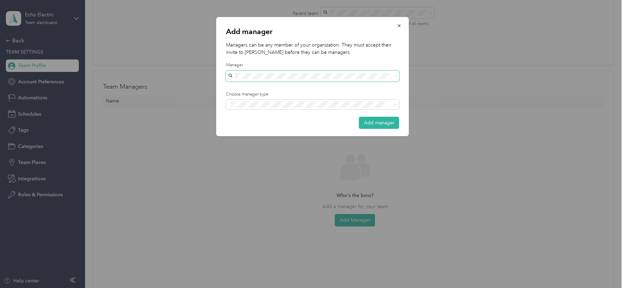
click at [318, 72] on span at bounding box center [312, 76] width 173 height 11
click at [288, 128] on div "Add manager" at bounding box center [312, 123] width 173 height 12
click at [304, 288] on div "Add manager Managers can be any member of your organization. They must accept t…" at bounding box center [311, 288] width 622 height 0
click at [401, 29] on button "button" at bounding box center [399, 25] width 15 height 12
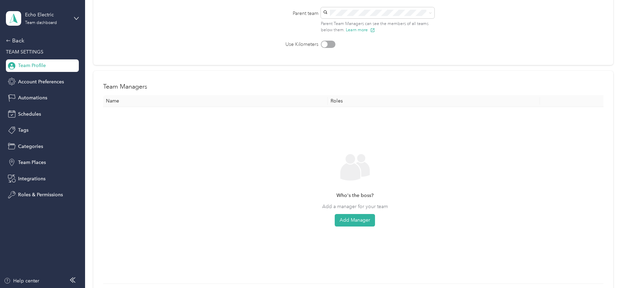
click at [17, 48] on div "Back TEAM SETTINGS Team Profile Account Preferences Automations Schedules Tags …" at bounding box center [42, 118] width 73 height 165
click at [14, 39] on div "Back" at bounding box center [40, 40] width 69 height 8
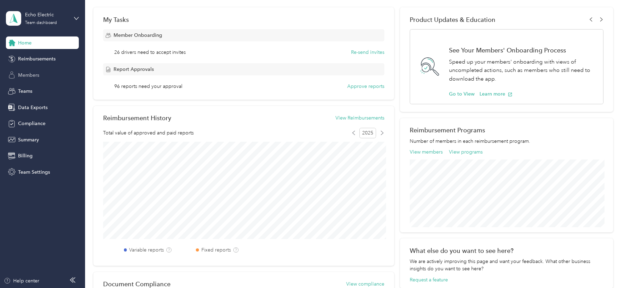
click at [36, 73] on span "Members" at bounding box center [28, 75] width 21 height 7
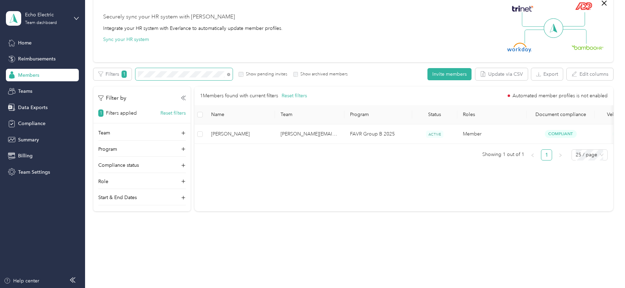
click at [180, 77] on span at bounding box center [183, 74] width 97 height 12
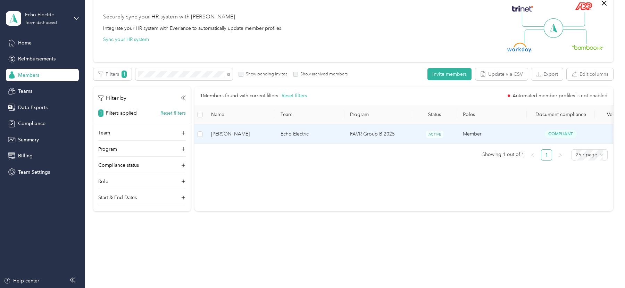
scroll to position [61, 0]
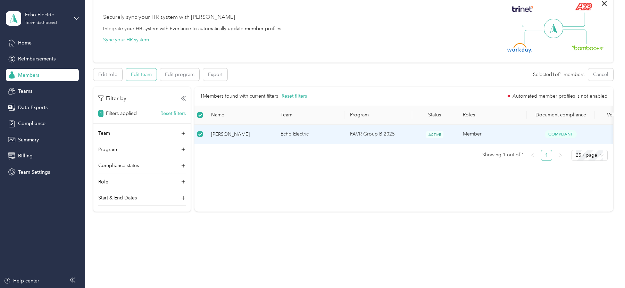
click at [136, 73] on button "Edit team" at bounding box center [141, 74] width 31 height 12
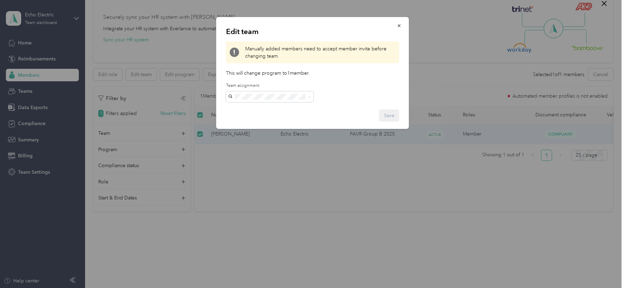
click at [272, 108] on span "[PERSON_NAME][EMAIL_ADDRESS][PERSON_NAME][DOMAIN_NAME]" at bounding box center [252, 120] width 42 height 28
click at [392, 115] on button "Save" at bounding box center [389, 115] width 20 height 12
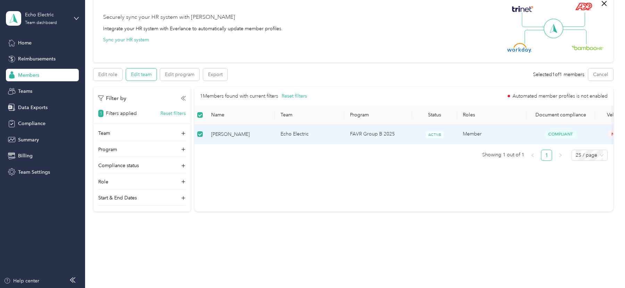
click at [140, 76] on button "Edit team" at bounding box center [141, 74] width 31 height 12
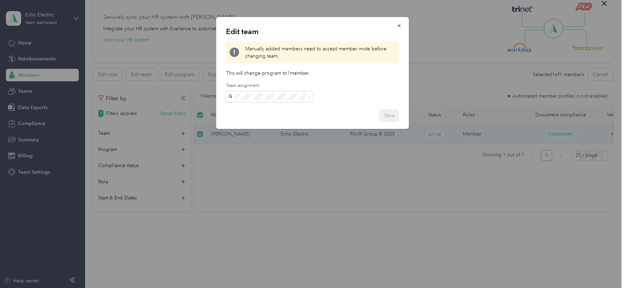
click at [269, 135] on p "No managers" at bounding box center [270, 138] width 78 height 7
click at [390, 117] on button "Save" at bounding box center [389, 115] width 20 height 12
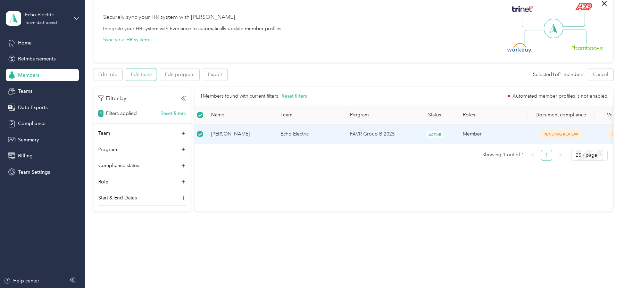
click at [134, 75] on button "Edit team" at bounding box center [141, 74] width 31 height 12
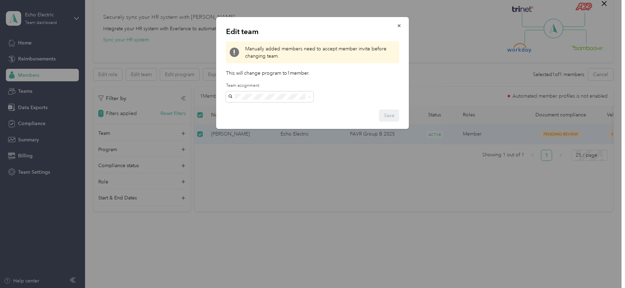
click at [272, 108] on span "[PERSON_NAME][EMAIL_ADDRESS][PERSON_NAME][DOMAIN_NAME]" at bounding box center [252, 120] width 42 height 28
click at [391, 116] on button "Save" at bounding box center [389, 115] width 20 height 12
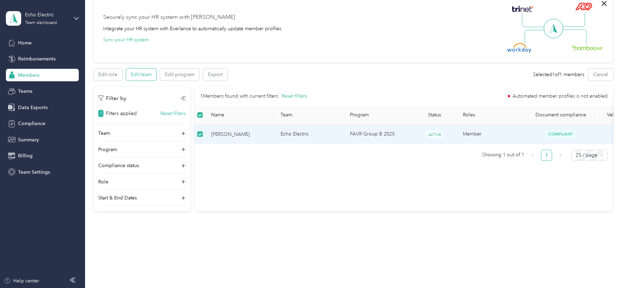
click at [142, 75] on button "Edit team" at bounding box center [141, 74] width 31 height 12
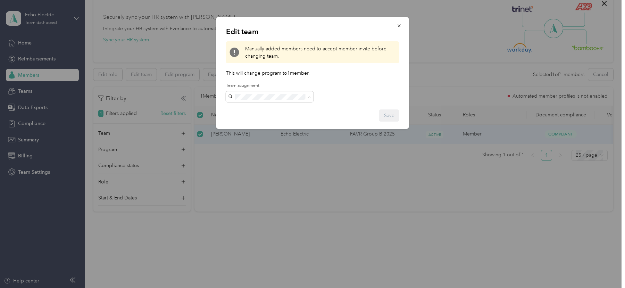
click at [268, 135] on p "No managers" at bounding box center [270, 138] width 78 height 7
click at [395, 115] on button "Save" at bounding box center [389, 115] width 20 height 12
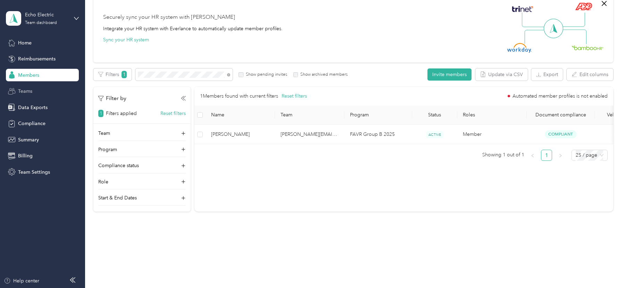
click at [35, 87] on div "Teams" at bounding box center [42, 91] width 73 height 13
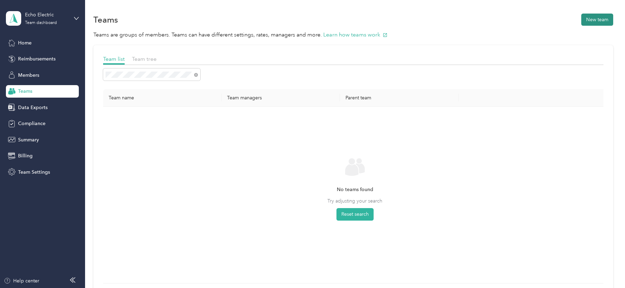
click at [599, 25] on button "New team" at bounding box center [598, 20] width 32 height 12
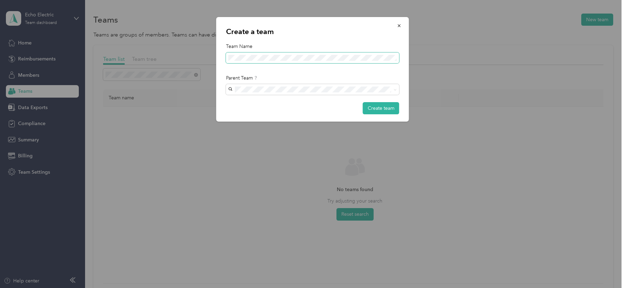
click at [273, 61] on span at bounding box center [312, 57] width 173 height 11
click at [389, 108] on button "Create team" at bounding box center [381, 108] width 36 height 12
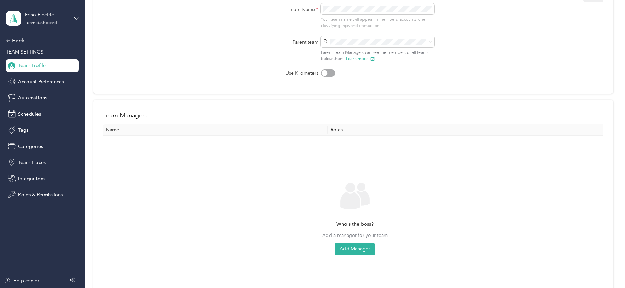
scroll to position [105, 0]
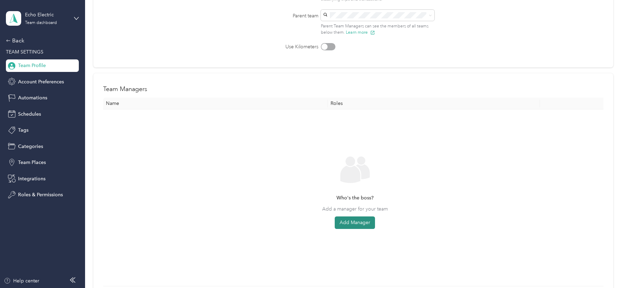
click at [356, 221] on button "Add Manager" at bounding box center [355, 222] width 40 height 13
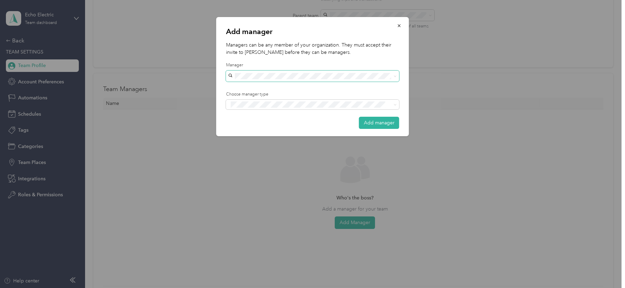
click at [339, 72] on span at bounding box center [312, 76] width 173 height 11
click at [336, 72] on span at bounding box center [312, 76] width 173 height 11
click at [463, 53] on div "Add manager Managers can be any member of your organization. They must accept t…" at bounding box center [409, 77] width 193 height 121
click at [396, 30] on button "button" at bounding box center [399, 25] width 15 height 12
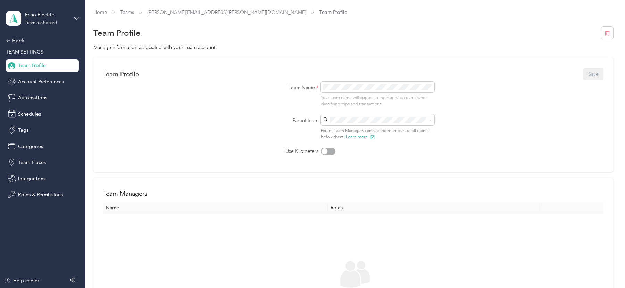
scroll to position [2, 0]
click at [15, 42] on div "Back" at bounding box center [40, 40] width 69 height 8
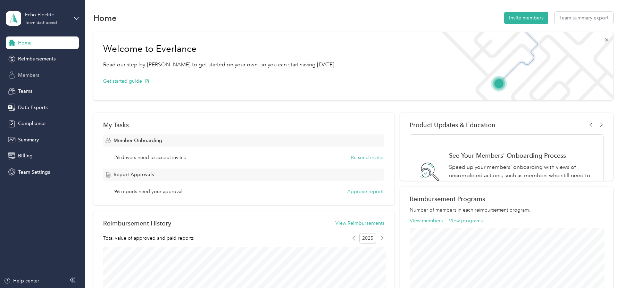
click at [34, 76] on span "Members" at bounding box center [28, 75] width 21 height 7
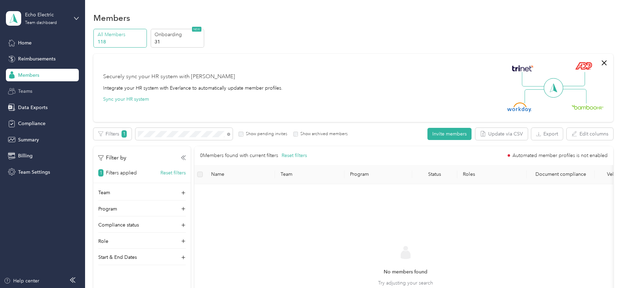
click at [21, 90] on span "Teams" at bounding box center [25, 91] width 14 height 7
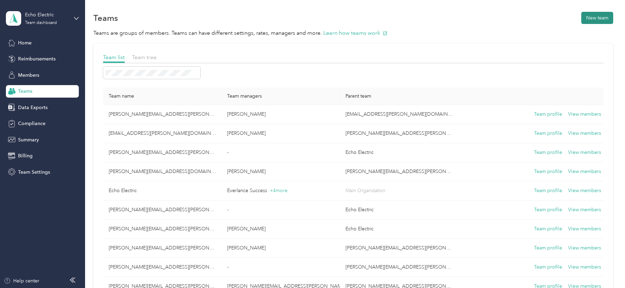
click at [599, 21] on button "New team" at bounding box center [598, 18] width 32 height 12
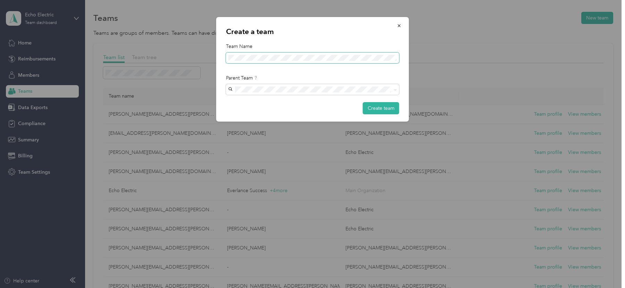
click at [244, 62] on span at bounding box center [312, 57] width 173 height 11
click at [273, 126] on div "[PERSON_NAME][EMAIL_ADDRESS][PERSON_NAME][DOMAIN_NAME] No managers" at bounding box center [313, 126] width 164 height 16
click at [379, 107] on button "Create team" at bounding box center [381, 108] width 36 height 12
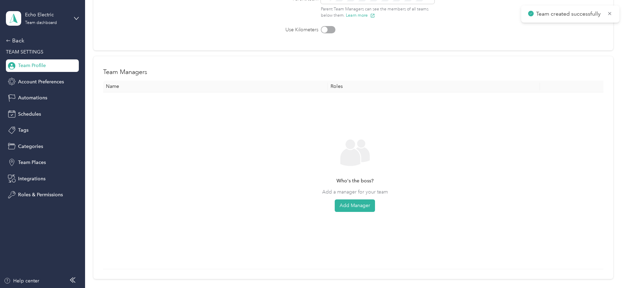
scroll to position [125, 0]
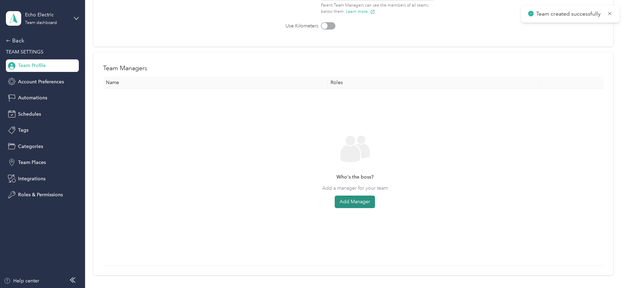
click at [350, 201] on button "Add Manager" at bounding box center [355, 202] width 40 height 13
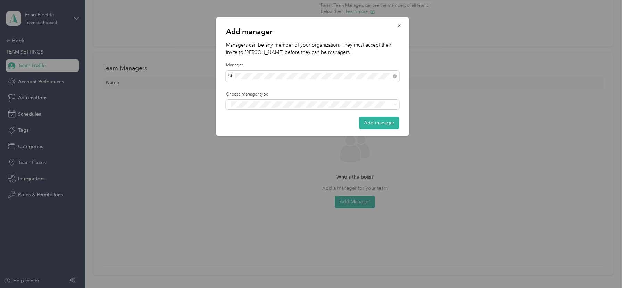
click at [292, 90] on div "[PERSON_NAME]" at bounding box center [313, 87] width 164 height 7
click at [290, 127] on div "Manager" at bounding box center [313, 130] width 164 height 9
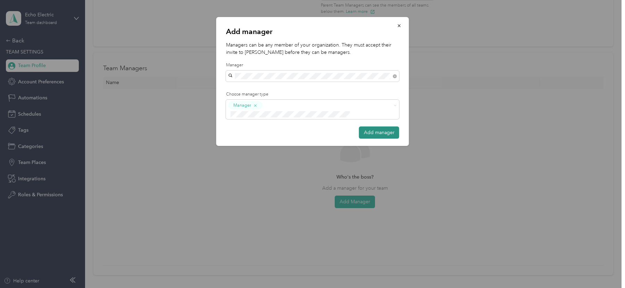
click at [370, 126] on button "Add manager" at bounding box center [379, 132] width 40 height 12
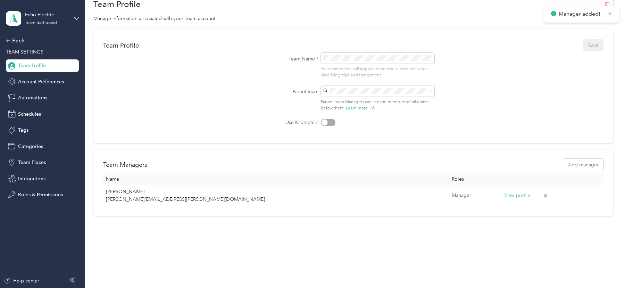
scroll to position [28, 0]
click at [31, 44] on div "Back" at bounding box center [40, 40] width 69 height 8
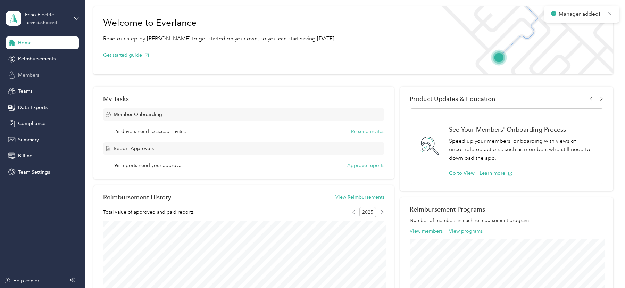
click at [41, 74] on div "Members" at bounding box center [42, 75] width 73 height 13
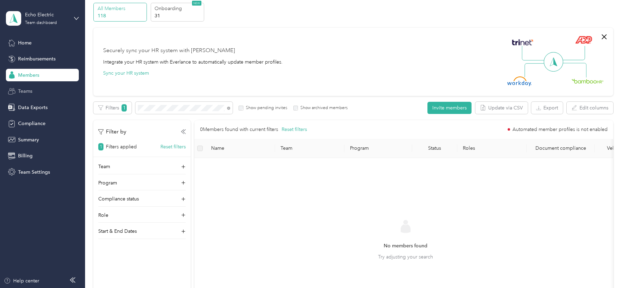
click at [40, 93] on div "Teams" at bounding box center [42, 91] width 73 height 13
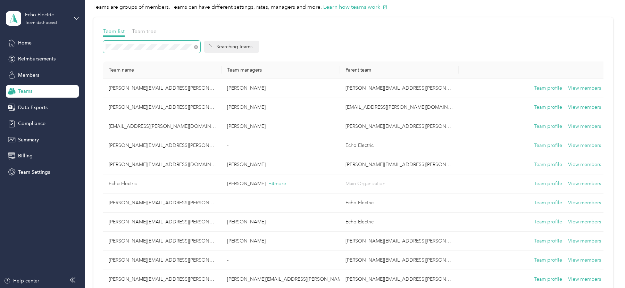
scroll to position [1, 0]
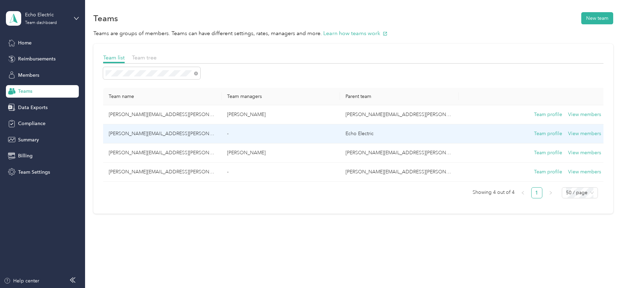
click at [202, 135] on td "[PERSON_NAME][EMAIL_ADDRESS][PERSON_NAME][DOMAIN_NAME]" at bounding box center [162, 133] width 118 height 19
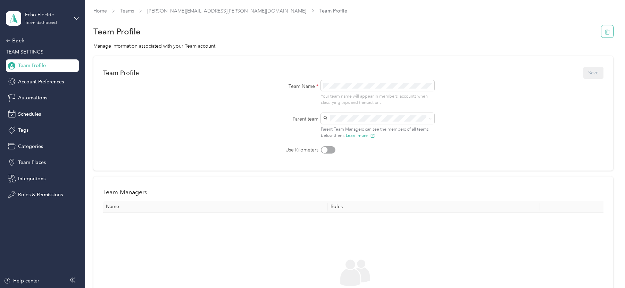
click at [609, 32] on icon "button" at bounding box center [608, 32] width 6 height 6
click at [594, 36] on button "Yes" at bounding box center [592, 36] width 14 height 11
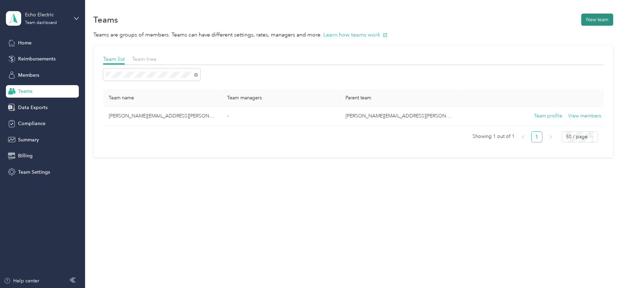
click at [606, 17] on button "New team" at bounding box center [598, 20] width 32 height 12
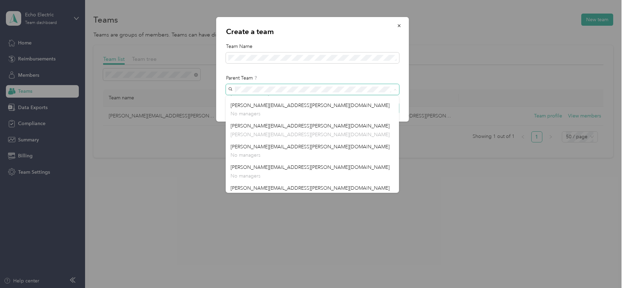
scroll to position [179, 0]
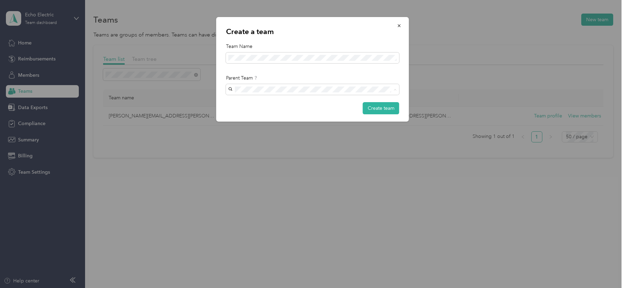
click at [270, 137] on p "No managers" at bounding box center [313, 137] width 164 height 7
click at [382, 108] on button "Create team" at bounding box center [381, 108] width 36 height 12
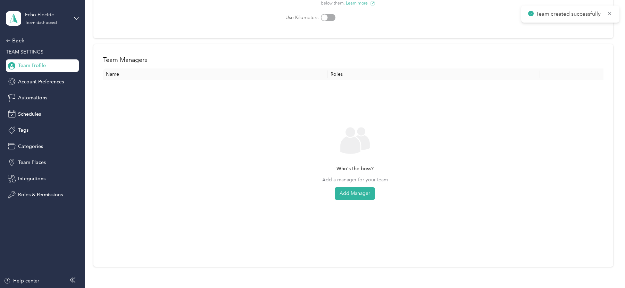
scroll to position [135, 0]
click at [346, 193] on button "Add Manager" at bounding box center [355, 192] width 40 height 13
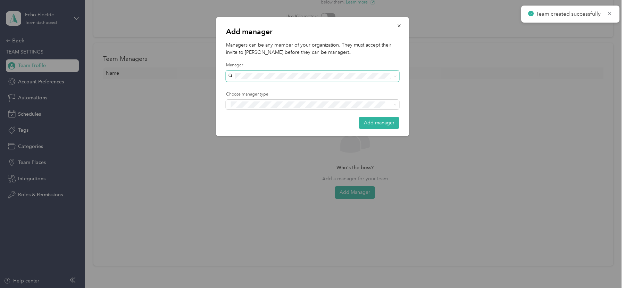
click at [275, 71] on span at bounding box center [312, 76] width 173 height 11
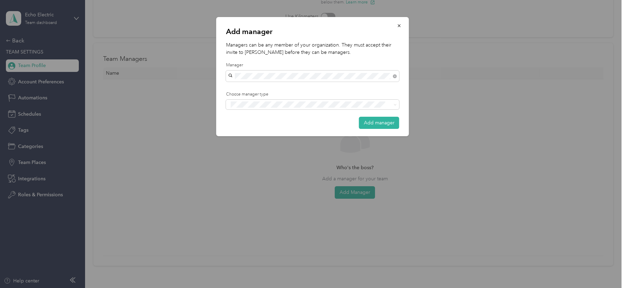
click at [274, 88] on div "[PERSON_NAME]" at bounding box center [313, 87] width 164 height 7
click at [275, 100] on span at bounding box center [312, 105] width 173 height 10
click at [276, 130] on div "Manager" at bounding box center [313, 130] width 164 height 9
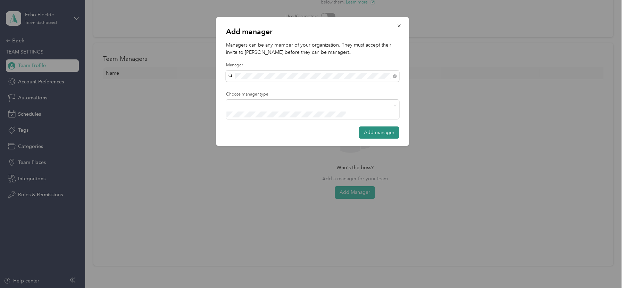
click at [382, 126] on button "Add manager" at bounding box center [379, 132] width 40 height 12
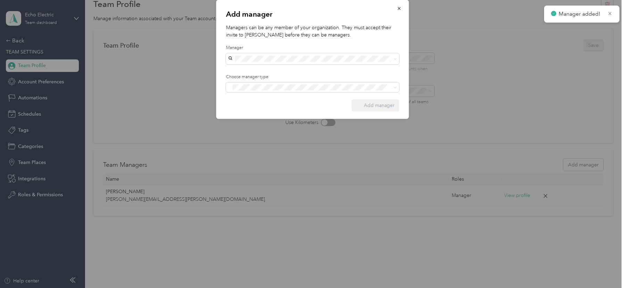
scroll to position [28, 0]
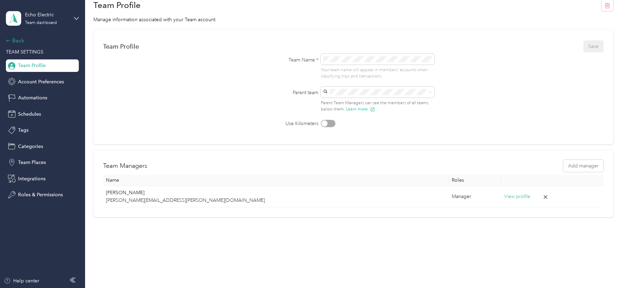
click at [13, 36] on div "Back" at bounding box center [40, 40] width 69 height 8
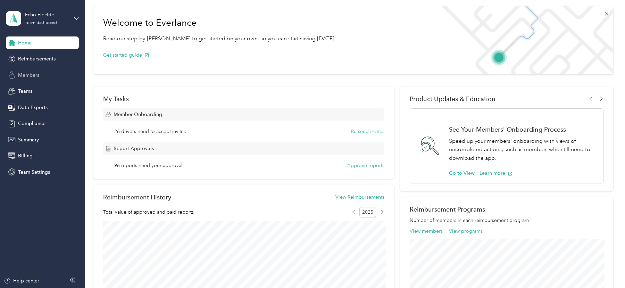
click at [34, 77] on span "Members" at bounding box center [28, 75] width 21 height 7
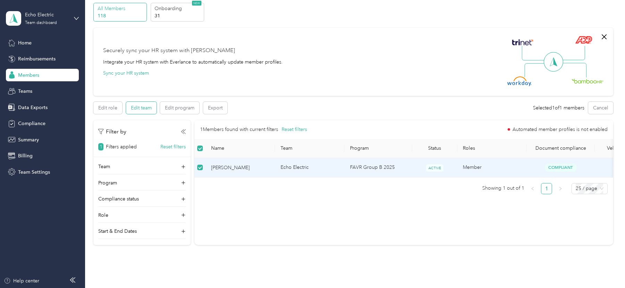
click at [134, 110] on button "Edit team" at bounding box center [141, 108] width 31 height 12
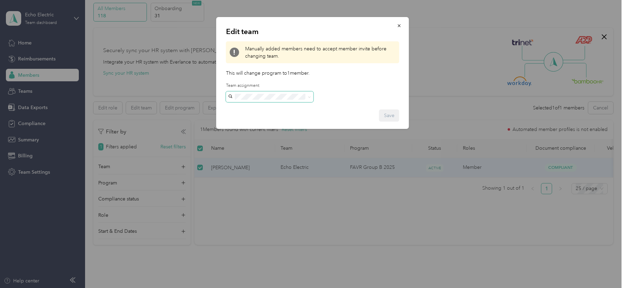
click at [266, 100] on span at bounding box center [270, 96] width 88 height 11
click at [270, 111] on span "[PERSON_NAME][EMAIL_ADDRESS][PERSON_NAME][DOMAIN_NAME]" at bounding box center [252, 120] width 42 height 28
click at [390, 114] on button "Save" at bounding box center [389, 115] width 20 height 12
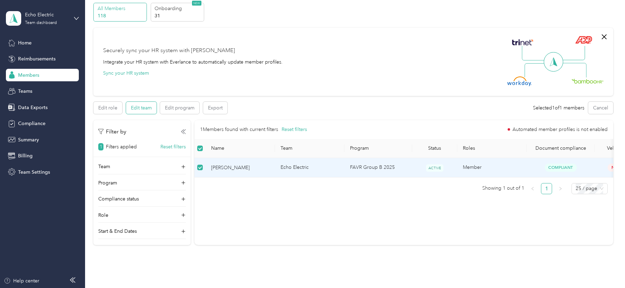
click at [138, 107] on button "Edit team" at bounding box center [141, 108] width 31 height 12
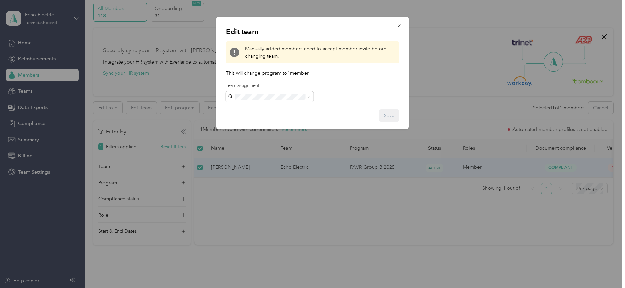
click at [267, 135] on p "[PERSON_NAME]" at bounding box center [270, 138] width 78 height 7
click at [391, 117] on button "Save" at bounding box center [389, 115] width 20 height 12
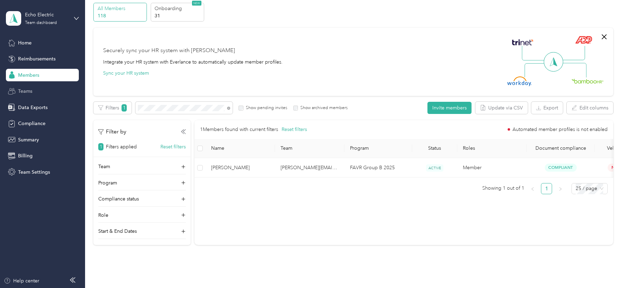
click at [38, 89] on div "Teams" at bounding box center [42, 91] width 73 height 13
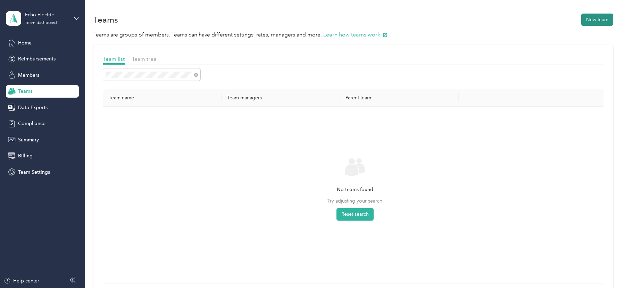
click at [599, 22] on button "New team" at bounding box center [598, 20] width 32 height 12
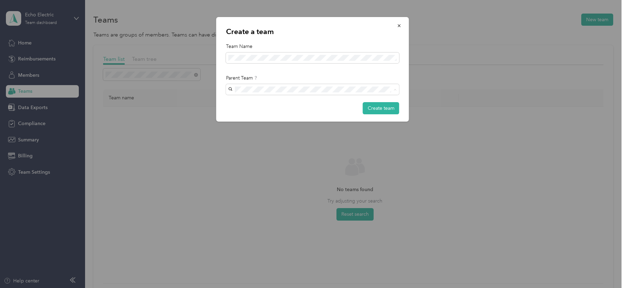
click at [264, 153] on p "[PERSON_NAME]" at bounding box center [313, 151] width 164 height 7
click at [389, 105] on button "Create team" at bounding box center [381, 108] width 36 height 12
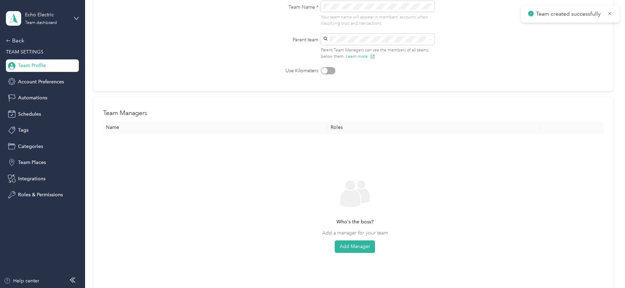
scroll to position [81, 0]
click at [350, 245] on button "Add Manager" at bounding box center [355, 246] width 40 height 13
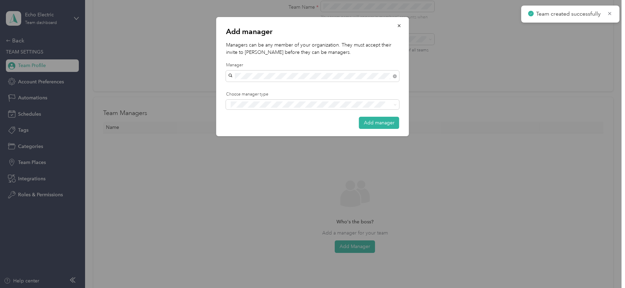
click at [246, 89] on span "[PERSON_NAME]" at bounding box center [250, 88] width 39 height 6
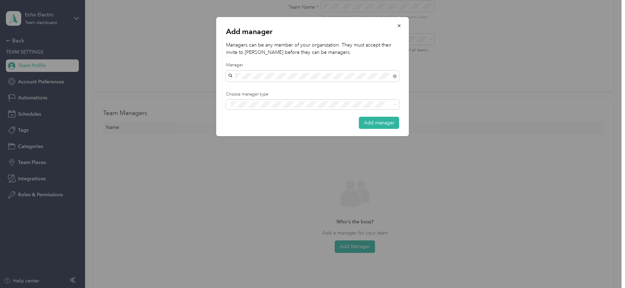
click at [263, 125] on li "Manager" at bounding box center [312, 131] width 173 height 14
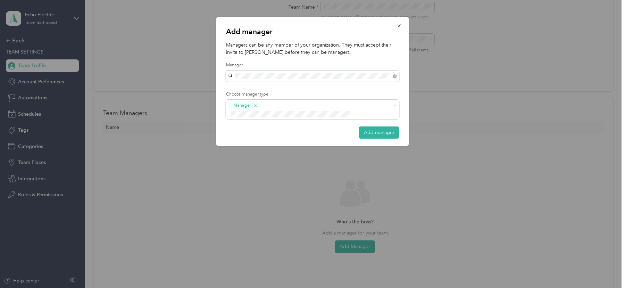
click at [382, 115] on div "Add manager Managers can be any member of your organization. They must accept t…" at bounding box center [312, 81] width 193 height 129
click at [386, 126] on button "Add manager" at bounding box center [379, 132] width 40 height 12
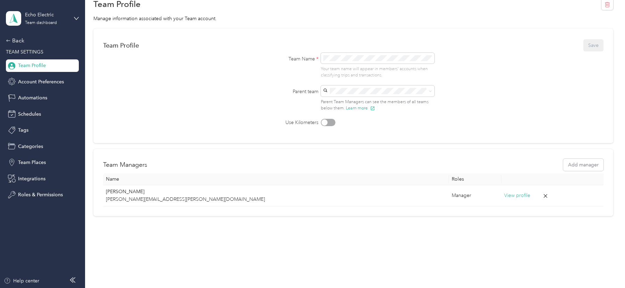
scroll to position [28, 0]
click at [24, 43] on div "Back" at bounding box center [40, 40] width 69 height 8
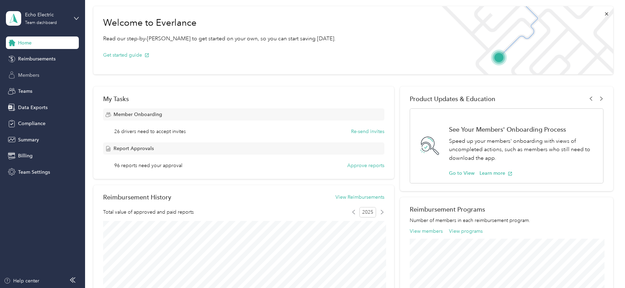
click at [35, 75] on span "Members" at bounding box center [28, 75] width 21 height 7
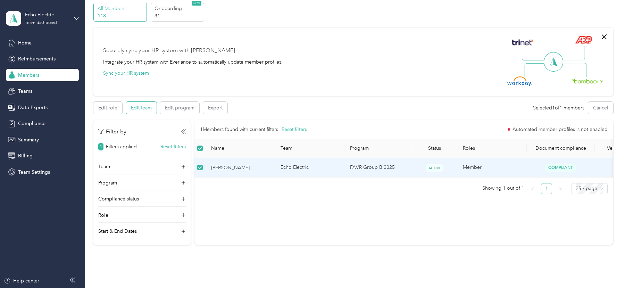
click at [145, 104] on button "Edit team" at bounding box center [141, 108] width 31 height 12
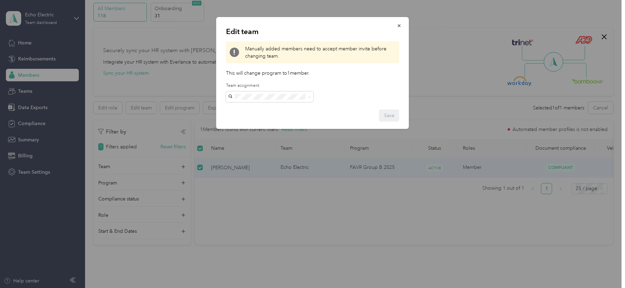
click at [275, 88] on label "Team assignment" at bounding box center [270, 86] width 88 height 6
click at [275, 92] on span at bounding box center [270, 96] width 88 height 11
click at [271, 110] on span "[PERSON_NAME][EMAIL_ADDRESS][PERSON_NAME][DOMAIN_NAME]" at bounding box center [252, 120] width 42 height 28
click at [394, 114] on button "Save" at bounding box center [389, 115] width 20 height 12
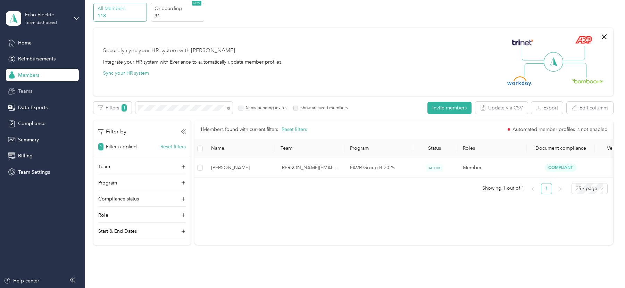
click at [30, 93] on span "Teams" at bounding box center [25, 91] width 14 height 7
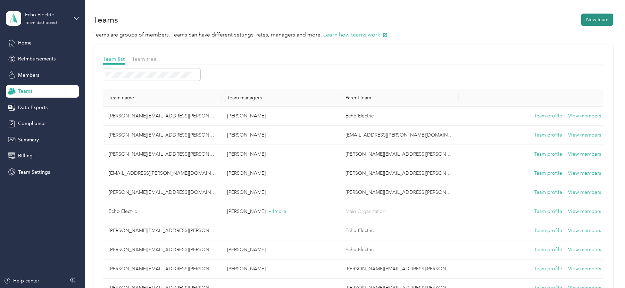
click at [602, 14] on button "New team" at bounding box center [598, 20] width 32 height 12
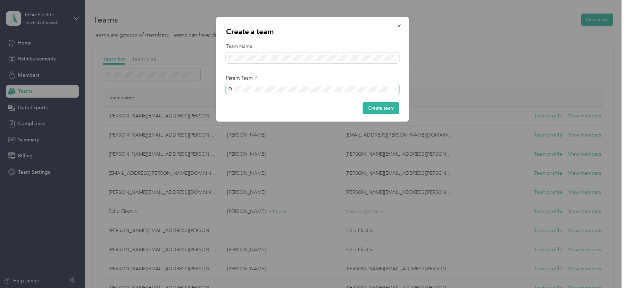
click at [249, 93] on span at bounding box center [312, 89] width 173 height 11
click at [266, 148] on p "[PERSON_NAME]" at bounding box center [313, 151] width 164 height 7
click at [375, 105] on button "Create team" at bounding box center [381, 108] width 36 height 12
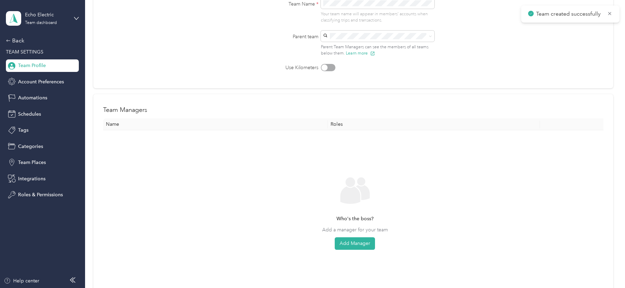
scroll to position [117, 0]
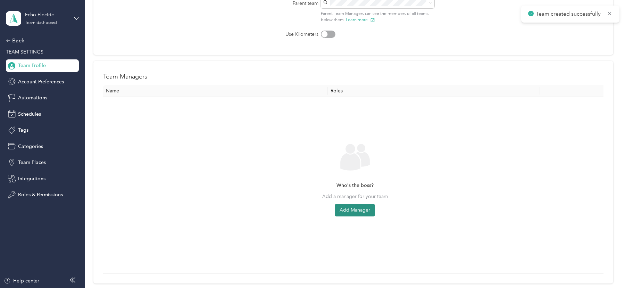
click at [347, 212] on button "Add Manager" at bounding box center [355, 210] width 40 height 13
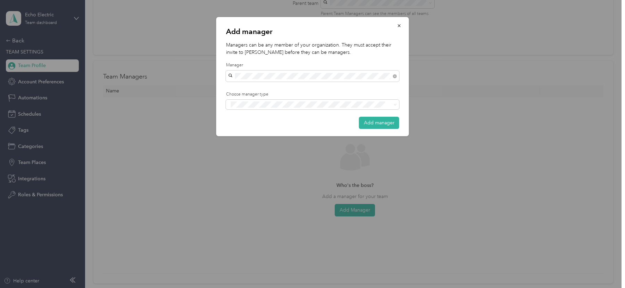
click at [262, 89] on div "[PERSON_NAME]" at bounding box center [313, 87] width 164 height 7
click at [264, 108] on span at bounding box center [308, 104] width 159 height 7
click at [265, 126] on div "Manager" at bounding box center [313, 130] width 164 height 9
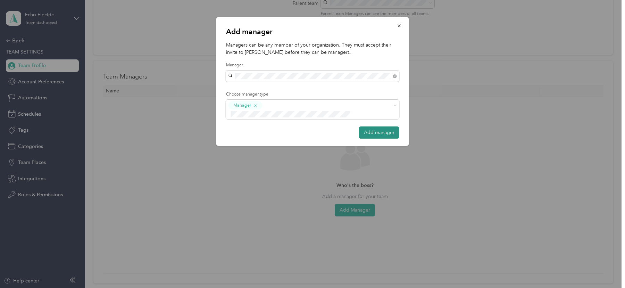
click at [365, 126] on button "Add manager" at bounding box center [379, 132] width 40 height 12
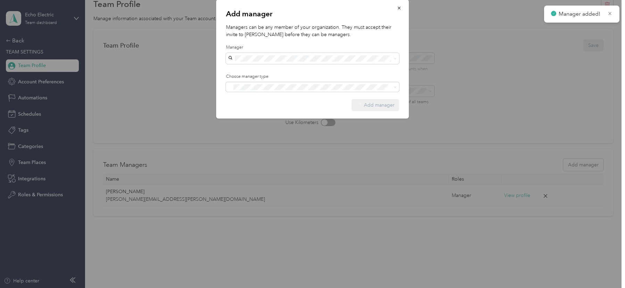
scroll to position [28, 0]
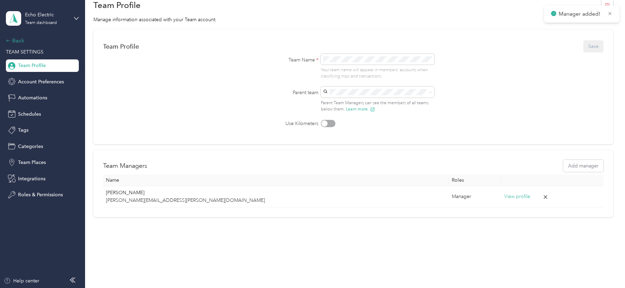
click at [15, 40] on div "Back" at bounding box center [40, 40] width 69 height 8
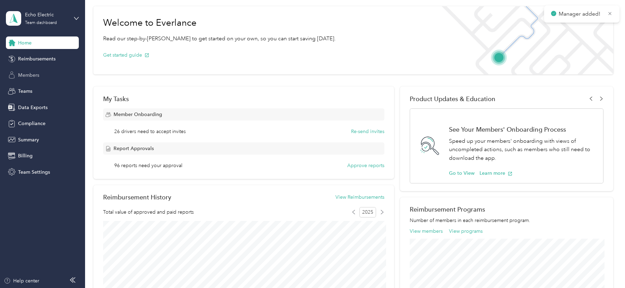
click at [29, 69] on div "Members" at bounding box center [42, 75] width 73 height 13
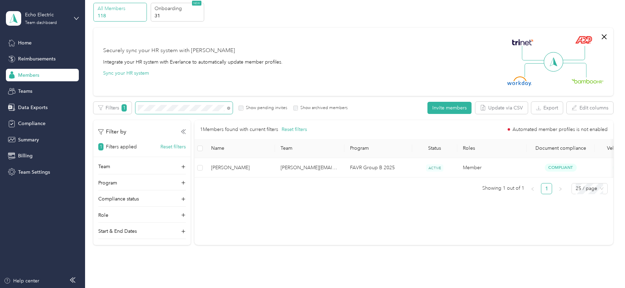
click at [170, 104] on span at bounding box center [183, 108] width 97 height 12
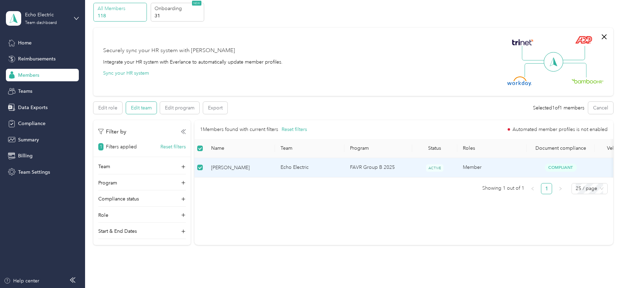
drag, startPoint x: 123, startPoint y: 106, endPoint x: 129, endPoint y: 106, distance: 5.9
click at [123, 106] on div "Edit role Edit team Edit program Export" at bounding box center [163, 108] width 141 height 12
click at [129, 106] on button "Edit team" at bounding box center [141, 108] width 31 height 12
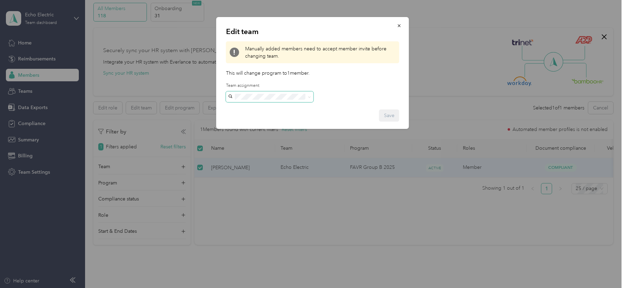
click at [255, 100] on span at bounding box center [270, 96] width 88 height 11
click at [254, 135] on p "[PERSON_NAME]" at bounding box center [270, 138] width 78 height 7
click at [394, 117] on button "Save" at bounding box center [389, 115] width 20 height 12
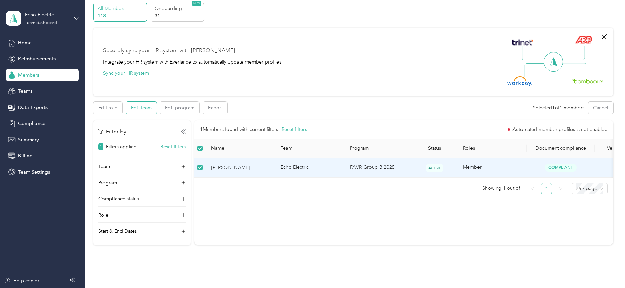
click at [150, 103] on button "Edit team" at bounding box center [141, 108] width 31 height 12
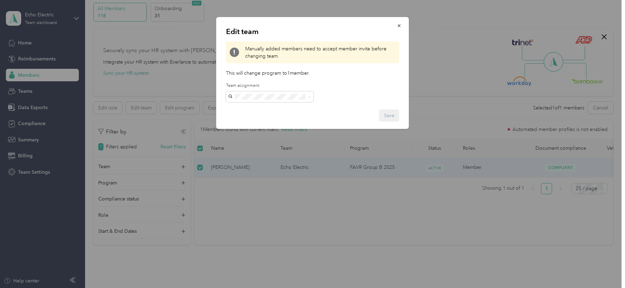
click at [269, 135] on p "[PERSON_NAME]" at bounding box center [270, 138] width 78 height 7
click at [393, 116] on button "Save" at bounding box center [389, 115] width 20 height 12
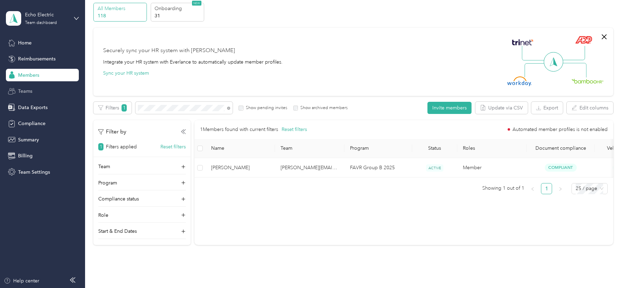
click at [34, 90] on div "Teams" at bounding box center [42, 91] width 73 height 13
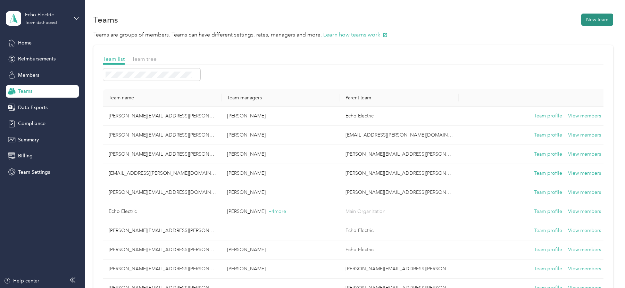
click at [609, 19] on button "New team" at bounding box center [598, 20] width 32 height 12
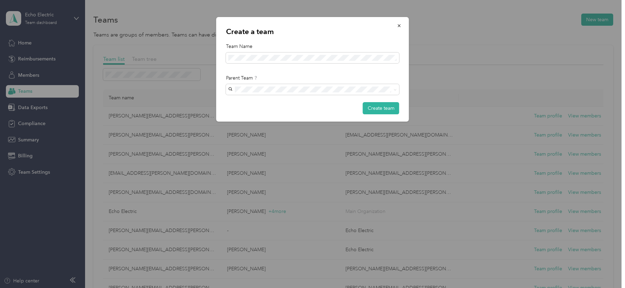
click at [255, 64] on div "Create a team Team Name Parent Team Create team" at bounding box center [312, 69] width 193 height 105
click at [334, 84] on span at bounding box center [312, 89] width 173 height 11
click at [390, 114] on button "Create team" at bounding box center [381, 108] width 36 height 12
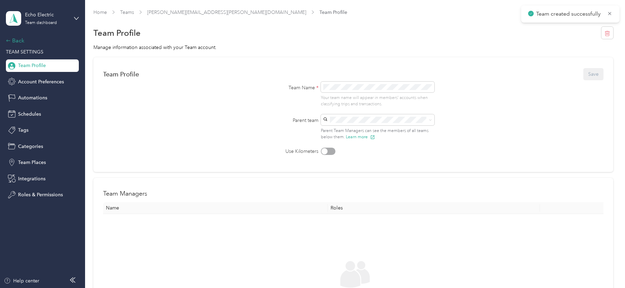
click at [26, 38] on div "Back" at bounding box center [40, 40] width 69 height 8
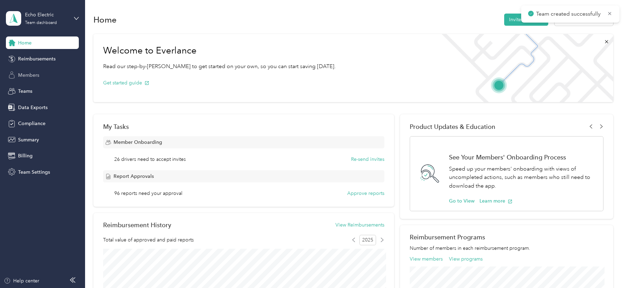
click at [31, 74] on span "Members" at bounding box center [28, 75] width 21 height 7
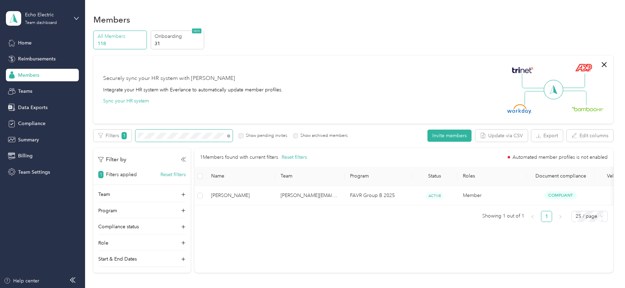
click at [160, 139] on span at bounding box center [183, 136] width 97 height 12
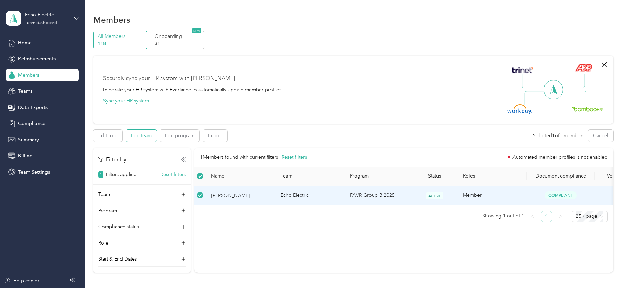
click at [140, 132] on button "Edit team" at bounding box center [141, 136] width 31 height 12
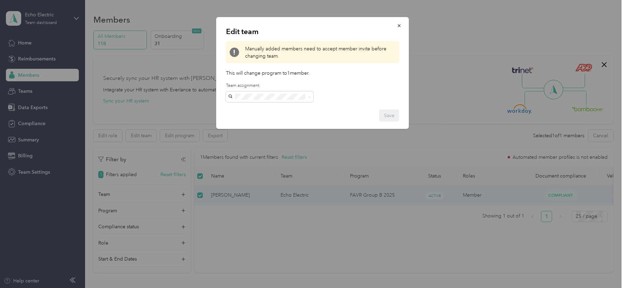
click at [264, 110] on span "[PERSON_NAME][EMAIL_ADDRESS][PERSON_NAME][DOMAIN_NAME]" at bounding box center [252, 120] width 42 height 28
click at [392, 116] on button "Save" at bounding box center [389, 115] width 20 height 12
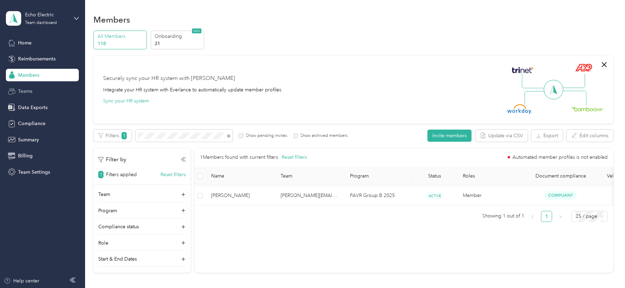
click at [24, 91] on span "Teams" at bounding box center [25, 91] width 14 height 7
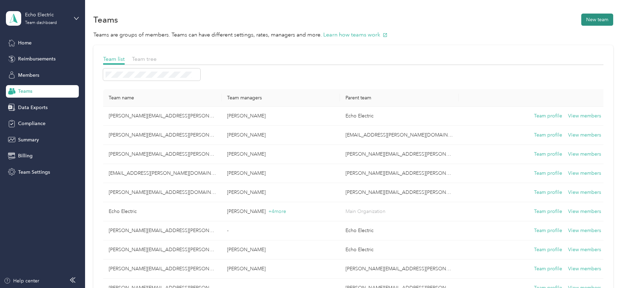
click at [597, 20] on button "New team" at bounding box center [598, 20] width 32 height 12
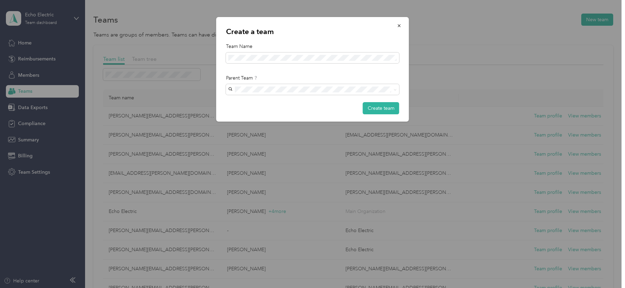
click at [270, 78] on div "Parent Team" at bounding box center [312, 77] width 173 height 7
click at [272, 84] on span at bounding box center [312, 89] width 173 height 11
click at [273, 86] on span at bounding box center [312, 89] width 173 height 11
click at [281, 151] on p "[PERSON_NAME]" at bounding box center [313, 151] width 164 height 7
click at [384, 108] on button "Create team" at bounding box center [381, 108] width 36 height 12
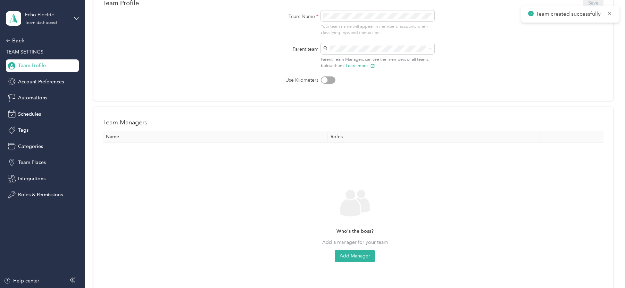
scroll to position [75, 0]
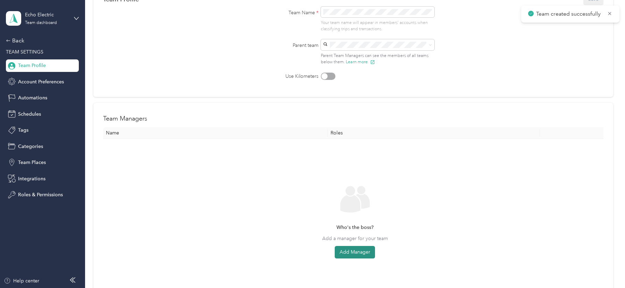
click at [351, 253] on button "Add Manager" at bounding box center [355, 252] width 40 height 13
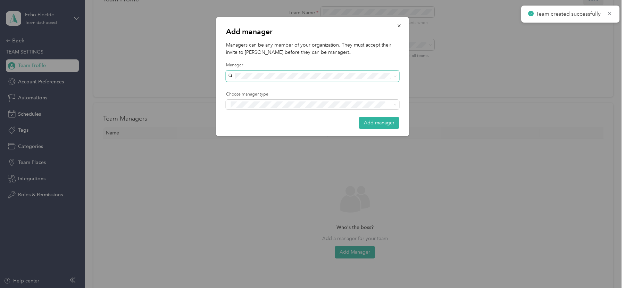
click at [291, 80] on span at bounding box center [312, 76] width 173 height 11
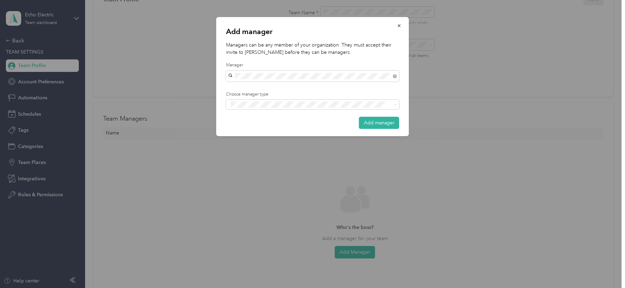
click at [278, 89] on div "[PERSON_NAME] [PERSON_NAME]" at bounding box center [313, 87] width 164 height 7
click at [279, 288] on div "Add manager Managers can be any member of your organization. They must accept t…" at bounding box center [311, 288] width 622 height 0
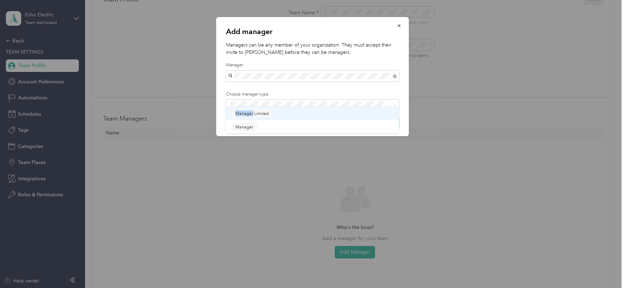
click at [279, 288] on div "Add manager Managers can be any member of your organization. They must accept t…" at bounding box center [311, 288] width 622 height 0
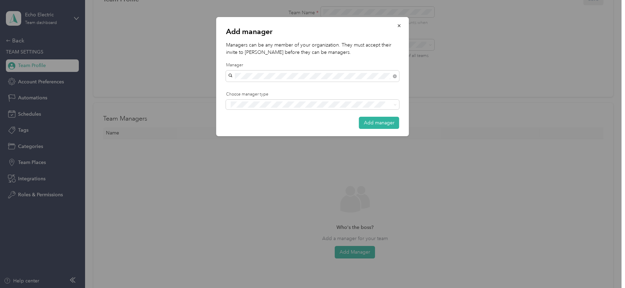
click at [277, 111] on div "Add manager Managers can be any member of your organization. They must accept t…" at bounding box center [312, 76] width 193 height 119
click at [272, 129] on div "Manager" at bounding box center [313, 129] width 164 height 9
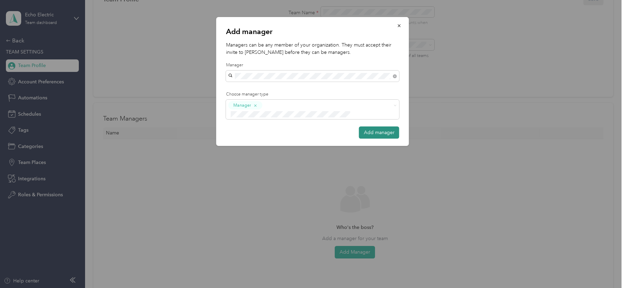
click at [366, 126] on button "Add manager" at bounding box center [379, 132] width 40 height 12
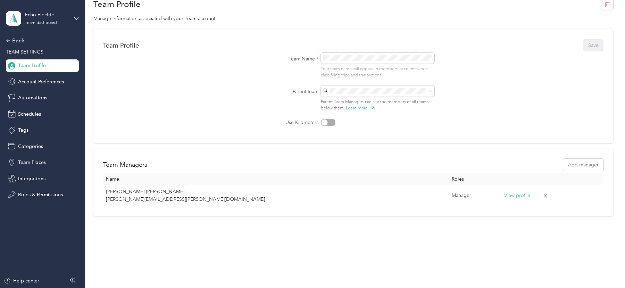
scroll to position [28, 0]
click at [25, 38] on div "Back" at bounding box center [40, 40] width 69 height 8
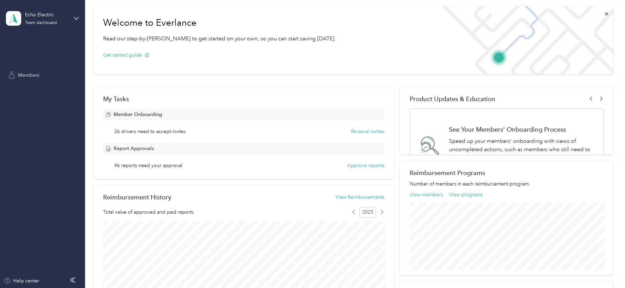
click at [40, 77] on div "Members" at bounding box center [42, 75] width 73 height 13
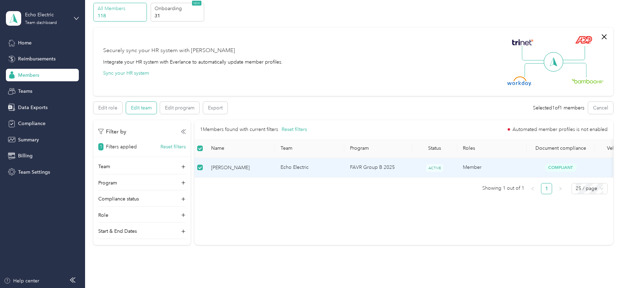
click at [142, 109] on button "Edit team" at bounding box center [141, 108] width 31 height 12
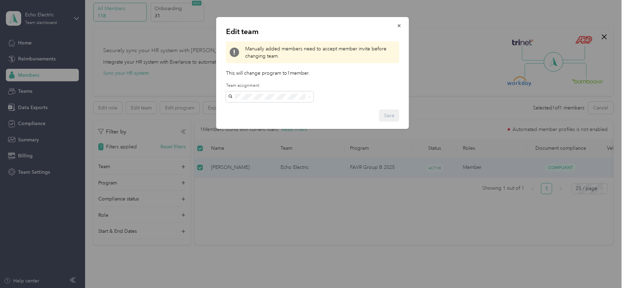
click at [272, 107] on span "[PERSON_NAME][EMAIL_ADDRESS][PERSON_NAME][DOMAIN_NAME]" at bounding box center [252, 120] width 42 height 28
click at [386, 113] on button "Save" at bounding box center [389, 115] width 20 height 12
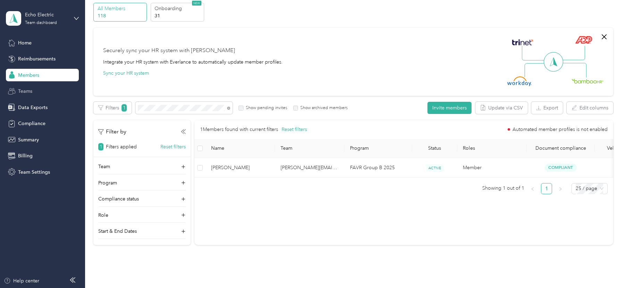
click at [30, 93] on span "Teams" at bounding box center [25, 91] width 14 height 7
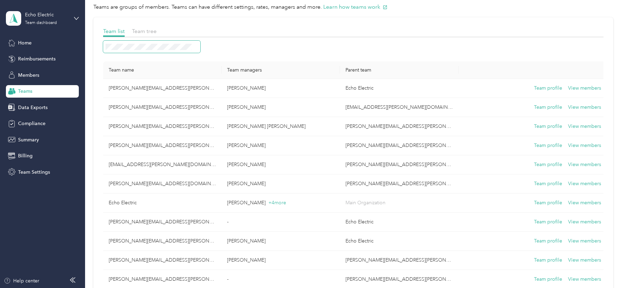
click at [157, 43] on span at bounding box center [151, 47] width 97 height 12
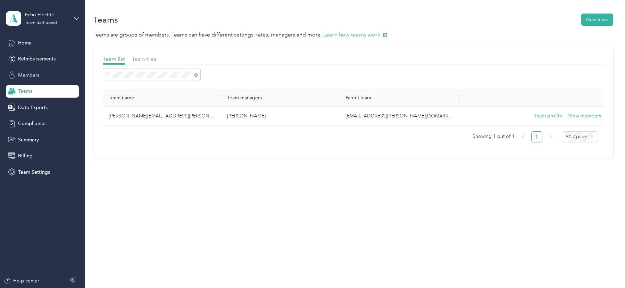
click at [31, 72] on span "Members" at bounding box center [28, 75] width 21 height 7
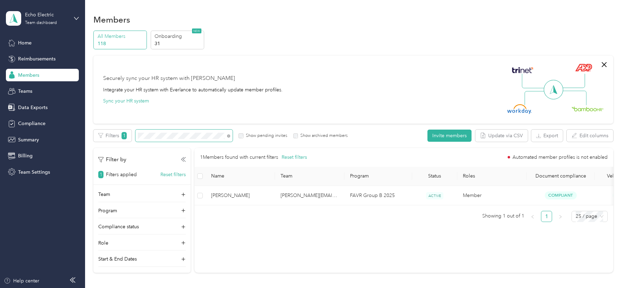
click at [172, 139] on span at bounding box center [183, 136] width 97 height 12
